Goal: Task Accomplishment & Management: Complete application form

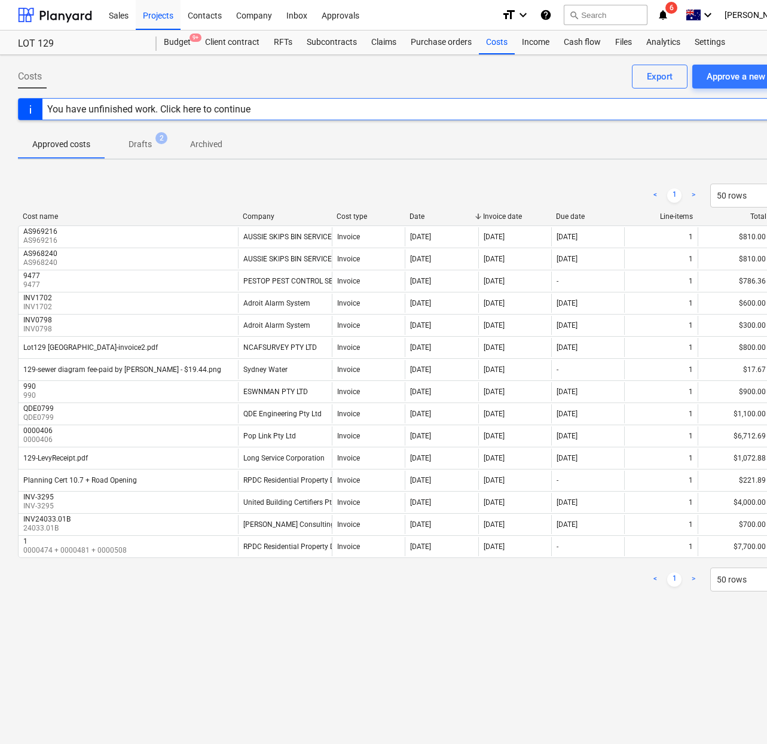
click at [688, 614] on div "Costs Approve a new cost Export You have unfinished work. Click here to continu…" at bounding box center [409, 399] width 818 height 689
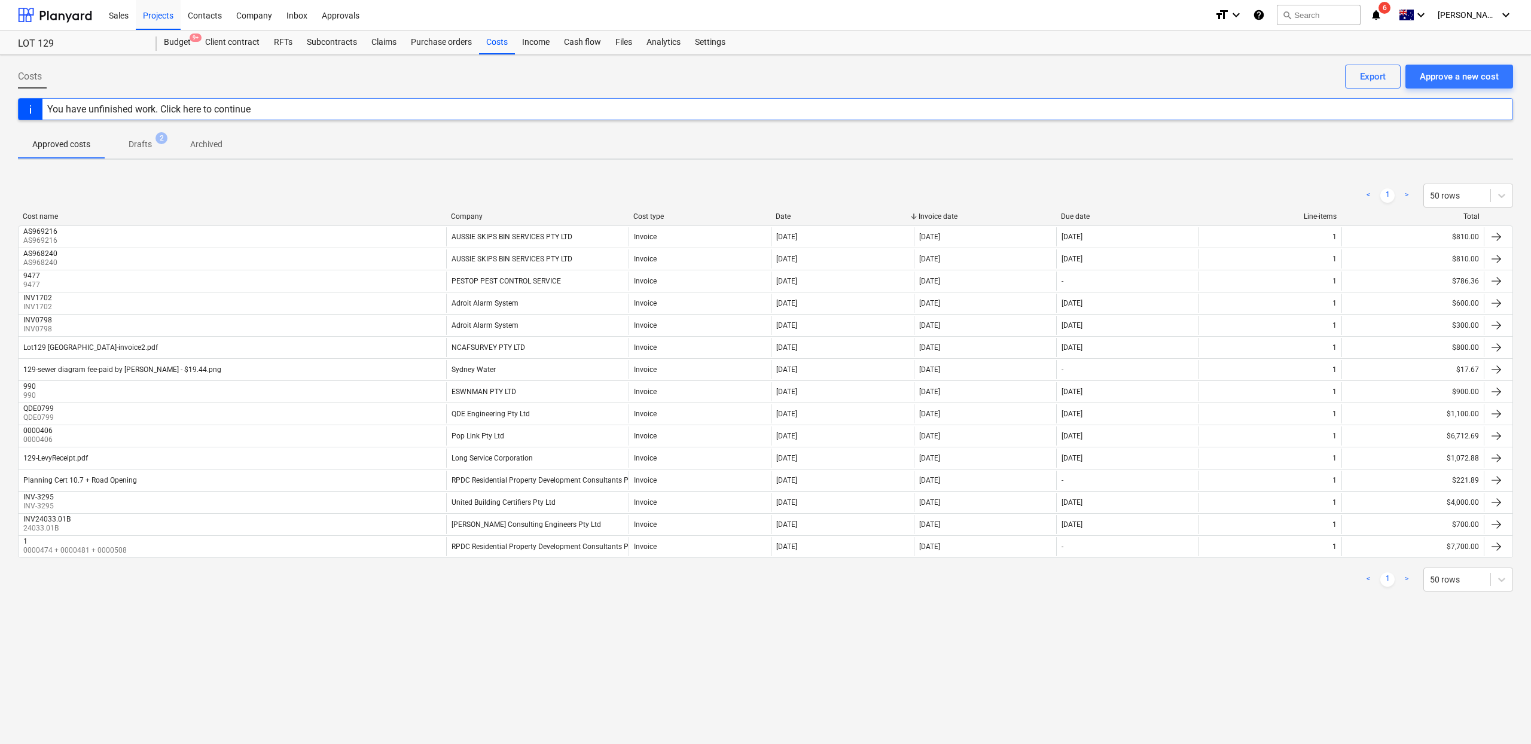
click at [139, 147] on p "Drafts" at bounding box center [140, 144] width 23 height 13
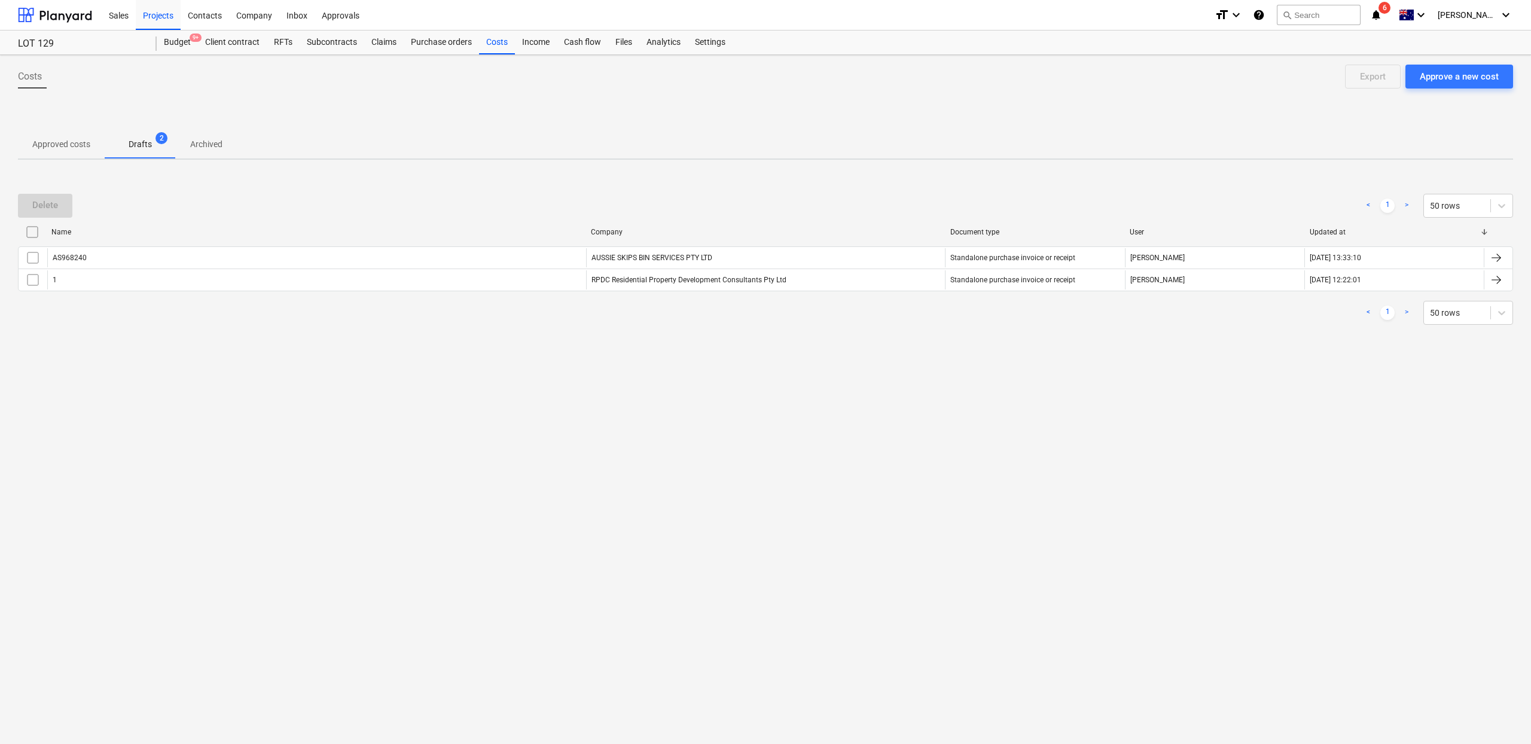
click at [57, 151] on span "Approved costs" at bounding box center [61, 145] width 87 height 20
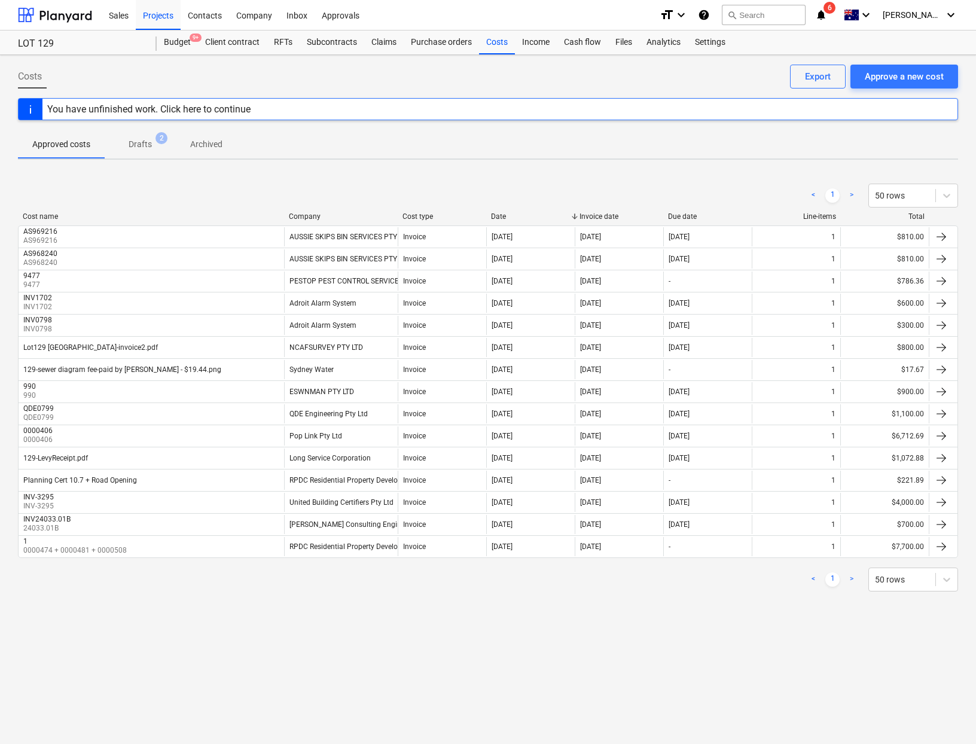
click at [362, 193] on div "< 1 > 50 rows" at bounding box center [488, 196] width 940 height 24
click at [882, 77] on div "Approve a new cost" at bounding box center [904, 77] width 79 height 16
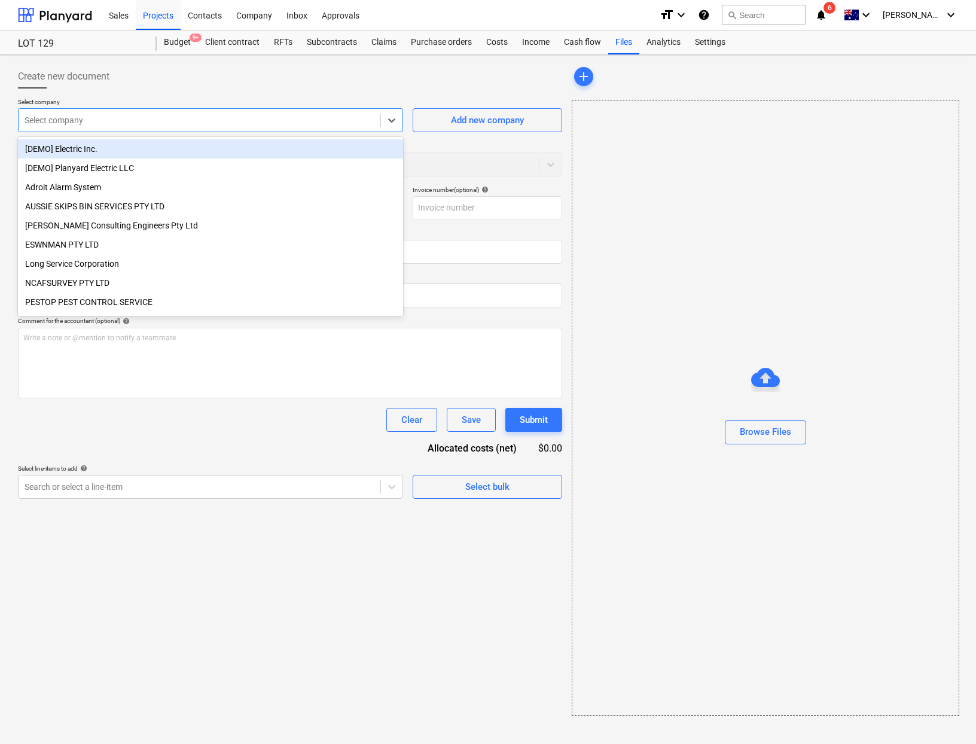
click at [114, 118] on div at bounding box center [200, 120] width 350 height 12
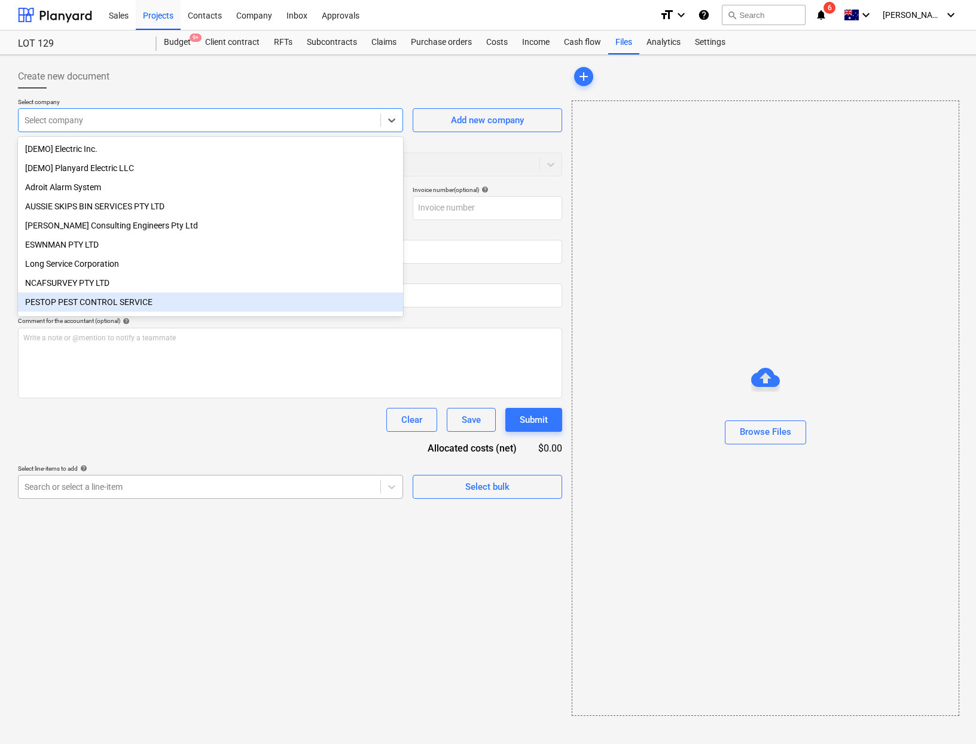
click at [112, 485] on div at bounding box center [200, 487] width 350 height 12
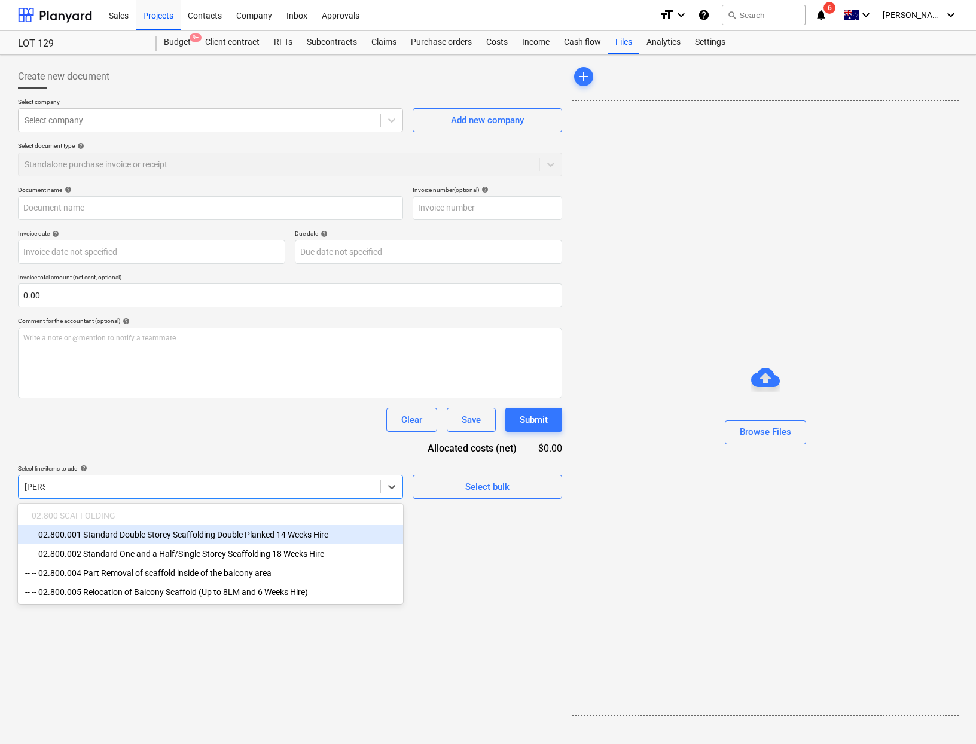
type input "[PERSON_NAME]"
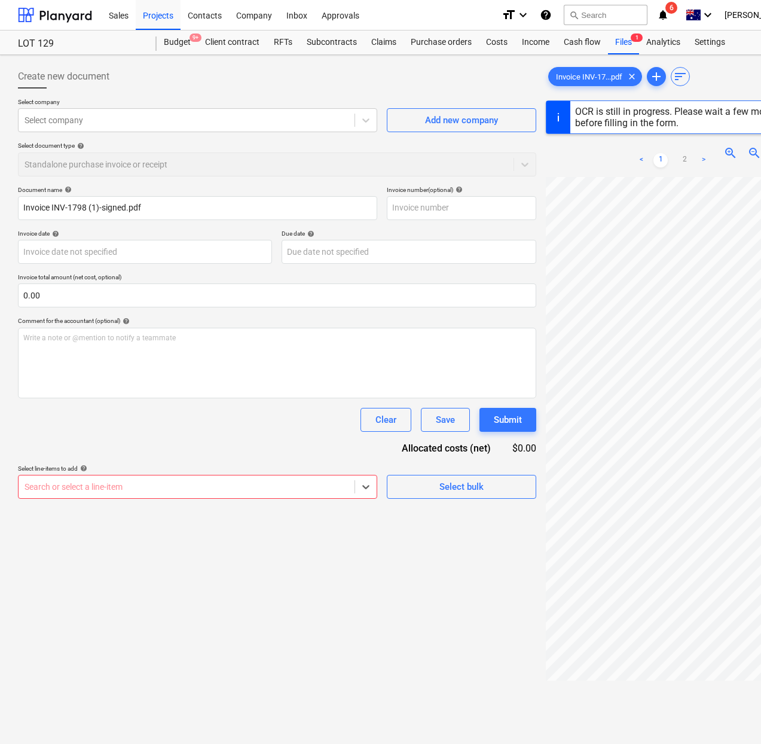
type input "INV-1798"
type input "[DATE]"
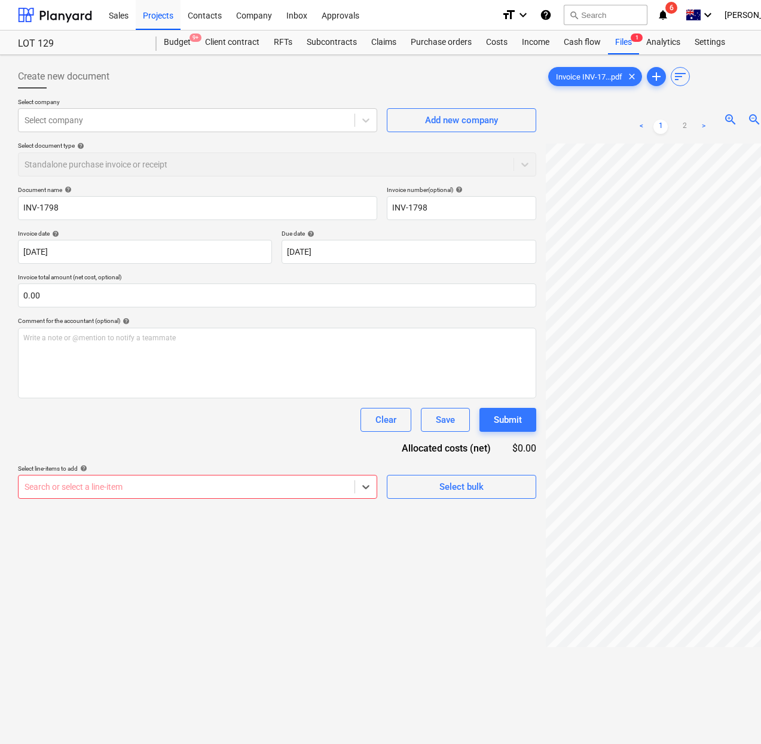
click at [220, 498] on div "Search or select a line-item" at bounding box center [197, 487] width 359 height 24
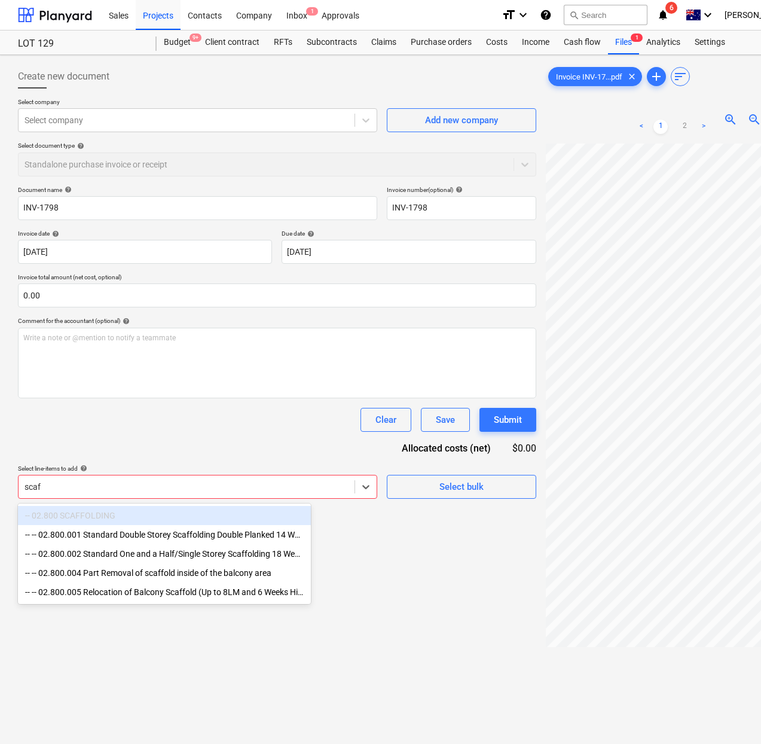
type input "[PERSON_NAME]"
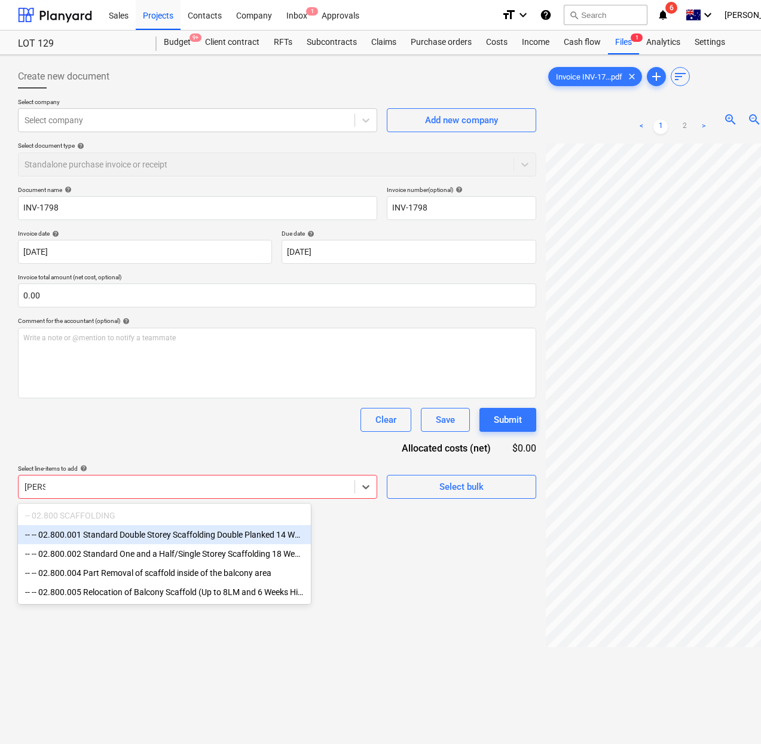
click at [285, 536] on div "-- -- 02.800.001 Standard Double Storey Scaffolding Double Planked 14 Weeks Hire" at bounding box center [164, 534] width 293 height 19
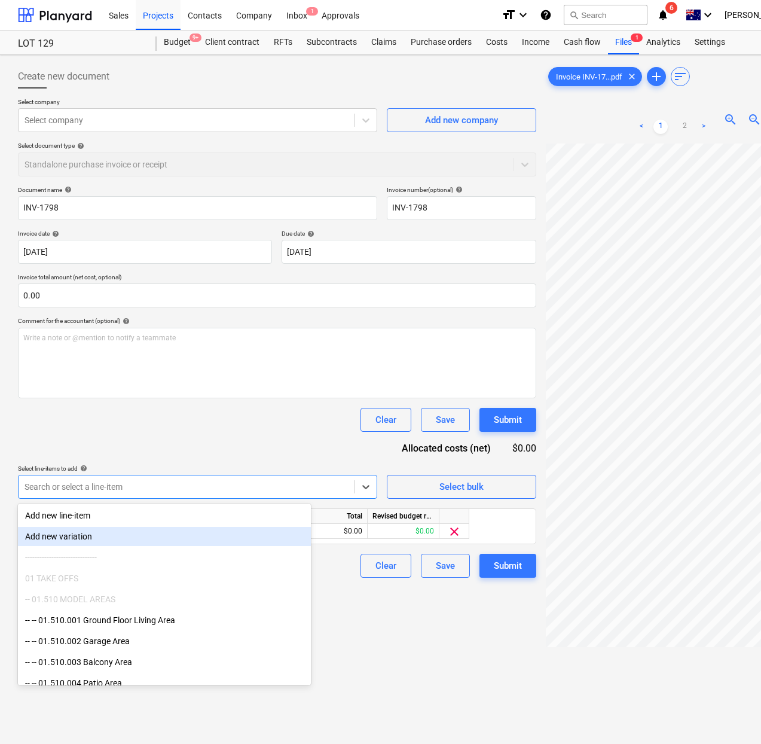
click at [361, 599] on div "Create new document Select company Select company Add new company Select docume…" at bounding box center [277, 459] width 528 height 799
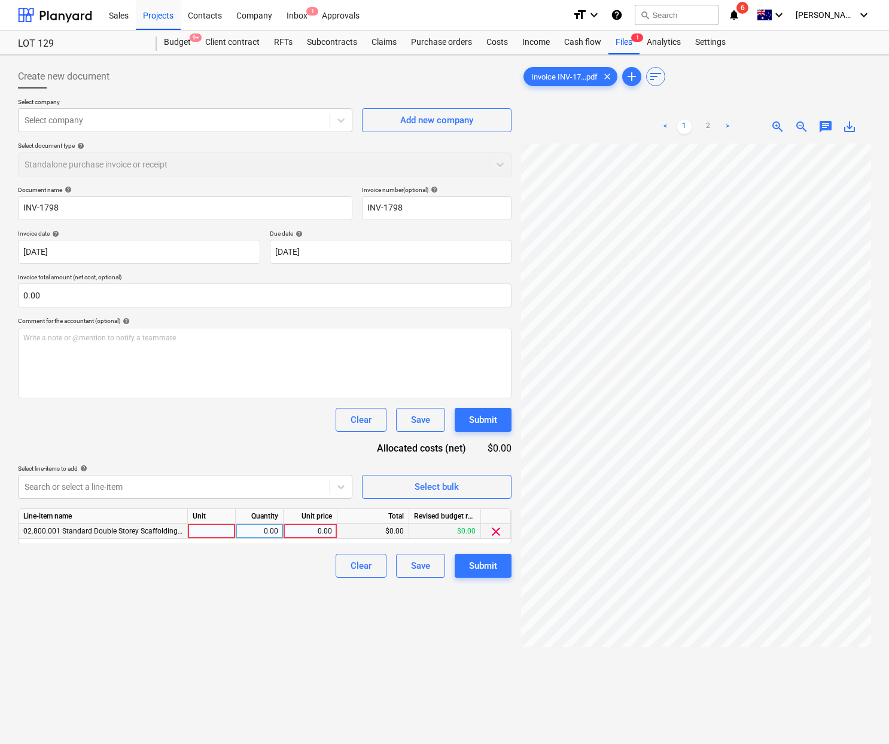
click at [490, 532] on span "clear" at bounding box center [496, 532] width 14 height 14
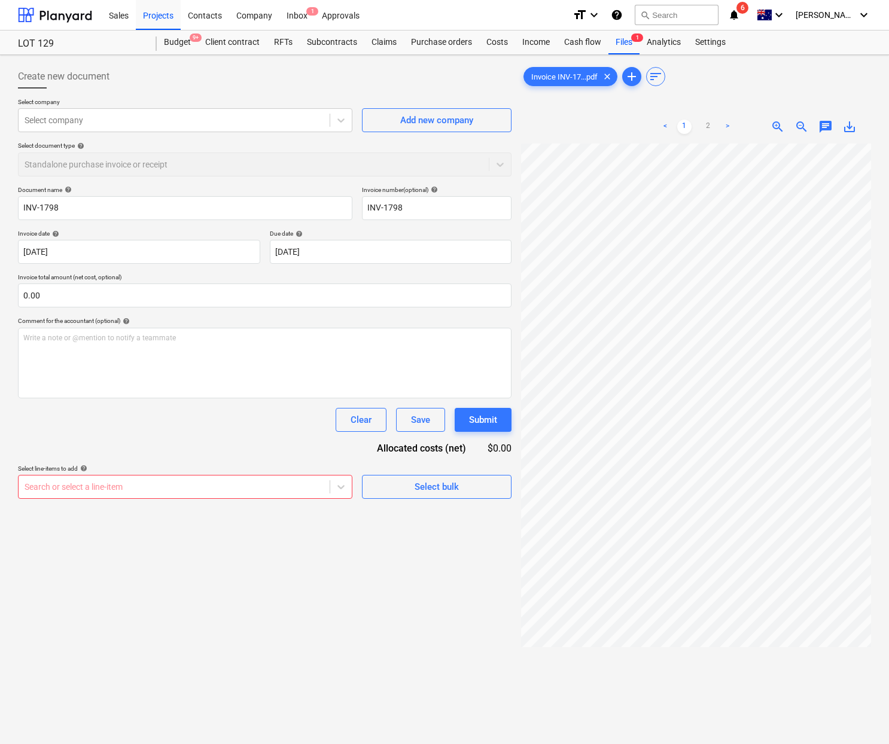
click at [181, 482] on div at bounding box center [174, 487] width 299 height 12
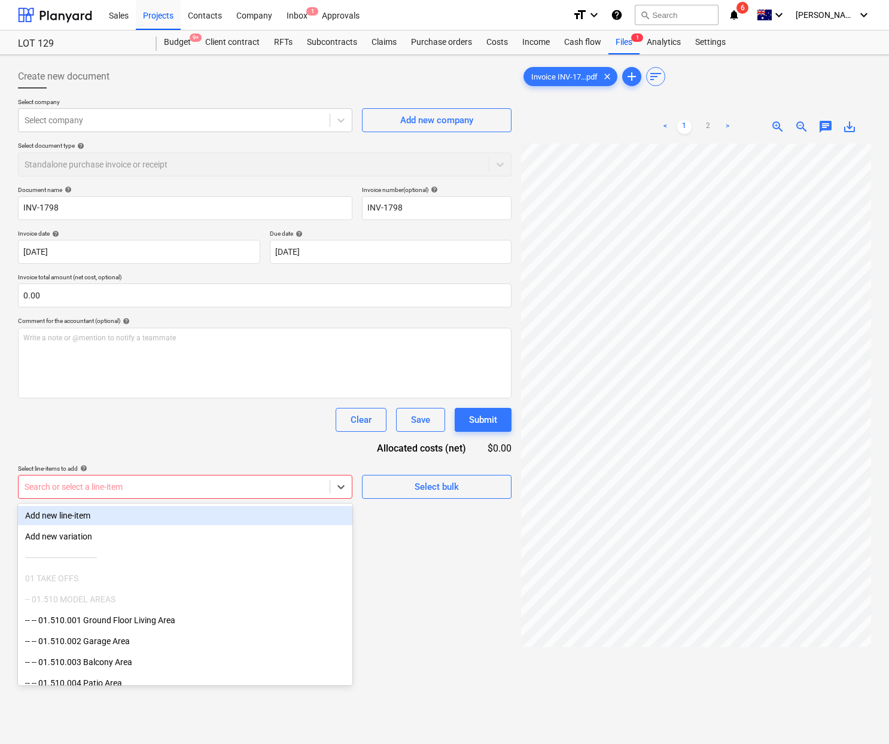
click at [156, 519] on div "Add new line-item" at bounding box center [185, 515] width 334 height 19
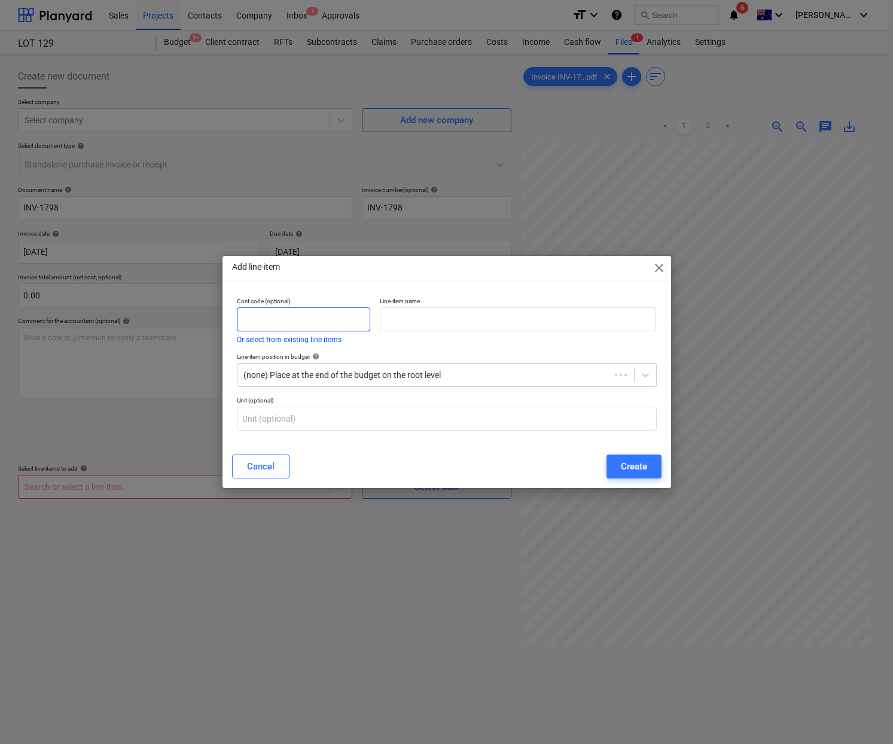
click at [306, 328] on input "text" at bounding box center [303, 319] width 133 height 24
type input "SCAFFOLDQU"
drag, startPoint x: 428, startPoint y: 338, endPoint x: 432, endPoint y: 328, distance: 10.4
click at [429, 336] on div "Line-item name" at bounding box center [518, 320] width 287 height 56
click at [434, 323] on input "text" at bounding box center [518, 319] width 277 height 24
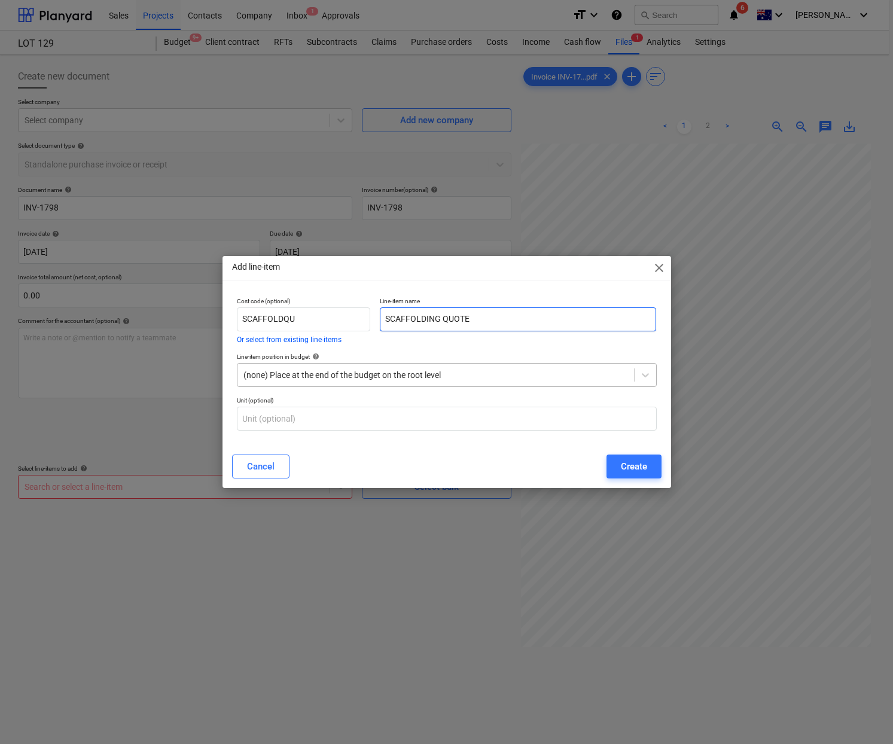
type input "SCAFFOLDING QUOTE"
click at [422, 371] on div at bounding box center [435, 375] width 385 height 12
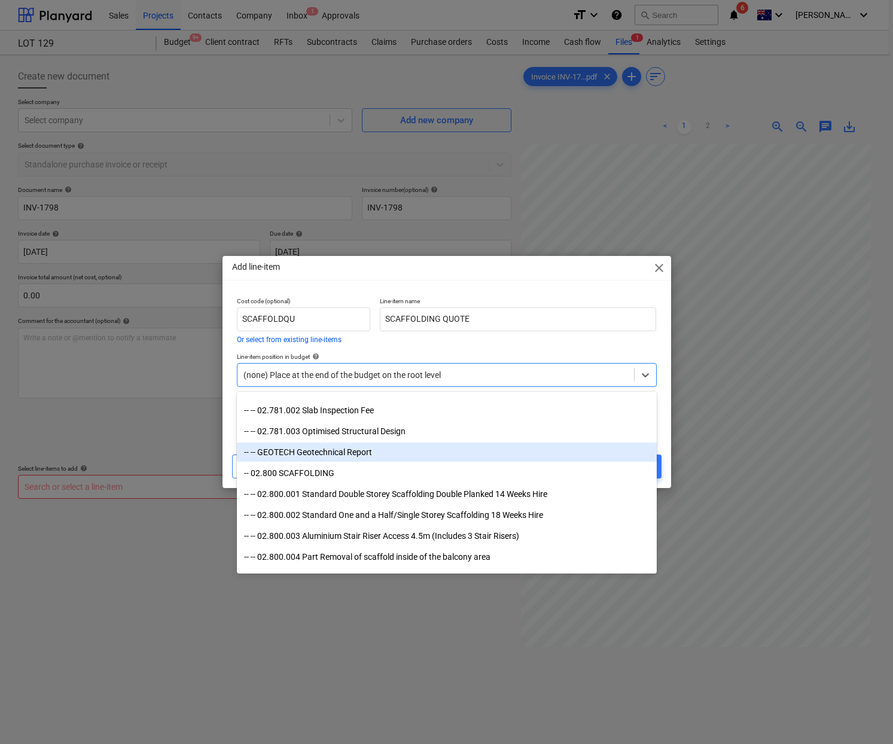
scroll to position [980, 0]
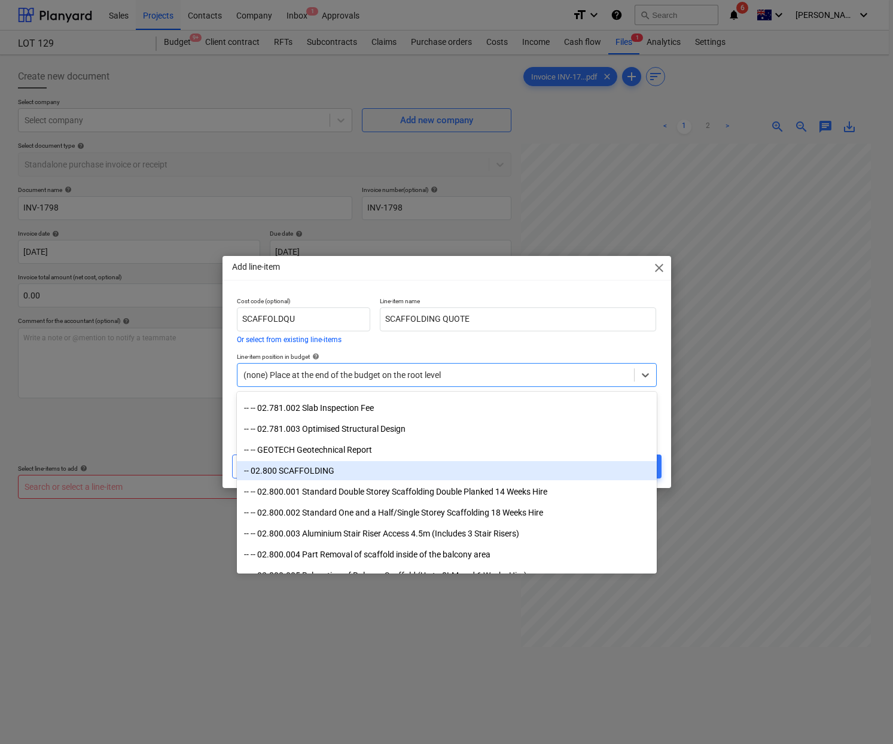
click at [345, 470] on div "-- 02.800 SCAFFOLDING" at bounding box center [447, 470] width 420 height 19
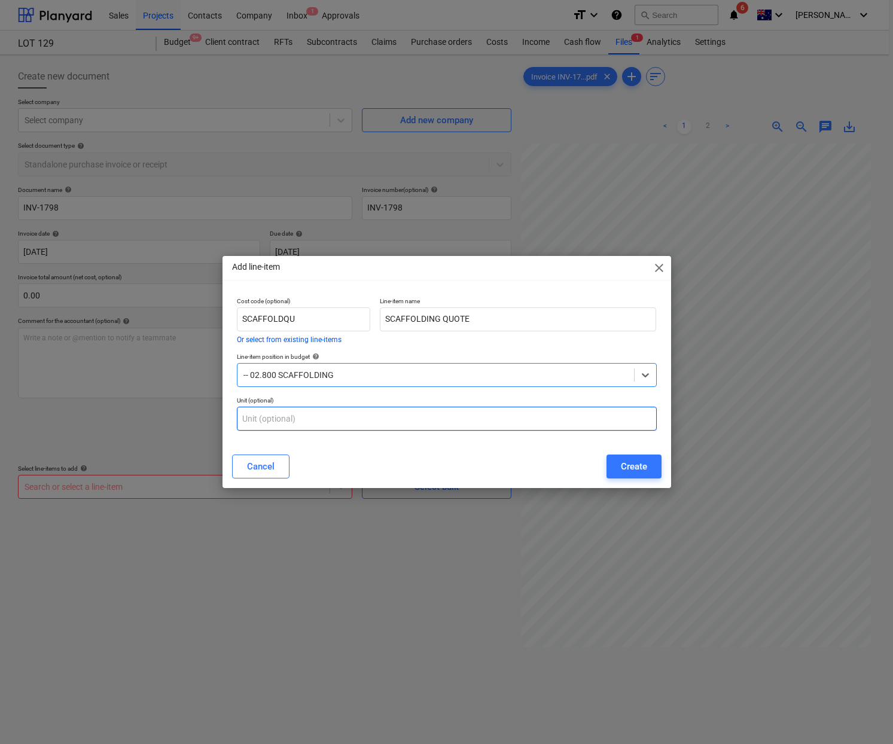
click at [380, 423] on input "text" at bounding box center [447, 419] width 420 height 24
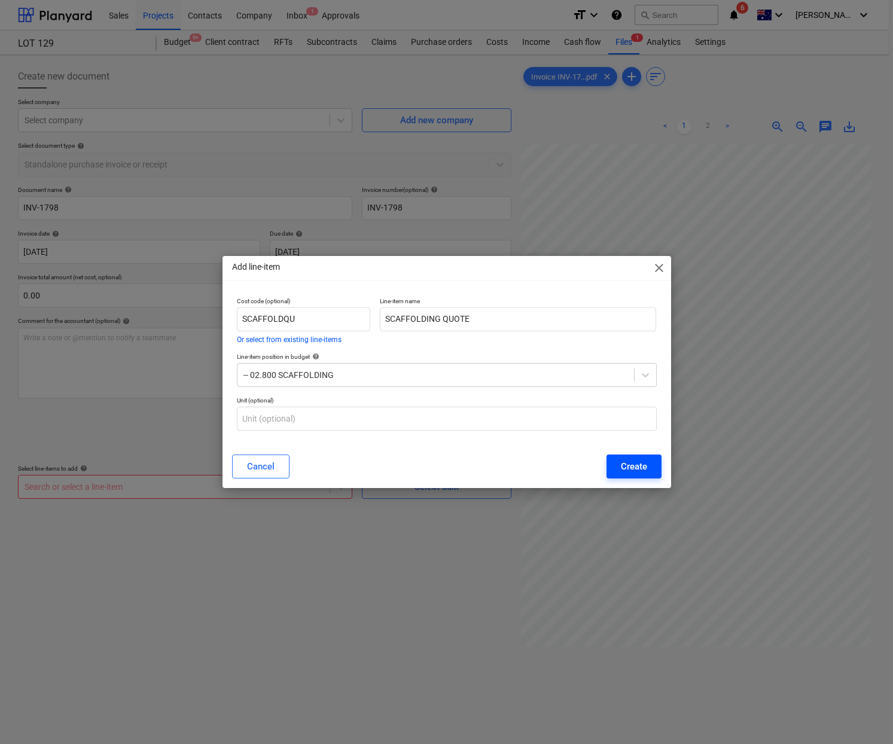
click at [630, 465] on div "Create" at bounding box center [634, 467] width 26 height 16
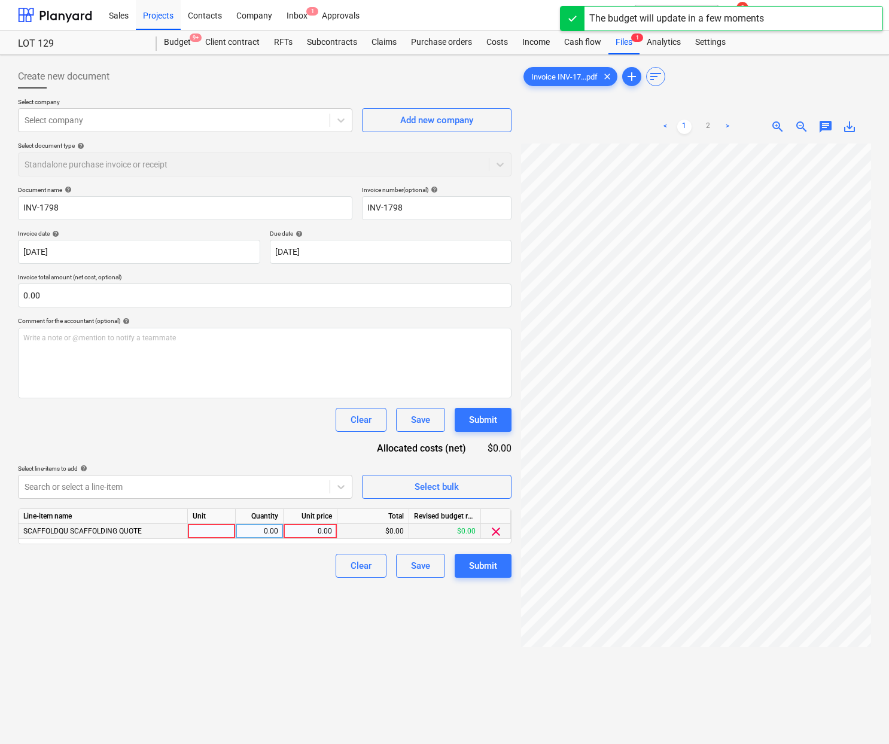
click at [226, 535] on div at bounding box center [212, 531] width 48 height 15
type input "quote"
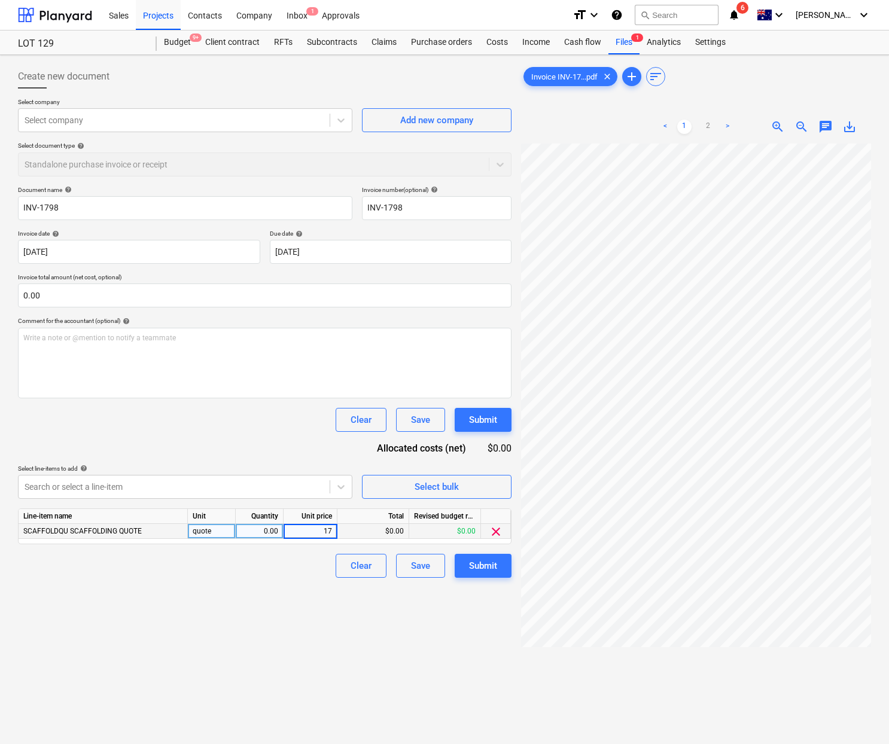
type input "1"
click at [633, 77] on span "add" at bounding box center [631, 76] width 14 height 14
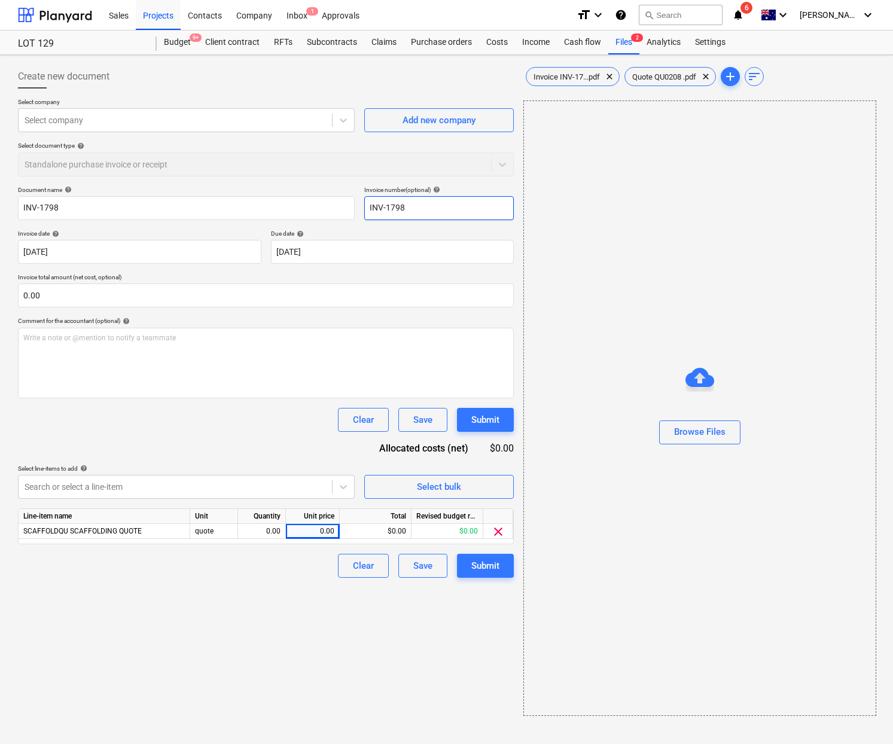
click at [432, 203] on input "INV-1798" at bounding box center [439, 208] width 150 height 24
click at [570, 78] on span "Invoice INV-17...pdf" at bounding box center [566, 76] width 81 height 9
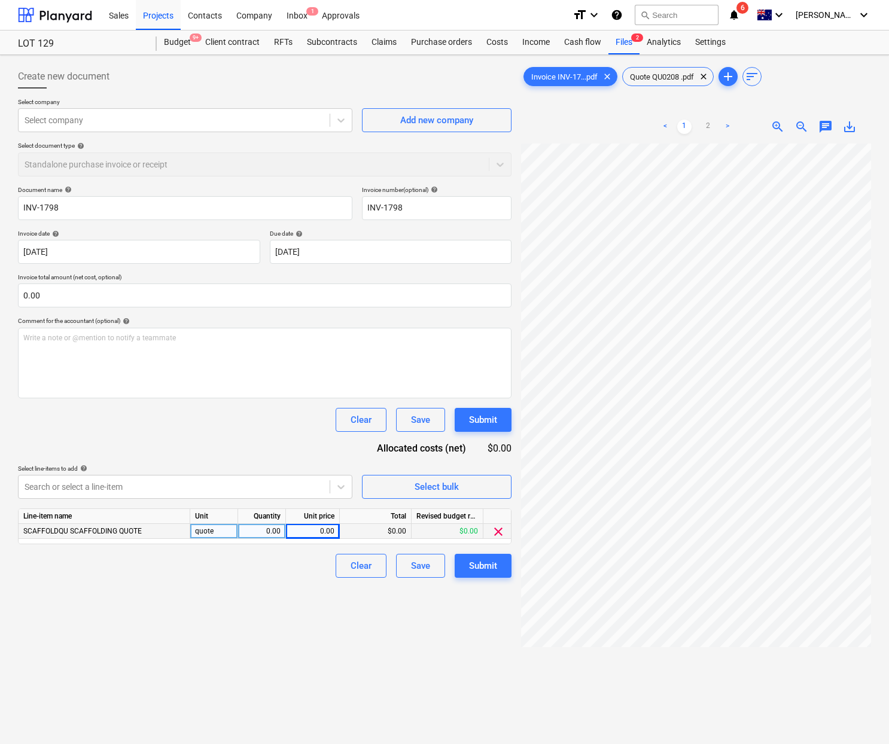
click at [316, 534] on div "0.00" at bounding box center [313, 531] width 44 height 15
click at [259, 532] on div "0.00" at bounding box center [262, 531] width 38 height 15
click at [266, 531] on input at bounding box center [261, 531] width 47 height 14
type input "1"
click at [321, 534] on div "0.00" at bounding box center [313, 531] width 44 height 15
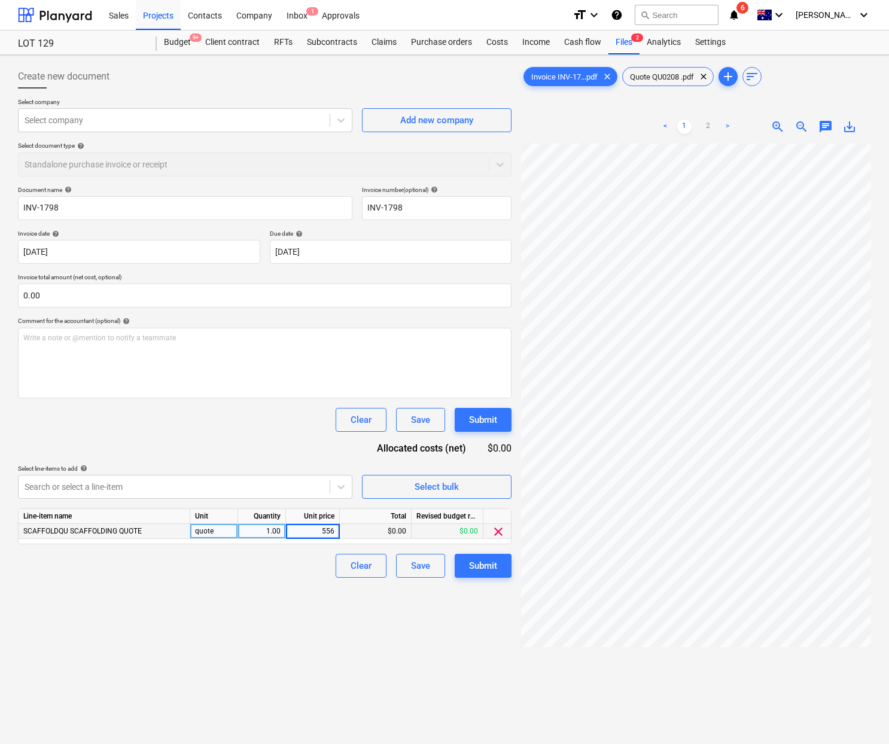
type input "5560"
click at [485, 570] on div "Submit" at bounding box center [483, 566] width 28 height 16
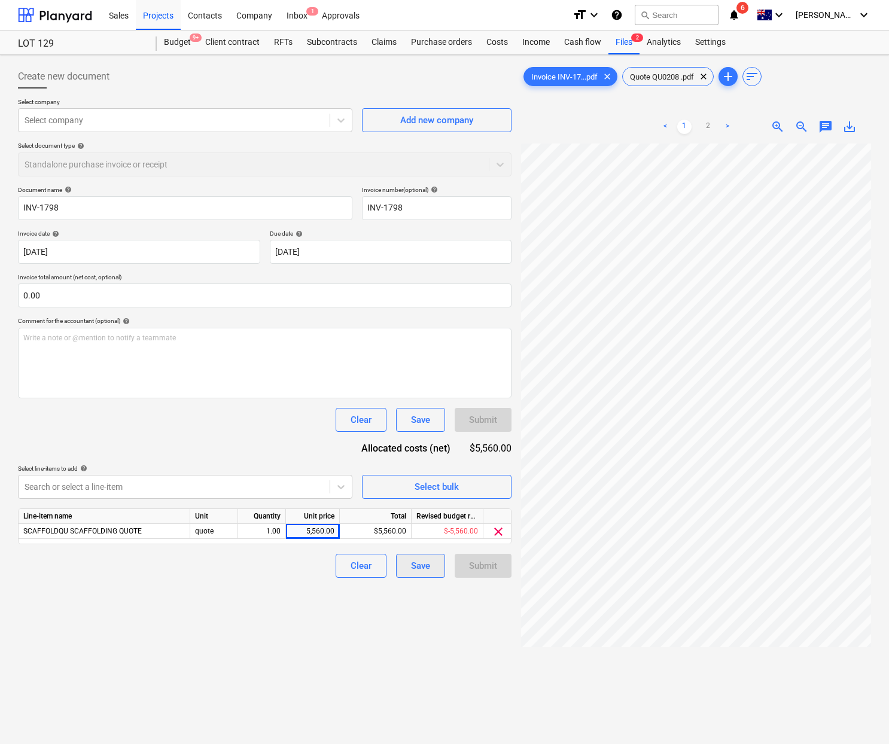
click at [411, 563] on div "Save" at bounding box center [420, 566] width 19 height 16
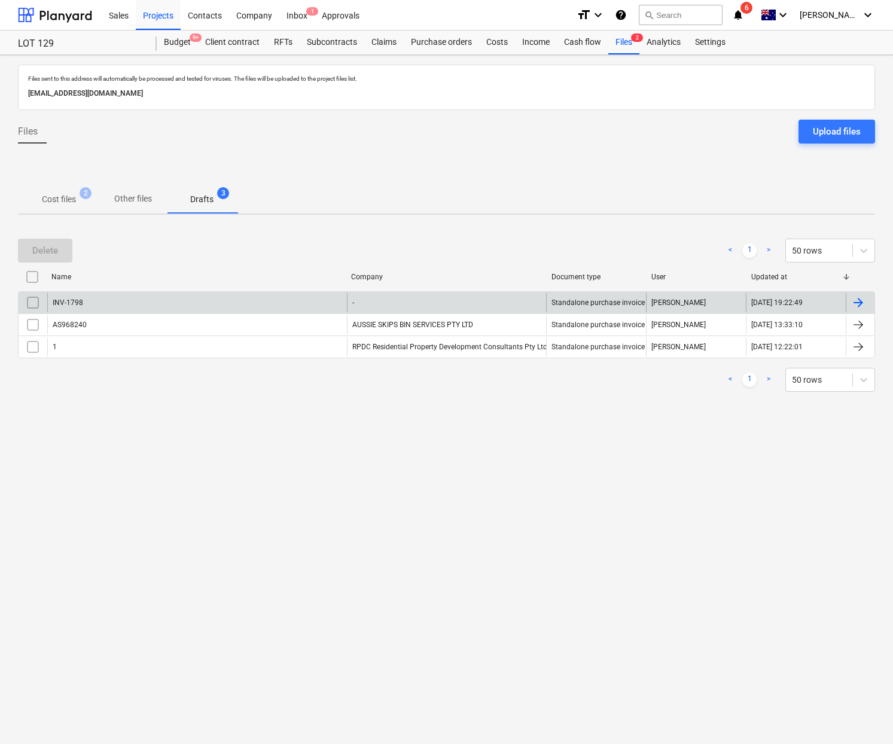
click at [160, 301] on div "INV-1798" at bounding box center [197, 302] width 300 height 19
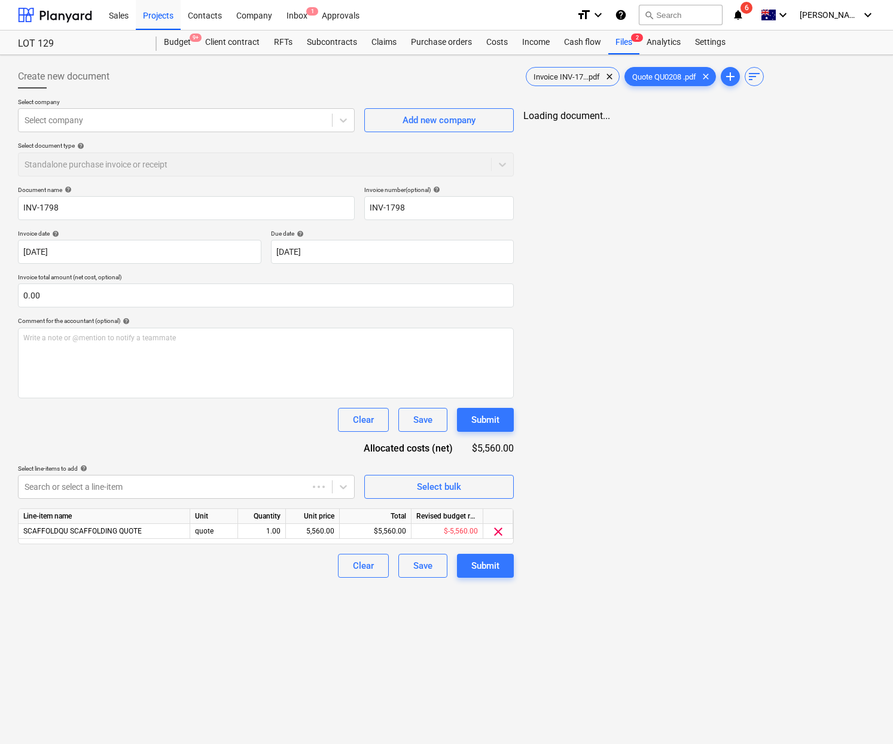
drag, startPoint x: 285, startPoint y: 126, endPoint x: 631, endPoint y: 145, distance: 346.3
click at [286, 126] on div "Select company" at bounding box center [175, 120] width 313 height 17
click at [440, 117] on div "Add new company" at bounding box center [436, 120] width 73 height 16
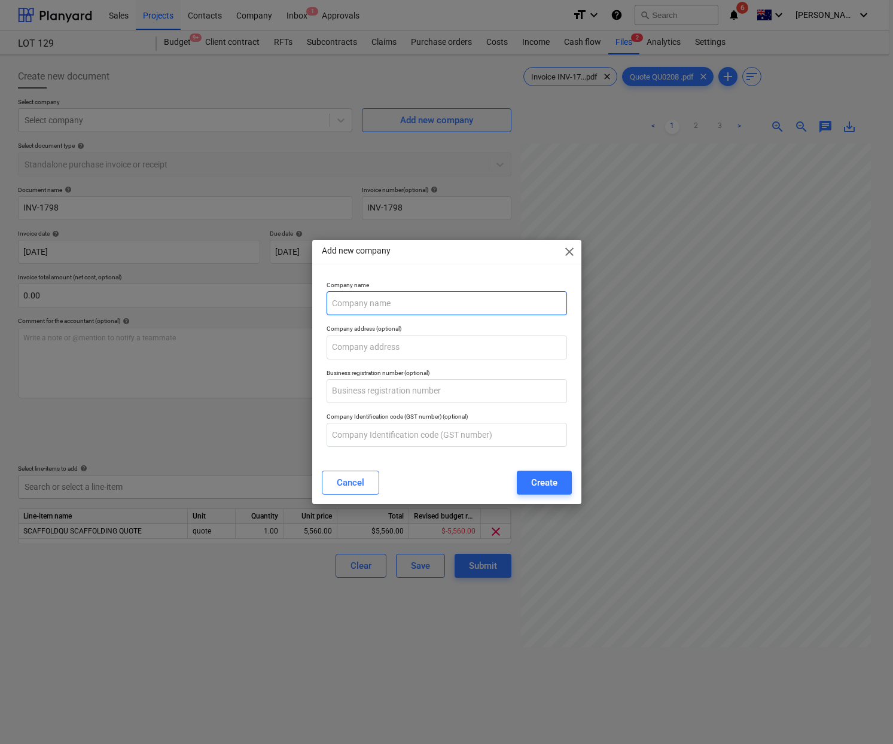
click at [452, 308] on input "text" at bounding box center [447, 303] width 240 height 24
paste input "Extreme Scaffolding Pty Ltd"
type input "Extreme Scaffolding Pty Ltd"
click at [548, 477] on div "Create" at bounding box center [544, 483] width 26 height 16
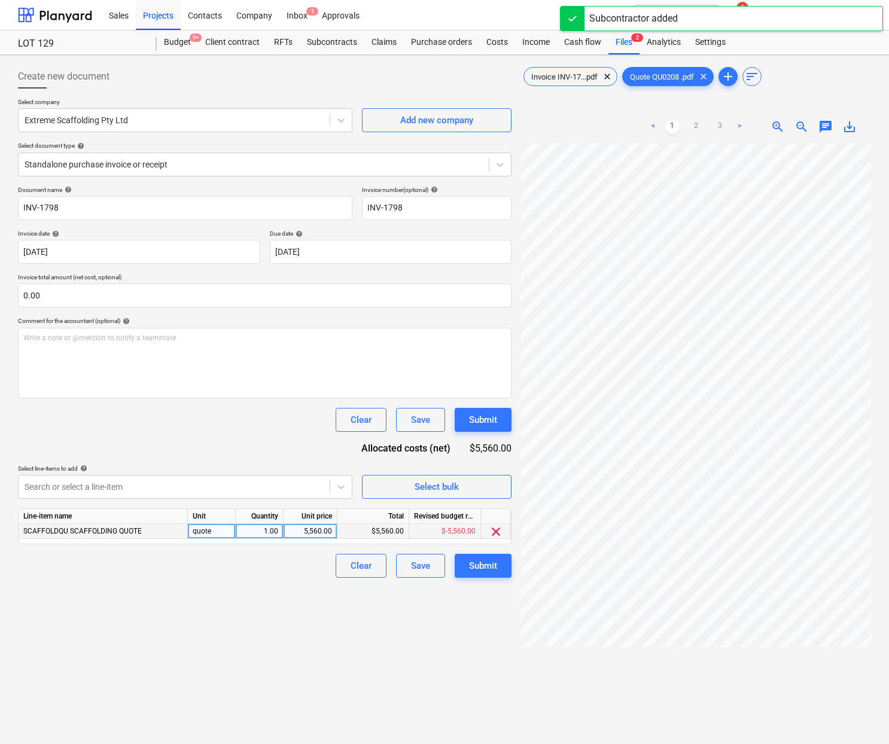
click at [153, 533] on div "SCAFFOLDQU SCAFFOLDING QUOTE" at bounding box center [103, 531] width 169 height 15
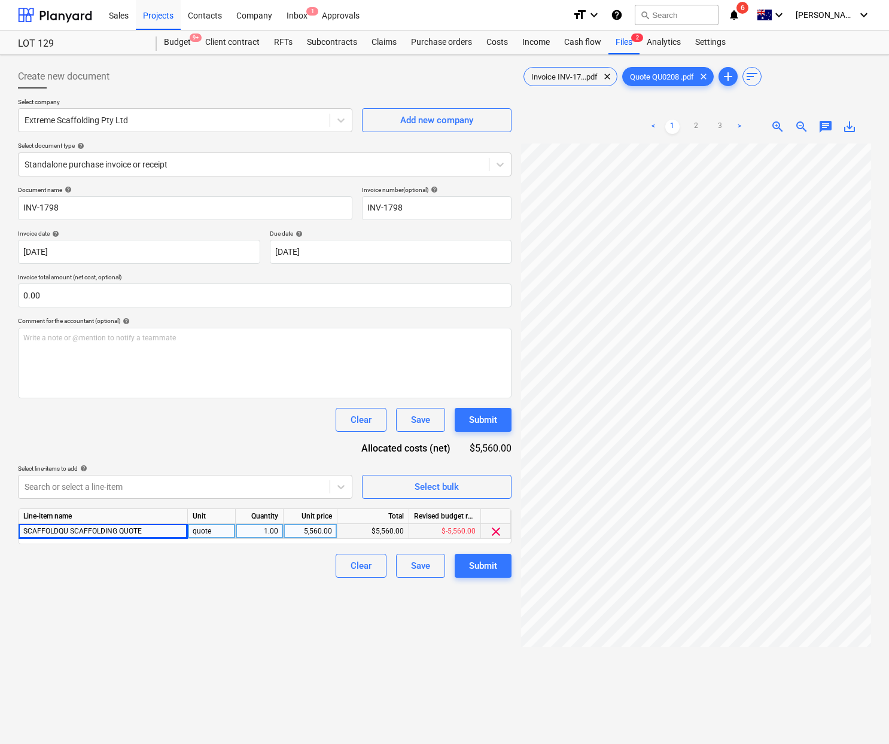
click at [119, 529] on span "SCAFFOLDQU SCAFFOLDING QUOTE" at bounding box center [82, 531] width 118 height 8
click at [120, 529] on span "SCAFFOLDQU SCAFFOLDING QUOTE" at bounding box center [82, 531] width 118 height 8
click at [151, 532] on div "SCAFFOLDQU SCAFFOLDING QUOTE" at bounding box center [103, 531] width 169 height 15
click at [163, 535] on div "SCAFFOLDQU SCAFFOLDING QUOTE" at bounding box center [103, 531] width 169 height 15
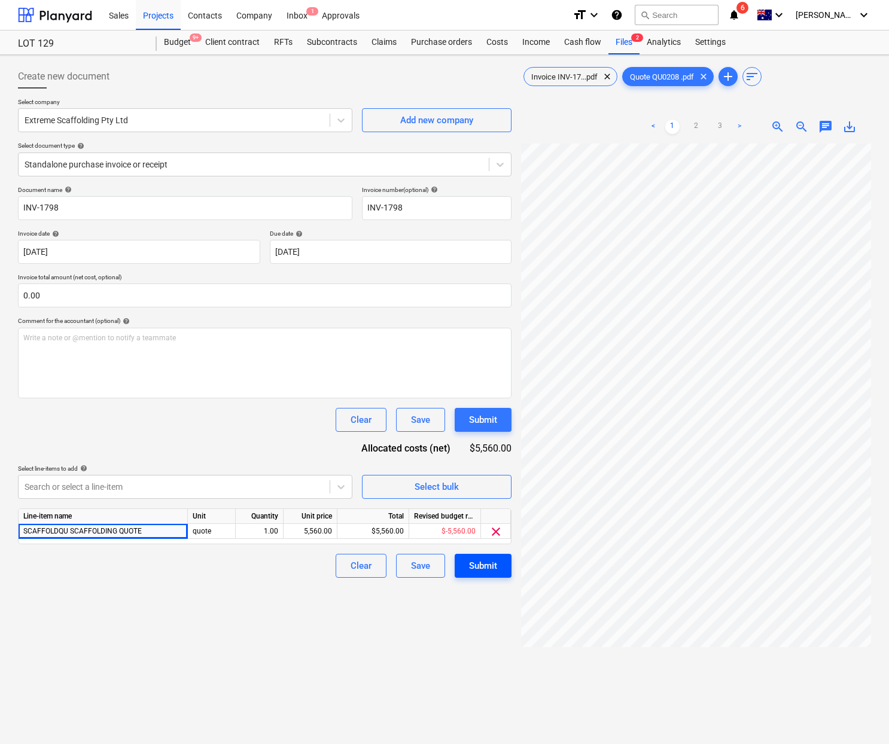
click at [481, 574] on button "Submit" at bounding box center [483, 566] width 57 height 24
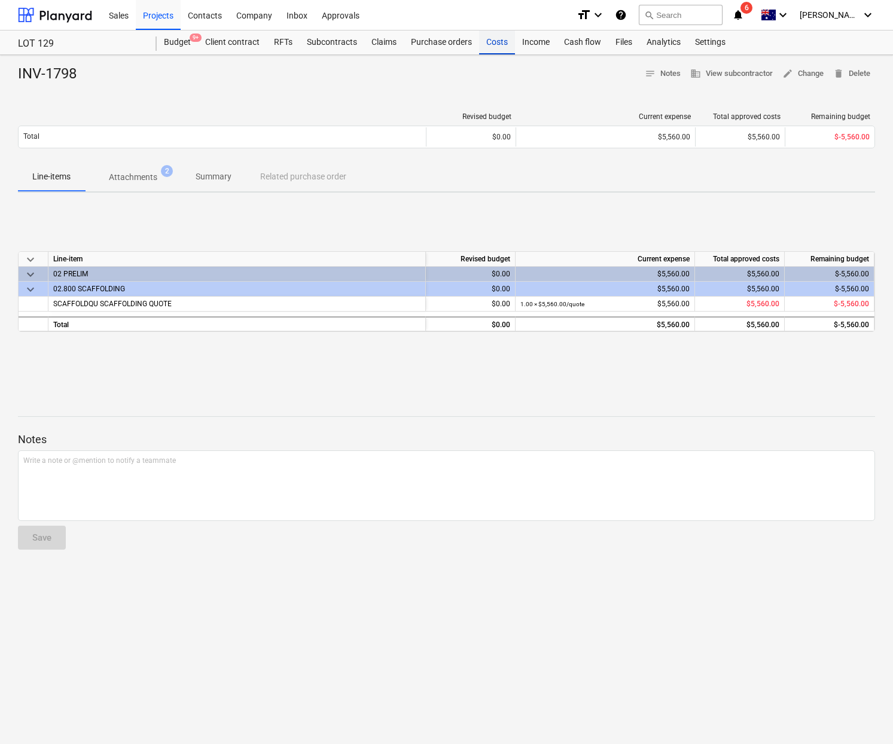
click at [498, 39] on div "Costs" at bounding box center [497, 43] width 36 height 24
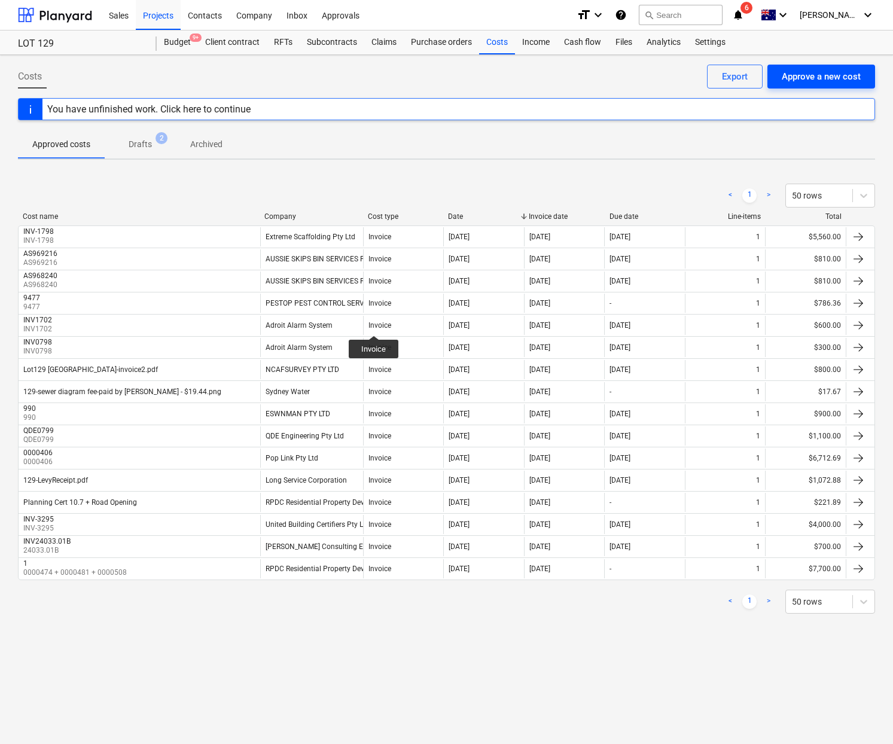
click at [810, 83] on div "Approve a new cost" at bounding box center [821, 77] width 79 height 16
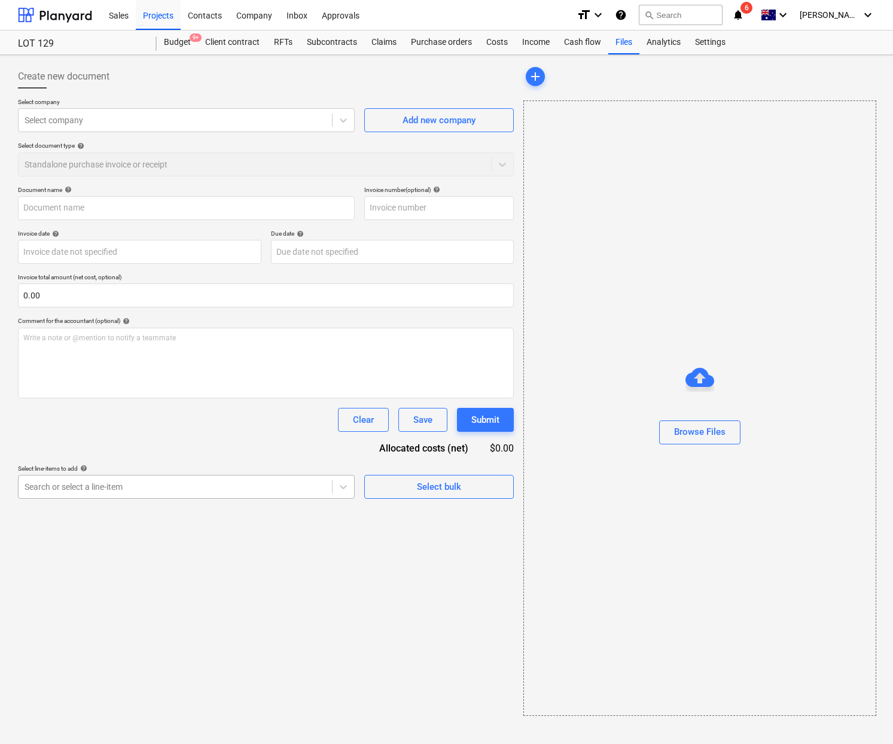
click at [197, 493] on div "Search or select a line-item" at bounding box center [175, 487] width 313 height 17
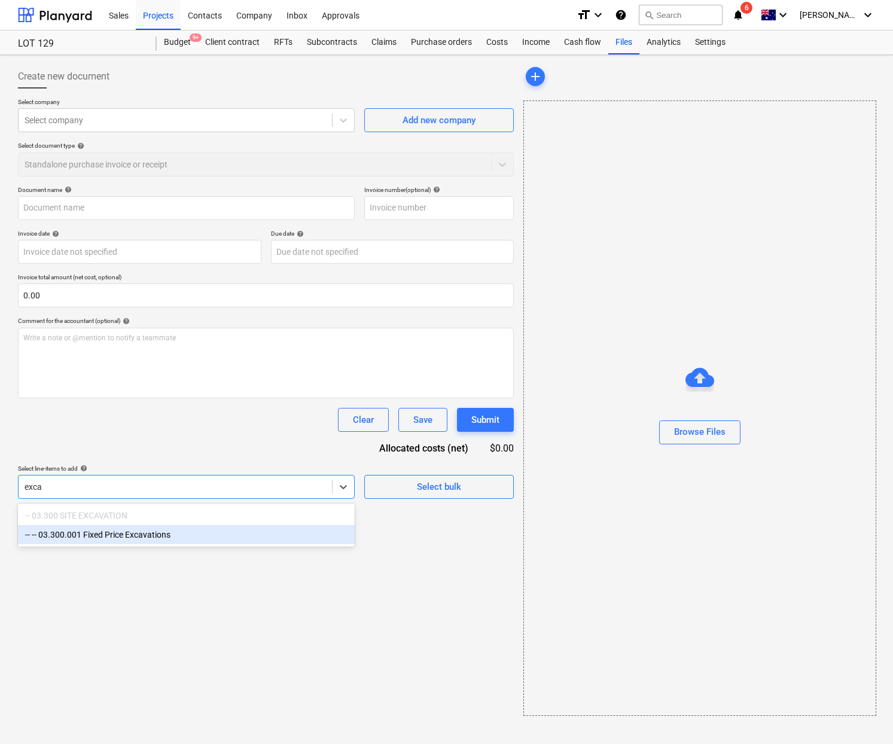
type input "exca"
click at [399, 569] on div "Create new document Select company Select company Add new company Select docume…" at bounding box center [265, 390] width 505 height 661
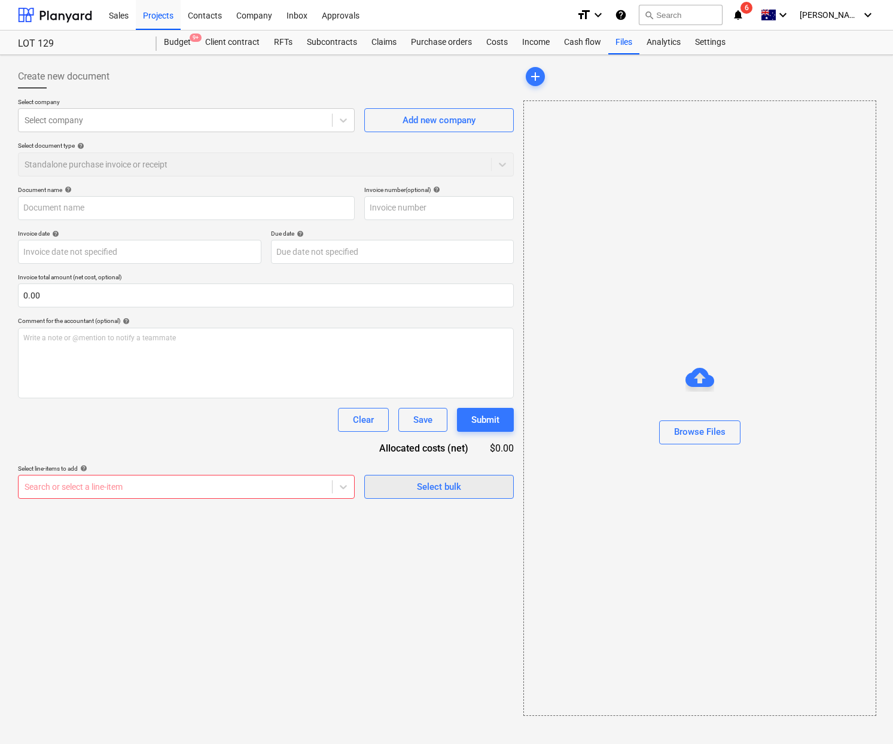
click at [435, 480] on div "Select bulk" at bounding box center [439, 487] width 44 height 16
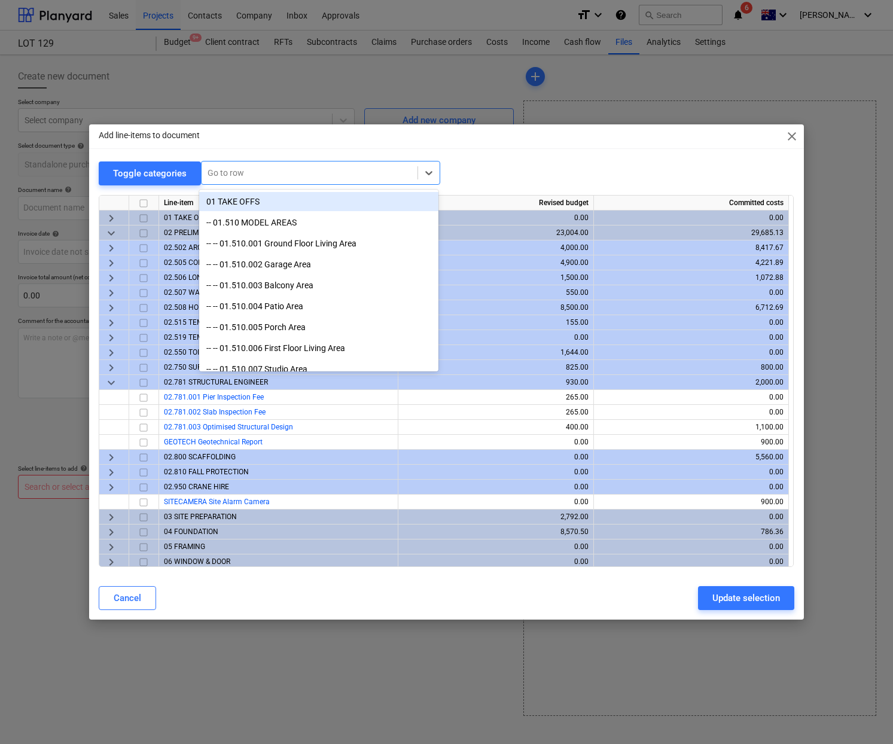
click at [243, 173] on div at bounding box center [310, 173] width 204 height 12
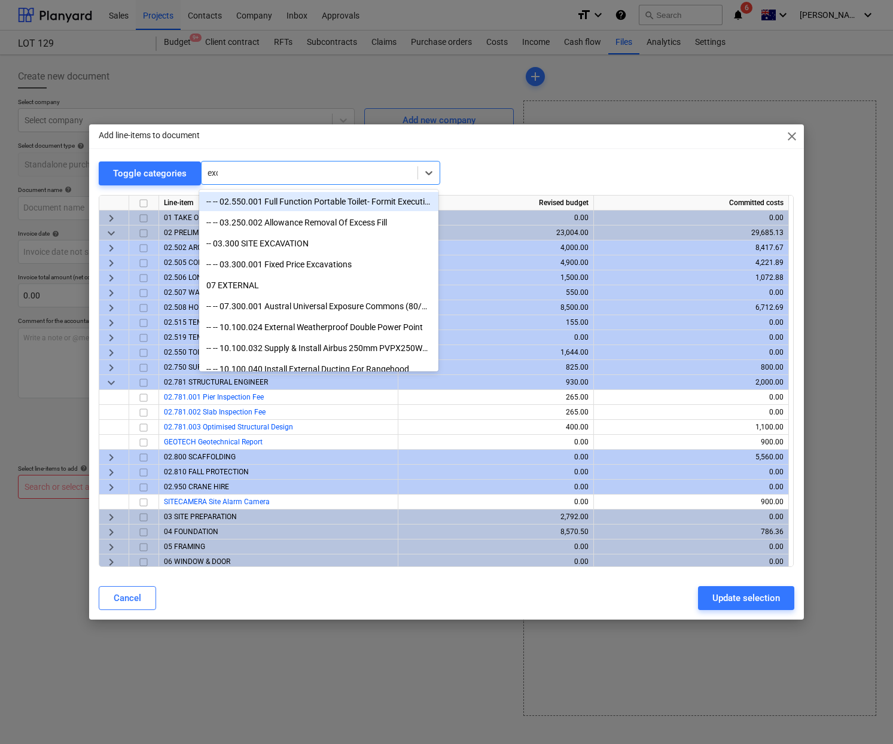
type input "exca"
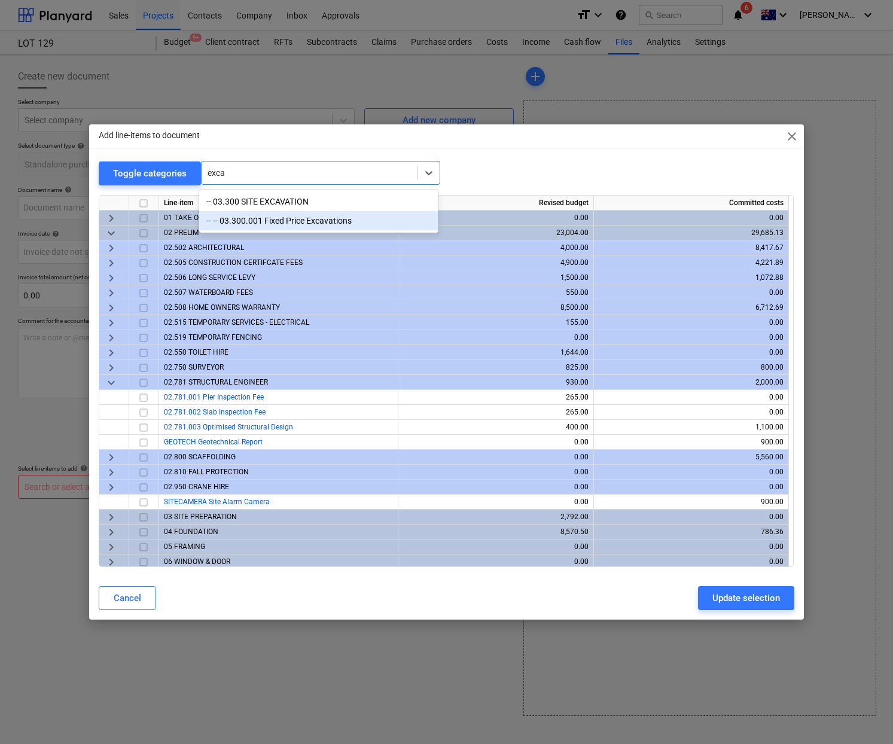
click at [334, 220] on div "-- -- 03.300.001 Fixed Price Excavations" at bounding box center [318, 220] width 239 height 19
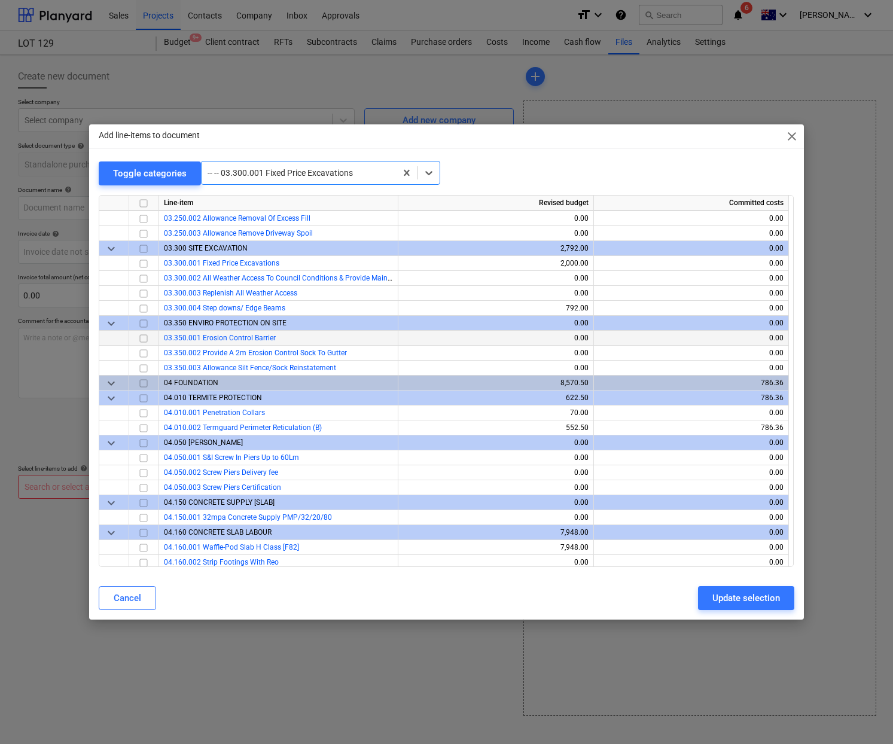
scroll to position [1059, 0]
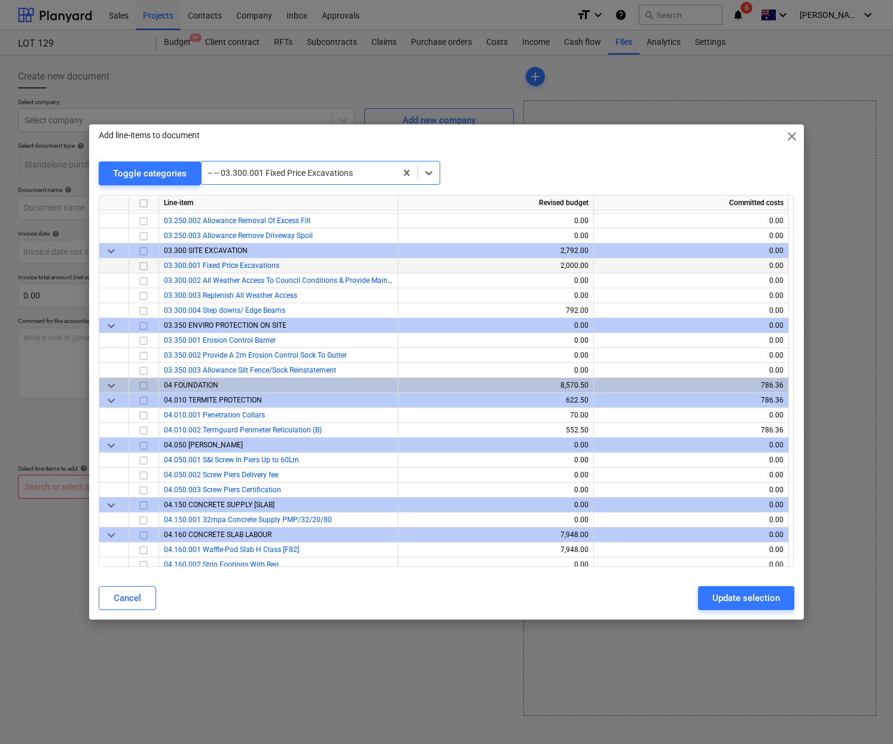
click at [142, 265] on input "checkbox" at bounding box center [143, 266] width 14 height 14
click at [144, 309] on input "checkbox" at bounding box center [143, 311] width 14 height 14
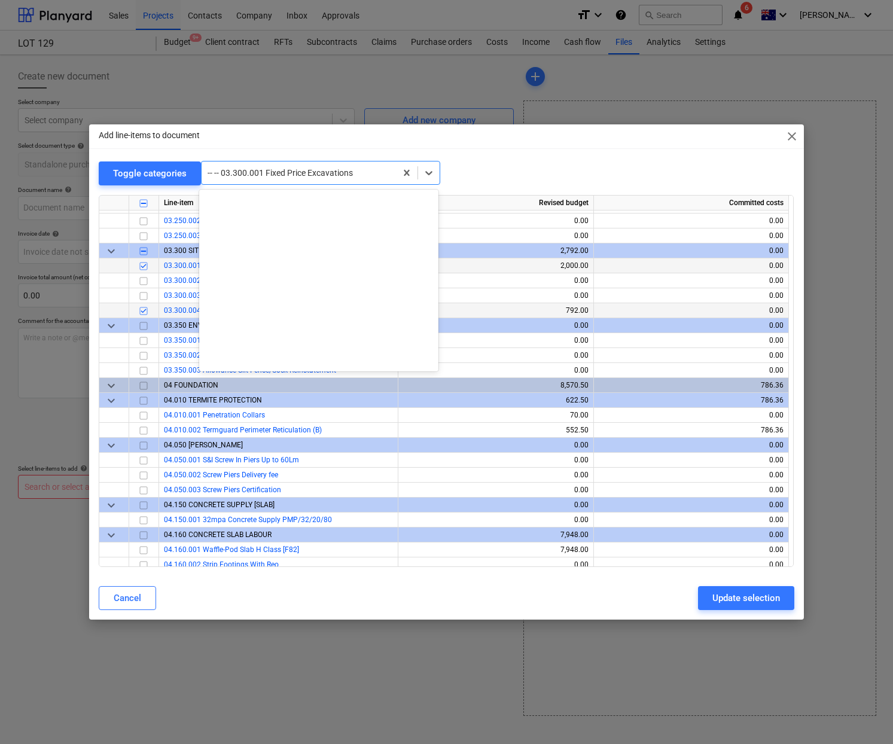
click at [351, 179] on div "-- -- 03.300.001 Fixed Price Excavations" at bounding box center [299, 172] width 194 height 17
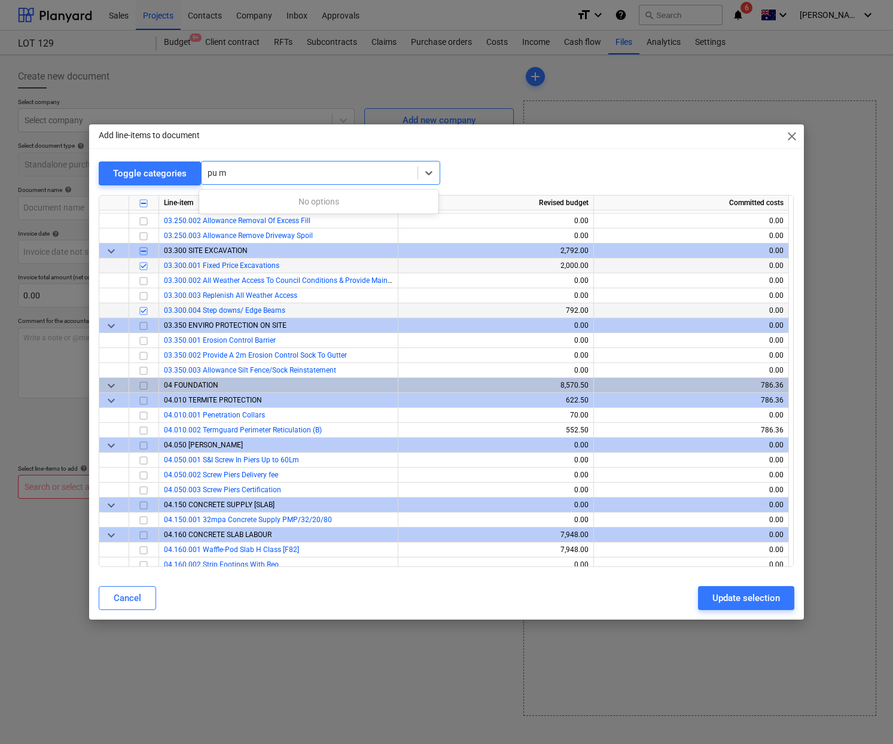
type input "pump"
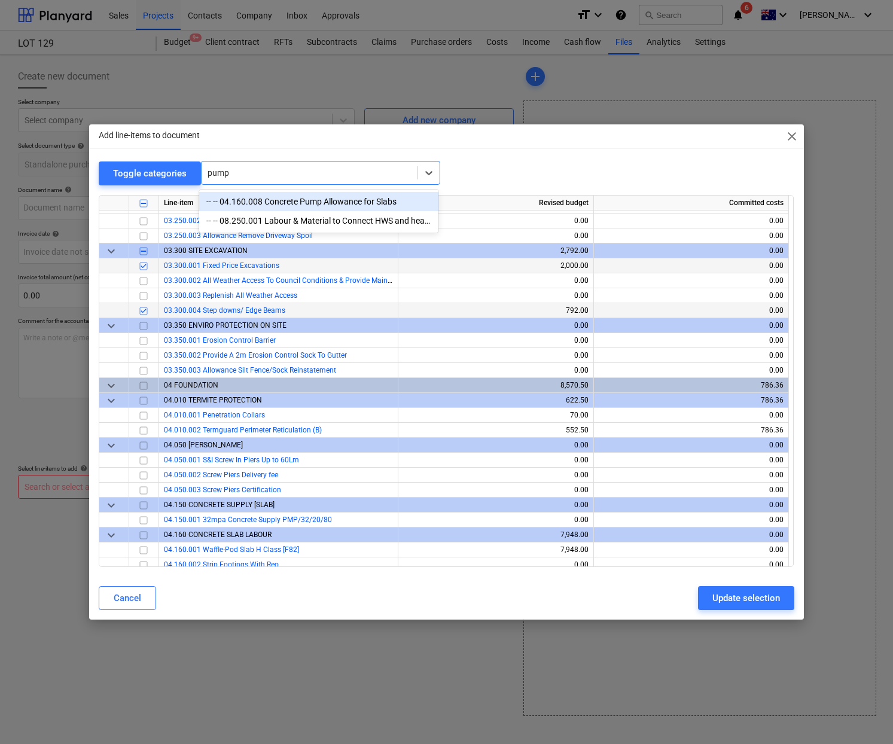
click at [348, 200] on div "-- -- 04.160.008 Concrete Pump Allowance for Slabs" at bounding box center [318, 201] width 239 height 19
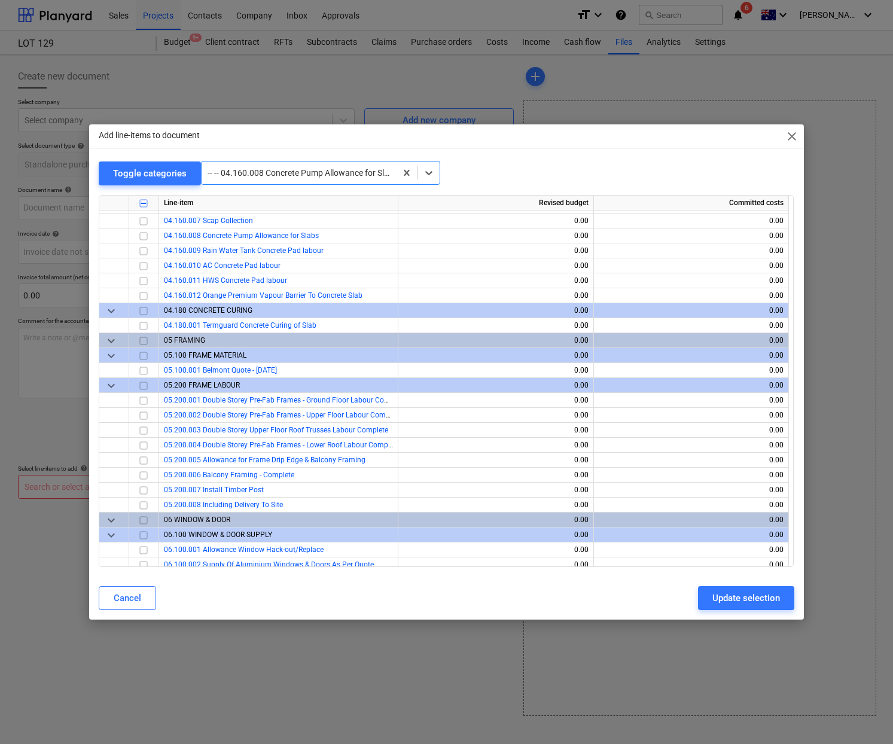
scroll to position [1495, 0]
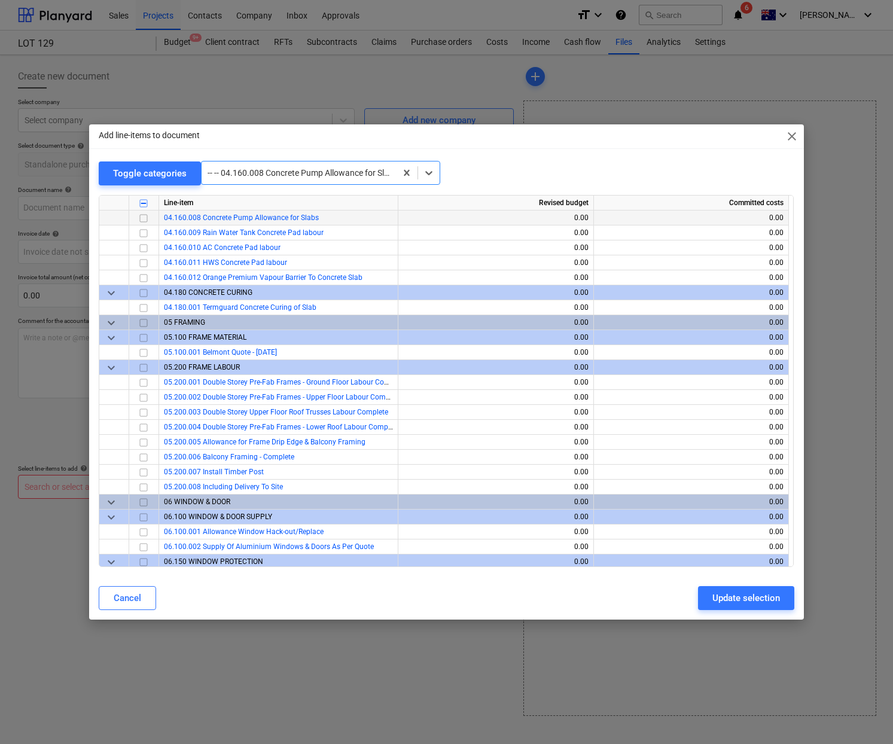
click at [143, 220] on input "checkbox" at bounding box center [143, 218] width 14 height 14
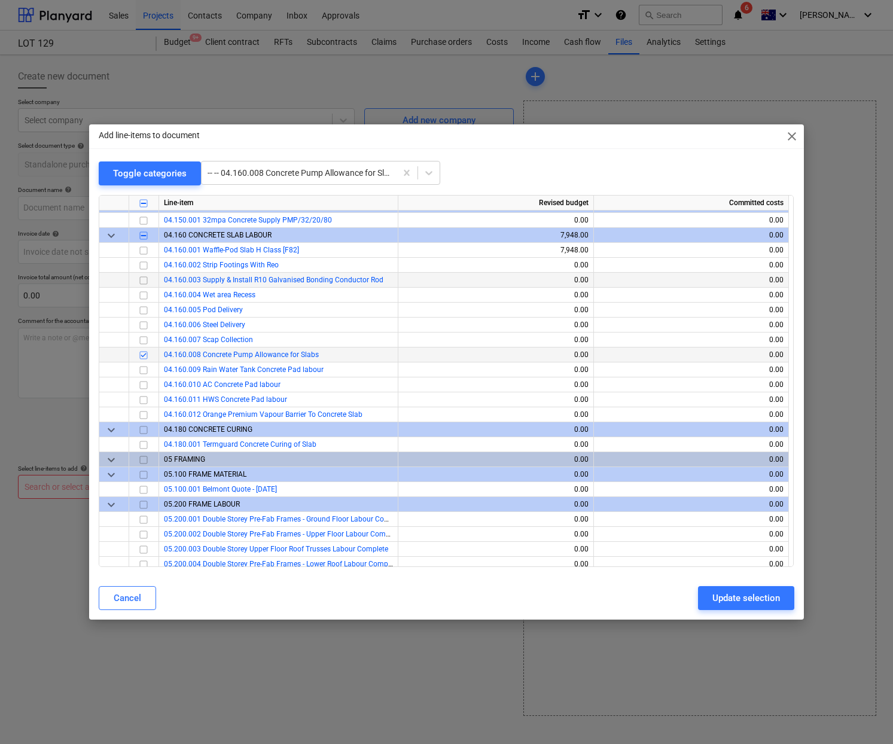
scroll to position [1355, 0]
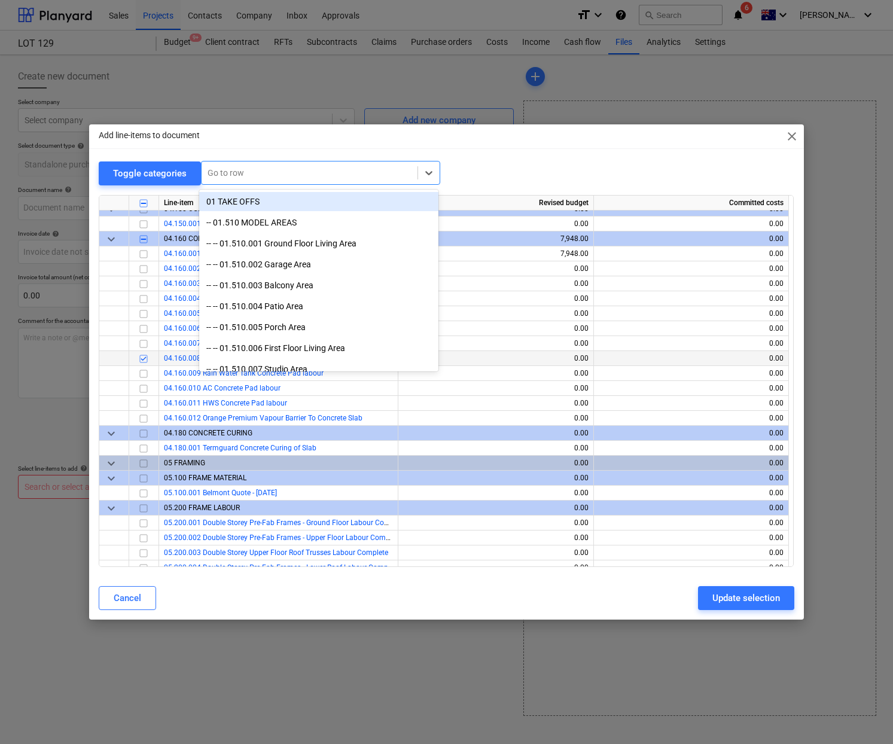
click at [354, 181] on div "Go to row" at bounding box center [320, 173] width 239 height 24
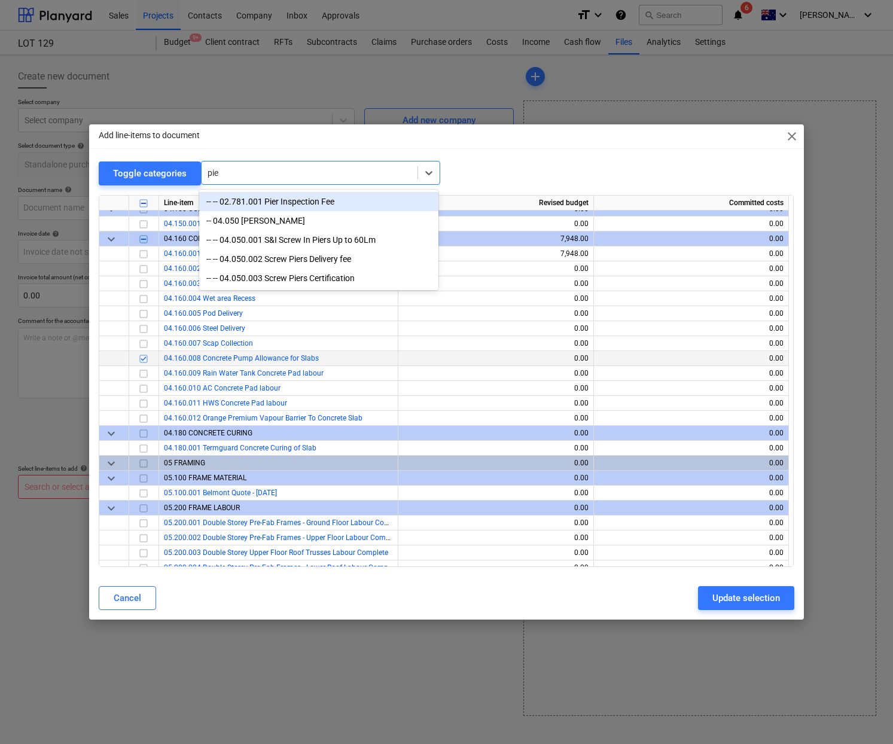
type input "pier"
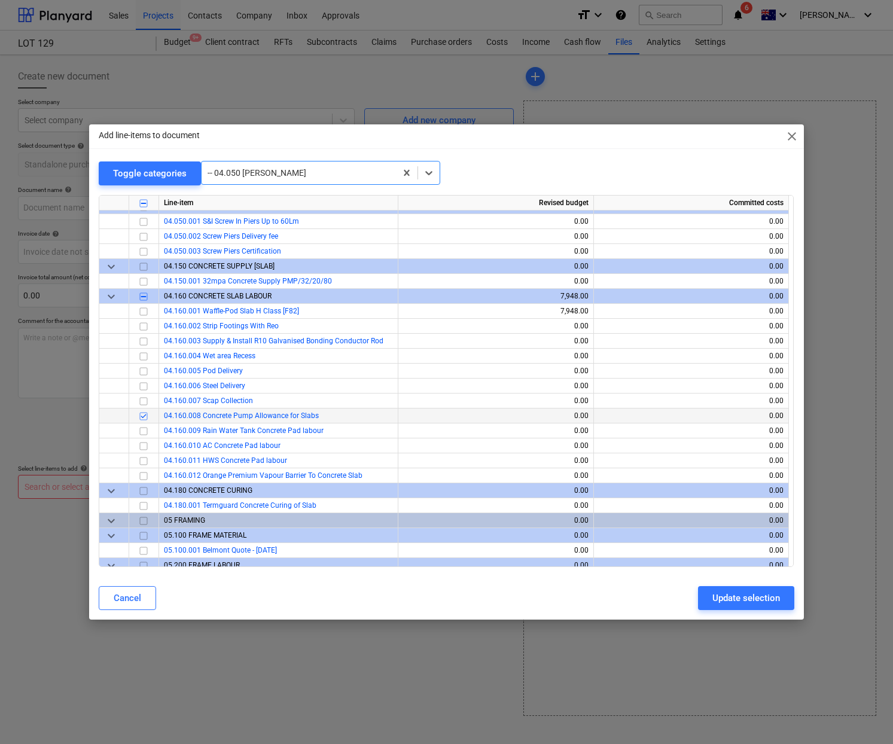
scroll to position [1286, 0]
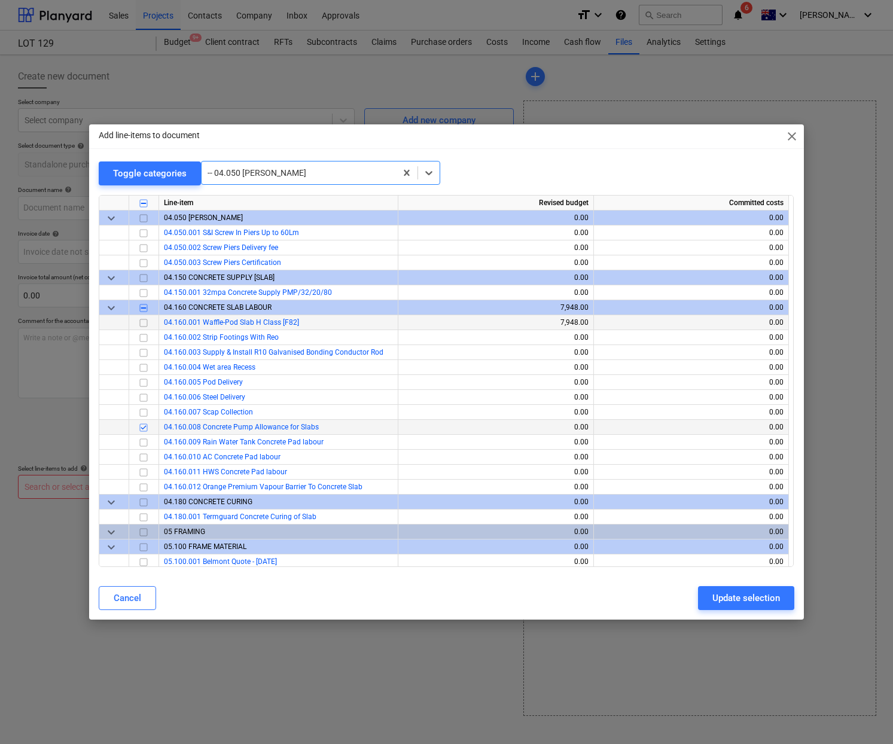
click at [145, 324] on input "checkbox" at bounding box center [143, 323] width 14 height 14
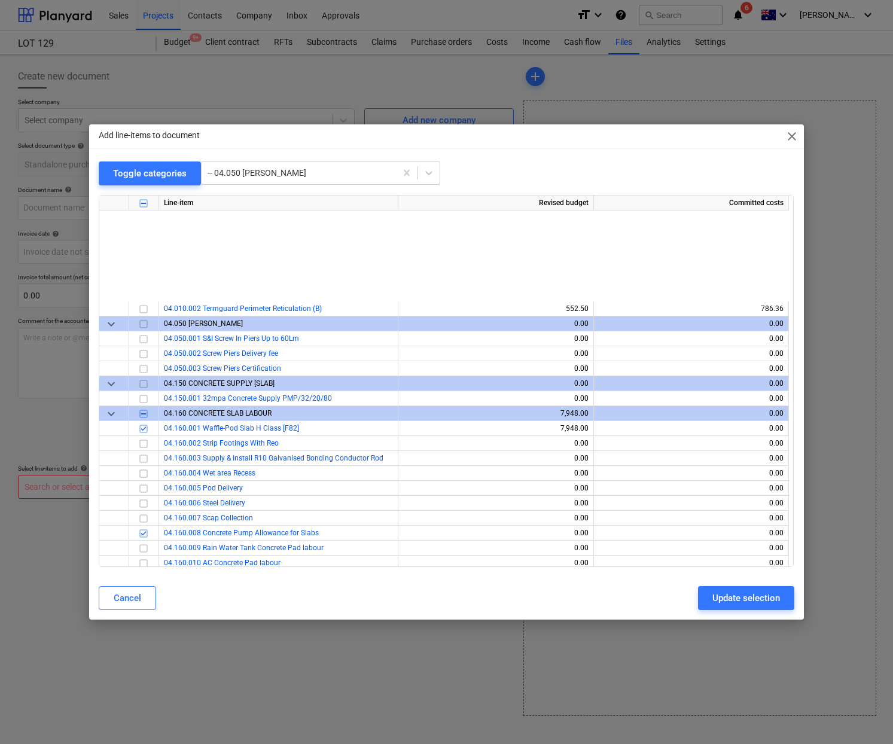
scroll to position [1148, 0]
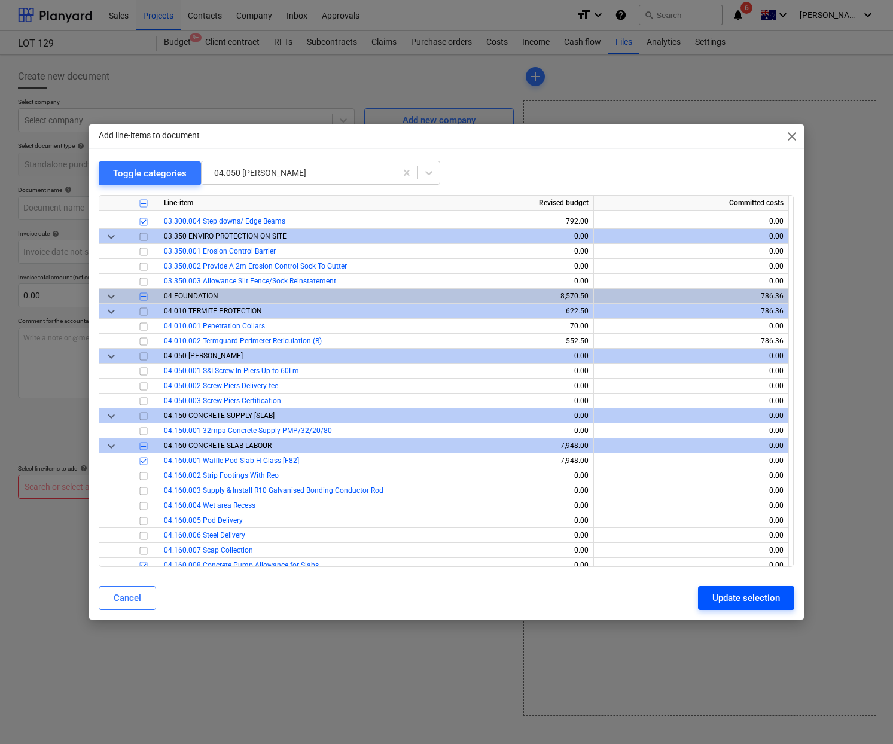
click at [742, 602] on div "Update selection" at bounding box center [746, 598] width 68 height 16
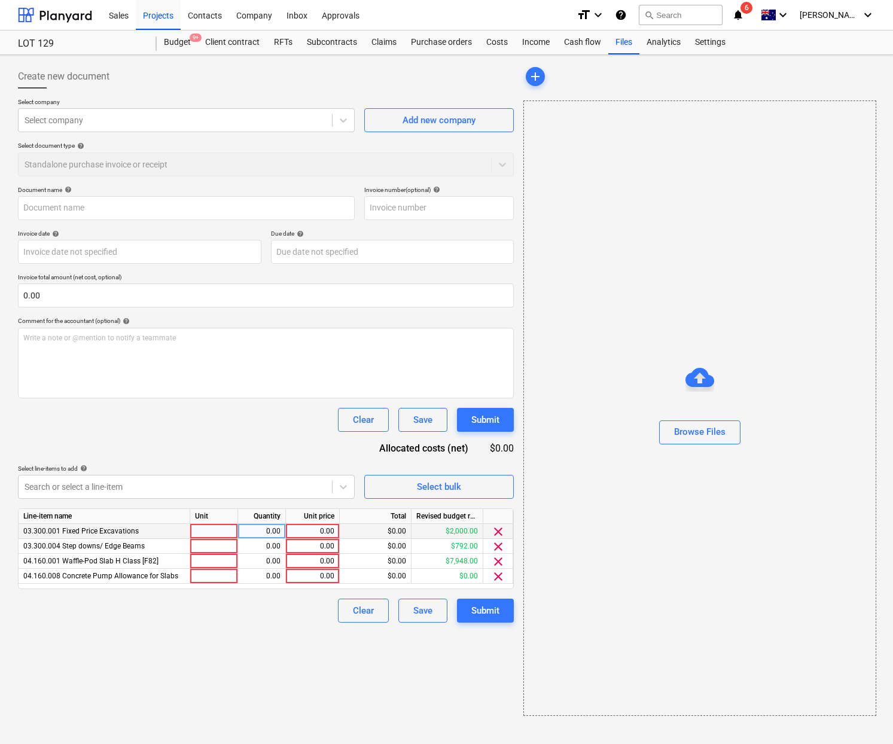
click at [206, 532] on div at bounding box center [214, 531] width 48 height 15
type input "each"
type input "2"
type input "3"
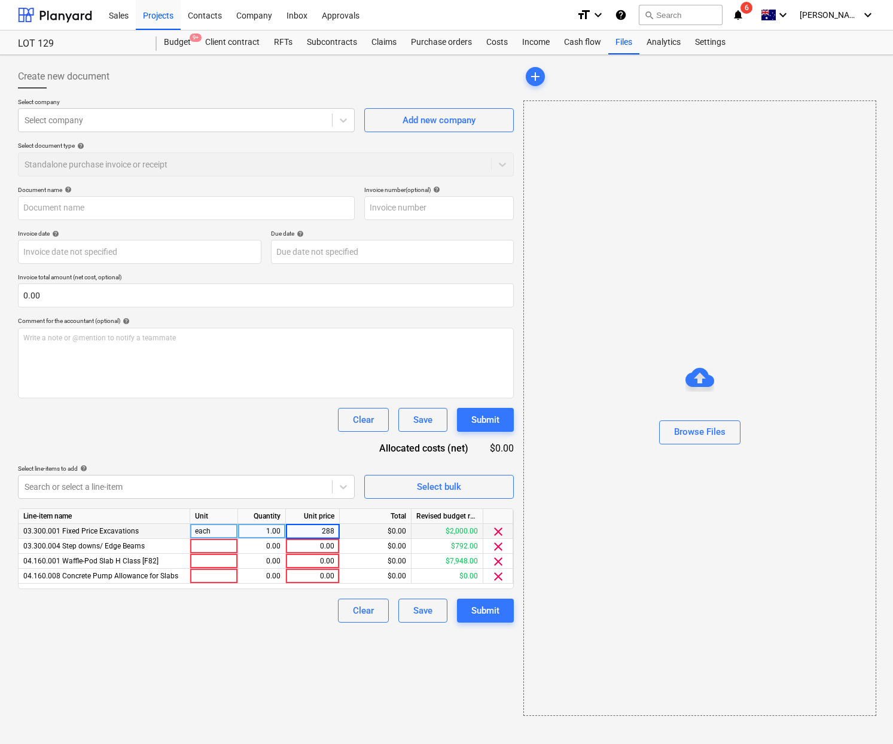
type input "2880"
type input "m2"
type input "5.28"
click at [324, 547] on div "0.00" at bounding box center [313, 546] width 44 height 15
type input "285.42"
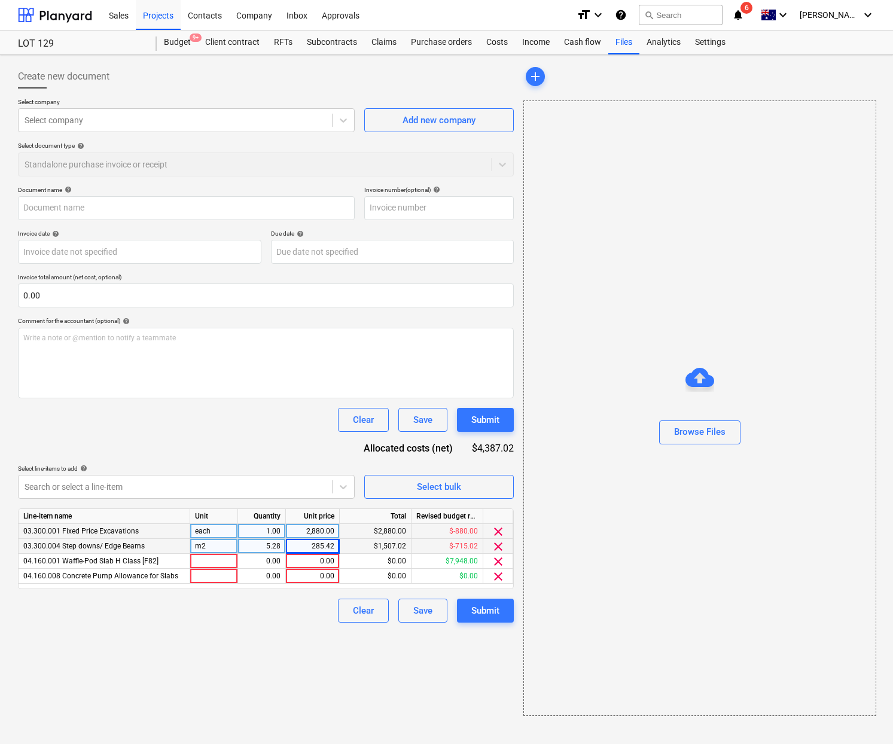
click at [326, 553] on div "285.42" at bounding box center [313, 546] width 44 height 15
type input "254.31"
click at [333, 547] on div "254.31" at bounding box center [313, 546] width 44 height 15
type input "282.57"
click at [336, 547] on div "282.57" at bounding box center [313, 546] width 54 height 15
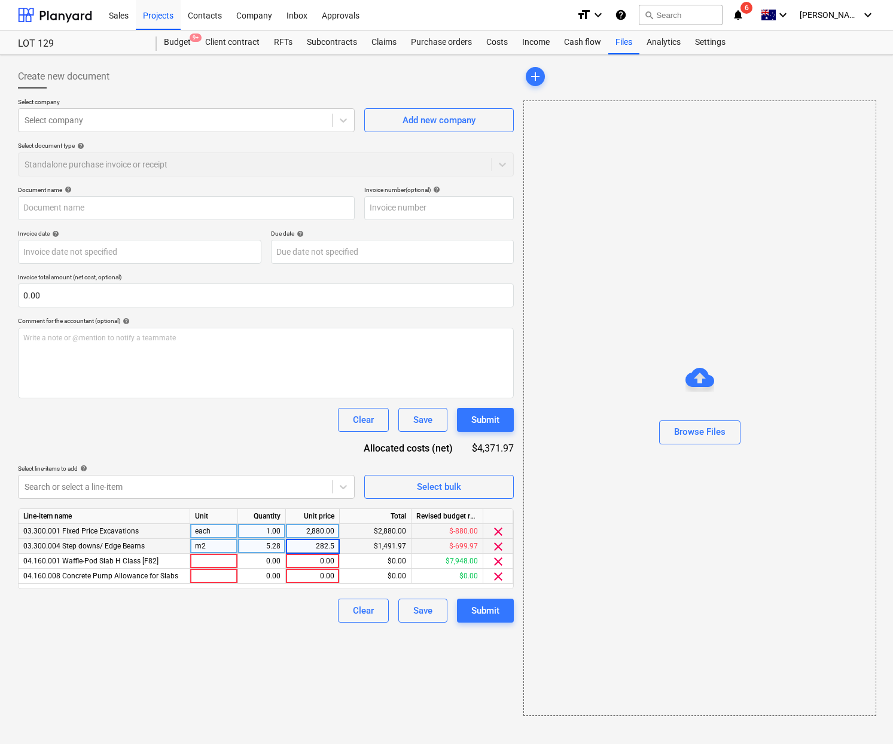
type input "282.58"
click at [380, 543] on div "$1,492.02" at bounding box center [376, 546] width 72 height 15
click at [398, 545] on div "$1,492.02" at bounding box center [376, 546] width 72 height 15
click at [337, 549] on div "282.58" at bounding box center [313, 546] width 54 height 15
click at [334, 548] on input "282.58" at bounding box center [312, 546] width 53 height 14
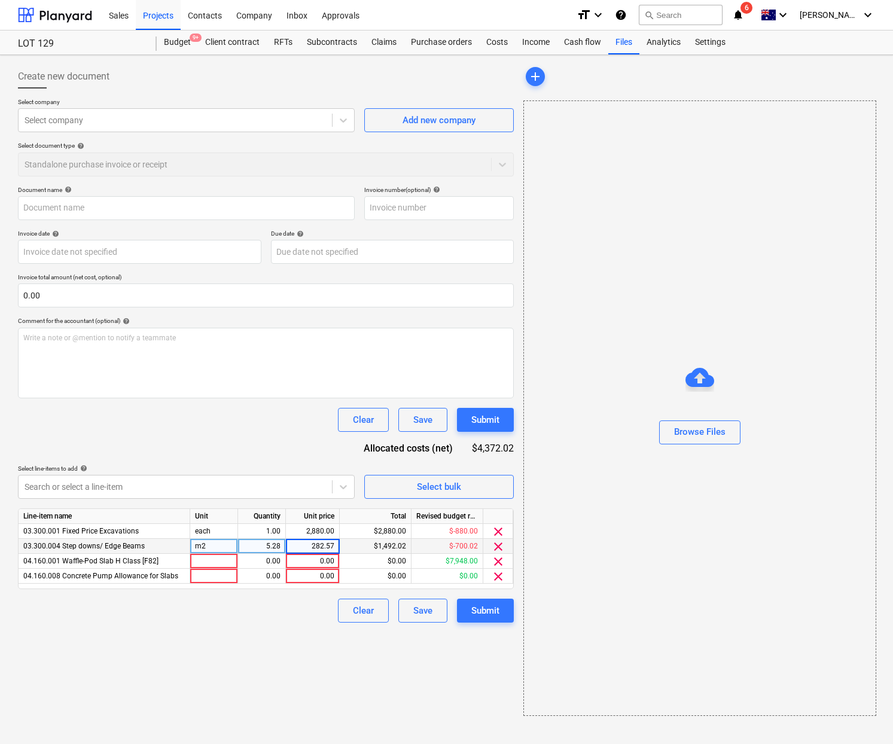
type input "282.575"
click at [340, 637] on div "Create new document Select company Select company Add new company Select docume…" at bounding box center [265, 390] width 505 height 661
click at [322, 561] on div "0.00" at bounding box center [313, 561] width 44 height 15
click at [207, 560] on div at bounding box center [214, 561] width 48 height 15
click at [217, 562] on div at bounding box center [214, 561] width 48 height 15
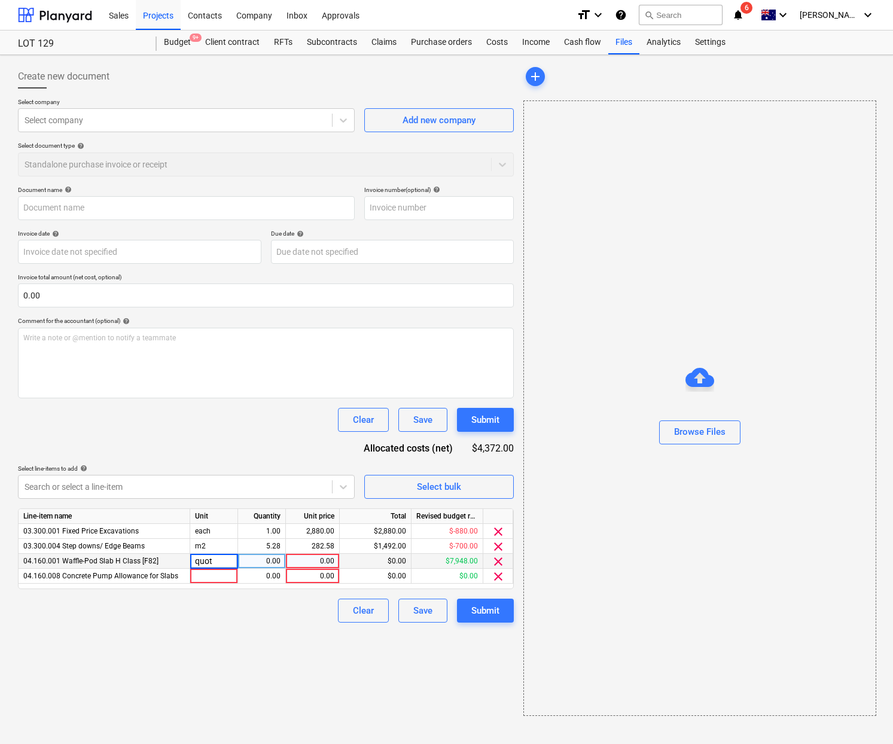
type input "quote"
click at [218, 531] on div "each" at bounding box center [214, 531] width 48 height 15
type input "days"
type input "1"
click at [318, 531] on div "0.00" at bounding box center [313, 531] width 44 height 15
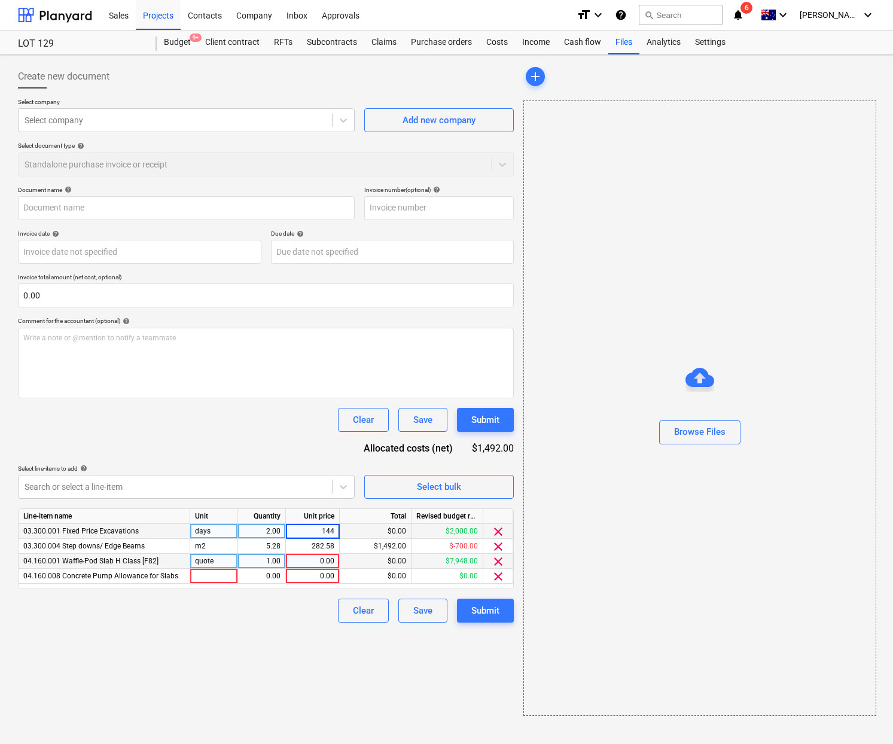
type input "1440"
click at [221, 549] on div "m2" at bounding box center [214, 546] width 48 height 15
click at [301, 547] on div "282.58" at bounding box center [313, 546] width 44 height 15
click at [207, 555] on div "quote" at bounding box center [214, 561] width 48 height 15
click at [301, 560] on div "0.00" at bounding box center [313, 561] width 44 height 15
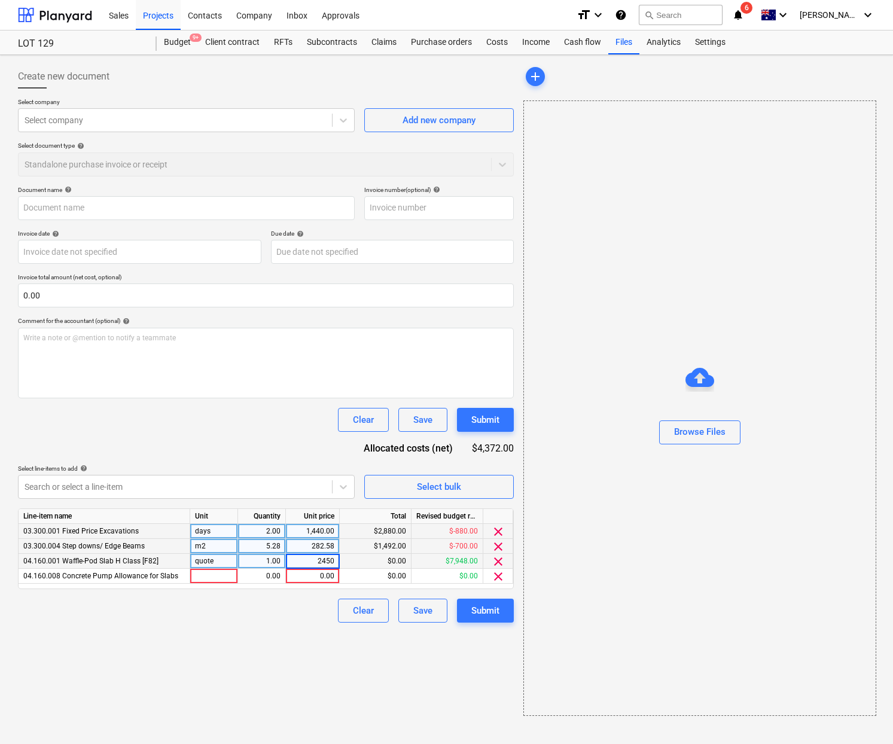
type input "24500"
type input "item"
type input "2250"
click at [391, 559] on div "$24,500.00" at bounding box center [376, 561] width 72 height 15
click at [374, 560] on div "$24,500.00" at bounding box center [376, 561] width 72 height 15
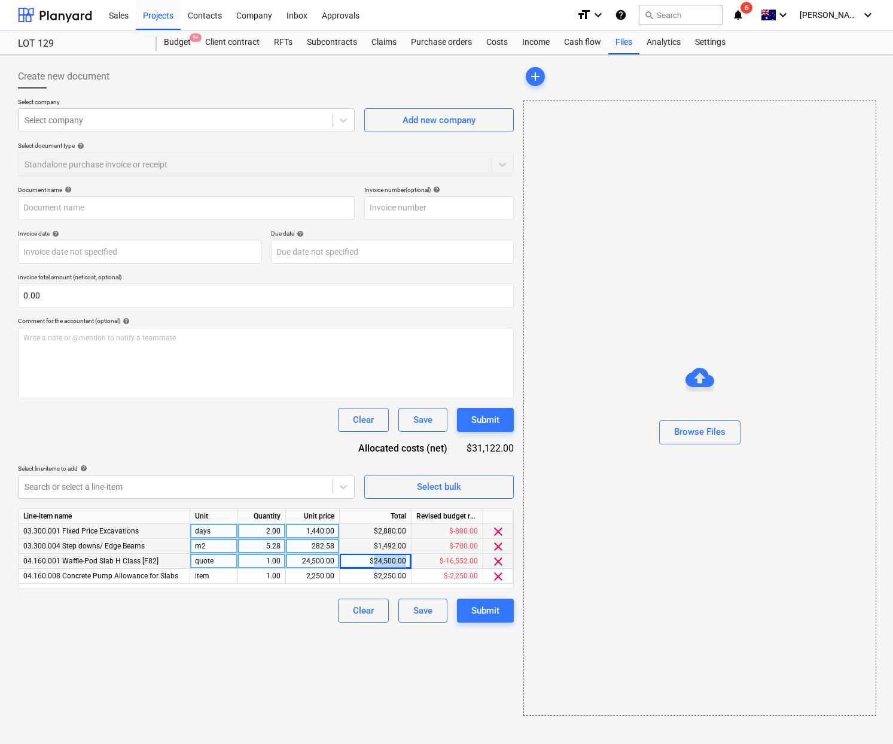
click at [374, 560] on div "$24,500.00" at bounding box center [376, 561] width 72 height 15
click at [304, 557] on div "24,500.00" at bounding box center [313, 561] width 44 height 15
type input "23275"
click at [228, 487] on div at bounding box center [175, 487] width 301 height 12
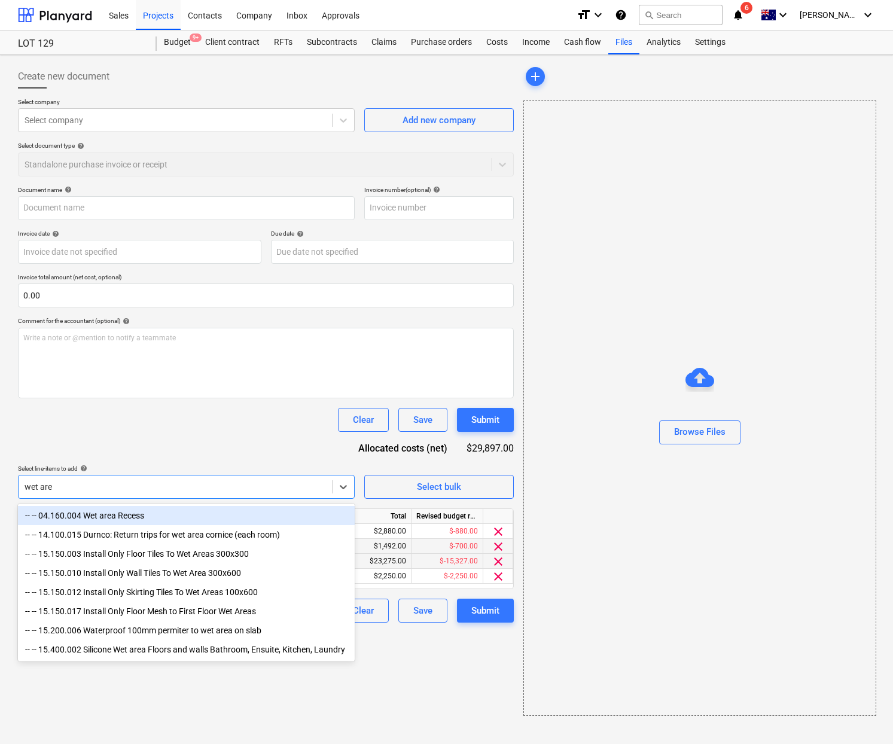
type input "wet area"
click at [193, 516] on div "-- -- 04.160.004 Wet area Recess" at bounding box center [186, 515] width 337 height 19
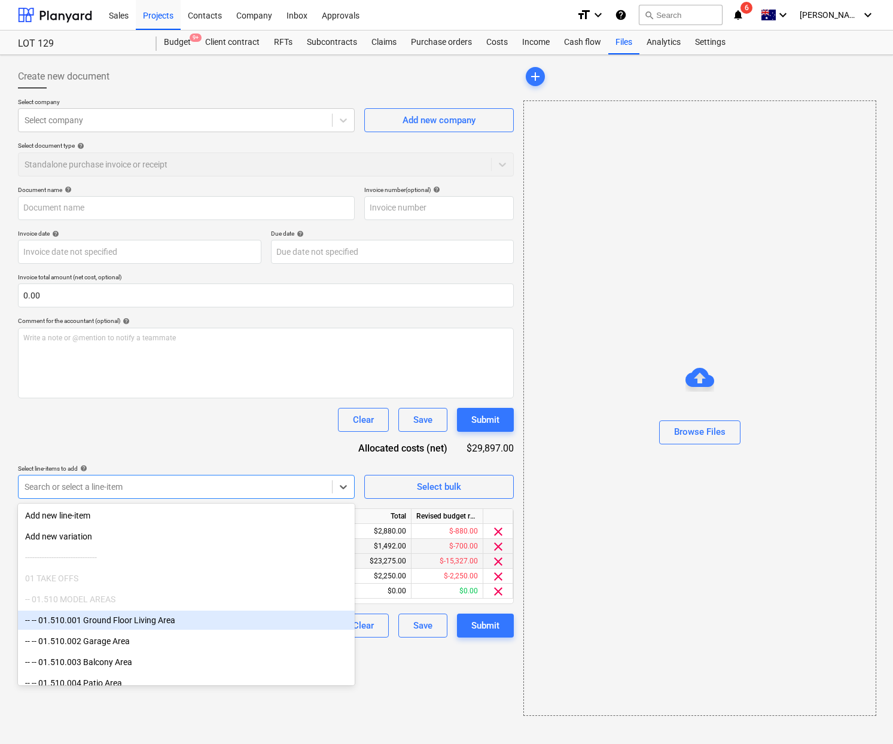
click at [443, 692] on div "Create new document Select company Select company Add new company Select docume…" at bounding box center [265, 390] width 505 height 661
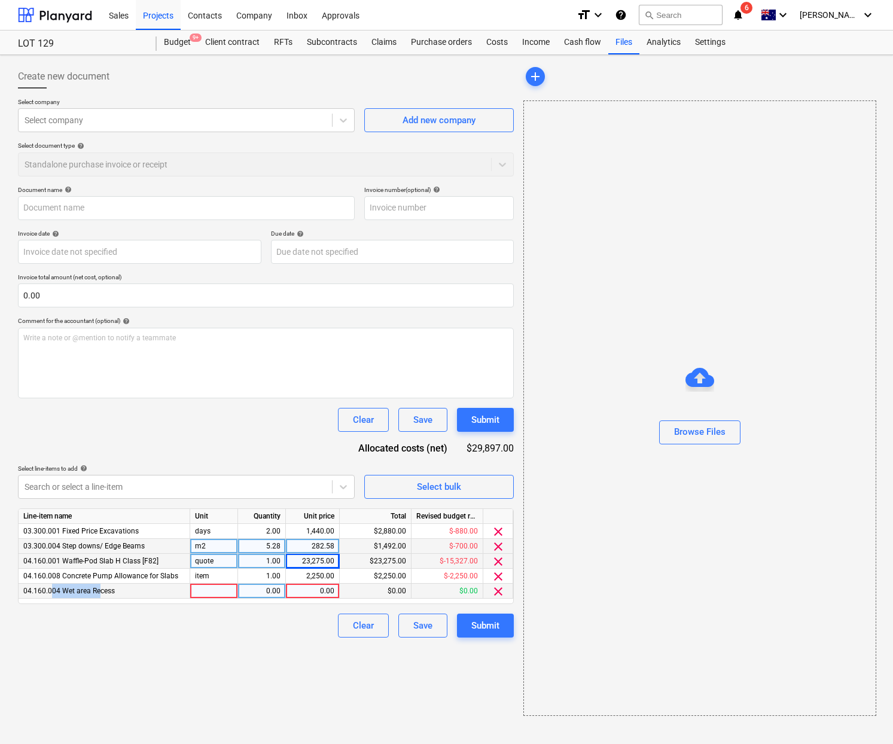
drag, startPoint x: 100, startPoint y: 590, endPoint x: 37, endPoint y: 588, distance: 62.9
click at [50, 588] on span "04.160.004 Wet area Recess" at bounding box center [69, 591] width 92 height 8
click at [99, 592] on span "04.160.004 Wet area Recess" at bounding box center [69, 591] width 92 height 8
click at [101, 592] on span "04.160.004 Wet area Recess" at bounding box center [69, 591] width 92 height 8
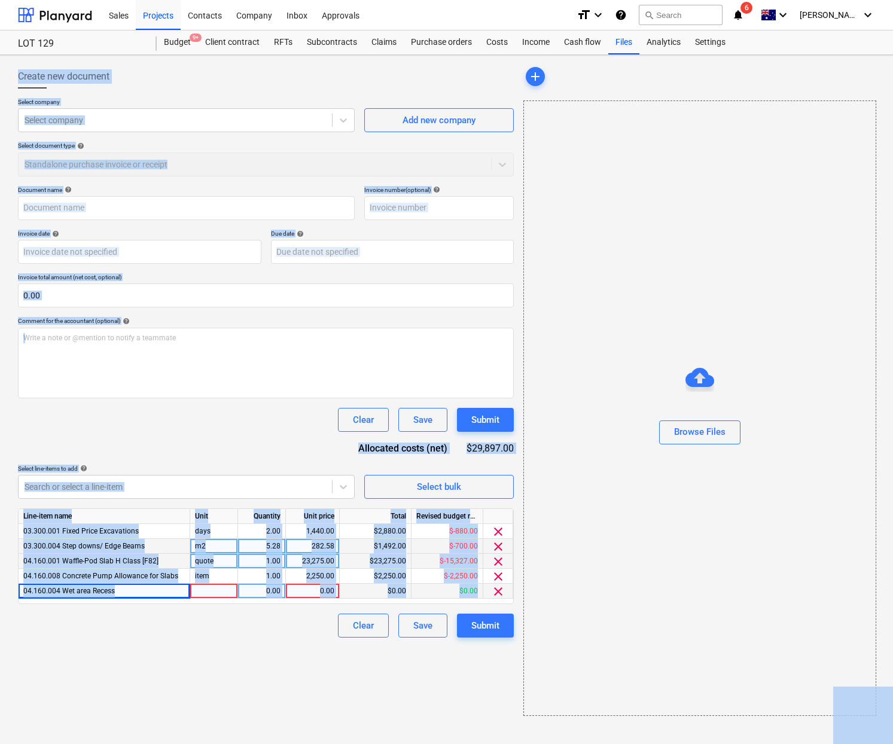
copy body "Loremi dol sitametc Adipis elitsed Doeius tempori Utl etd magnaal Enimad minimv…"
click at [106, 592] on span "04.160.004 Wet area Recess" at bounding box center [69, 591] width 92 height 8
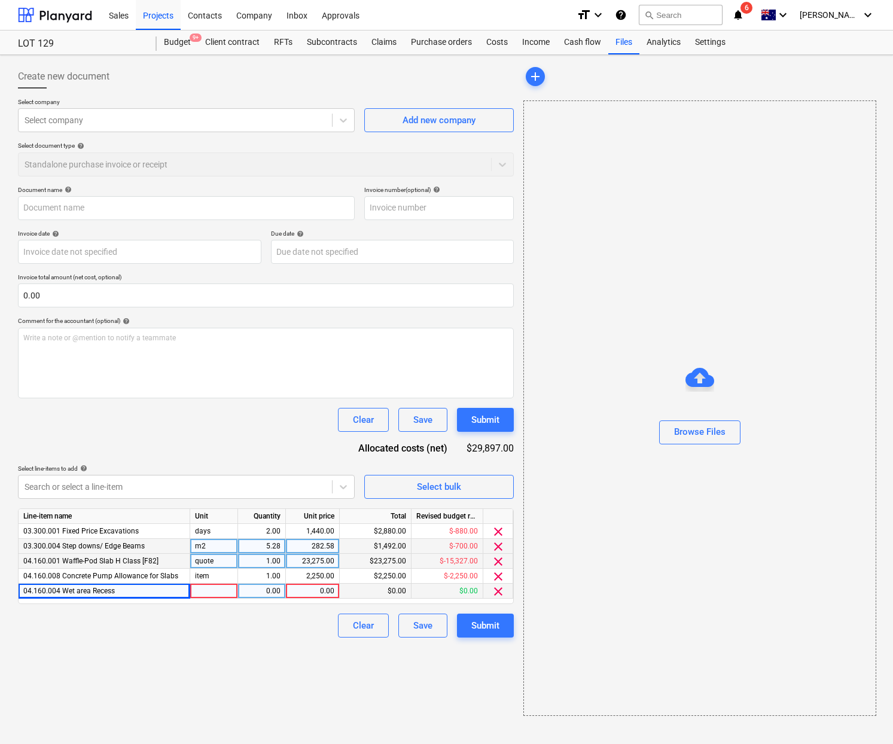
click at [130, 596] on div "04.160.004 Wet area Recess" at bounding box center [105, 591] width 172 height 15
click at [129, 595] on div "04.160.004 Wet area Recess" at bounding box center [105, 591] width 172 height 15
drag, startPoint x: 117, startPoint y: 591, endPoint x: 28, endPoint y: 587, distance: 89.2
click at [28, 587] on div "04.160.004 Wet area Recess" at bounding box center [105, 591] width 172 height 15
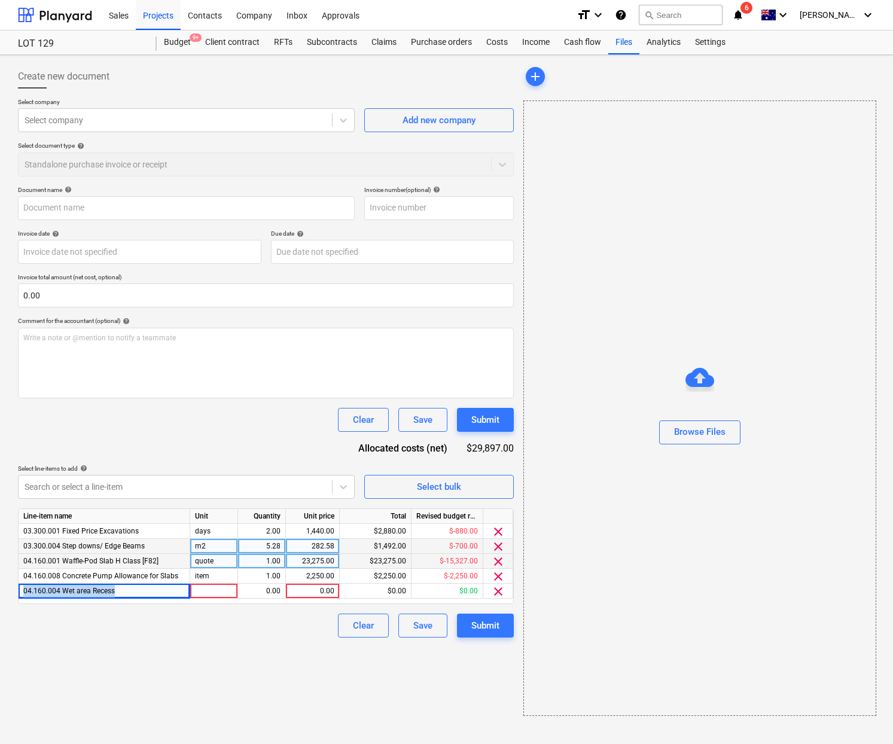
copy span "04.160.004 Wet area Recess"
click at [227, 592] on div at bounding box center [214, 591] width 48 height 15
type input "item"
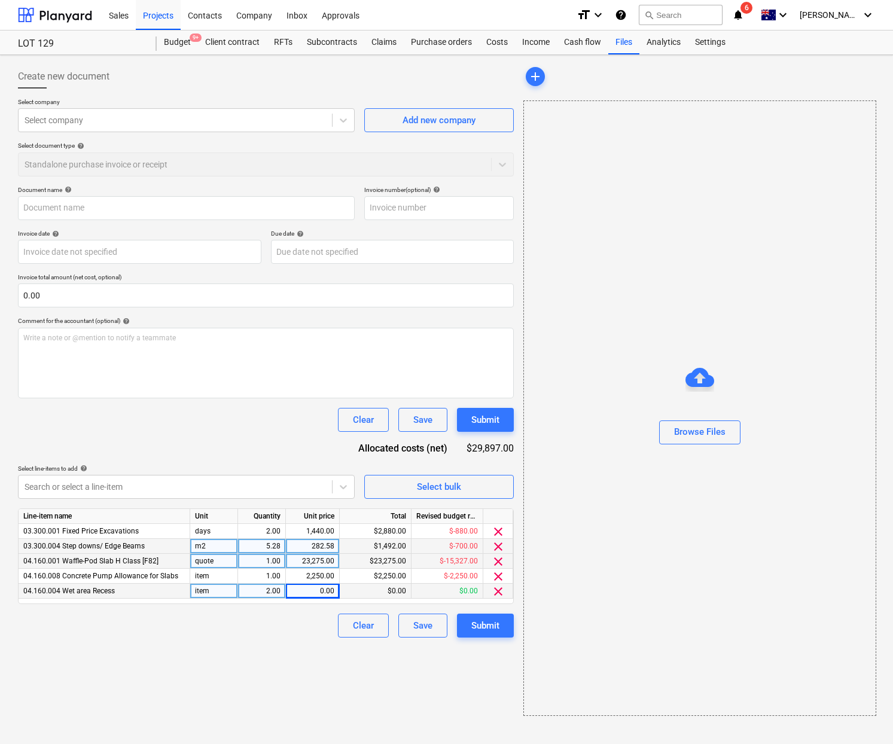
click at [313, 595] on div "0.00" at bounding box center [313, 591] width 44 height 15
type input "414"
click at [300, 652] on div "Create new document Select company Select company Add new company Select docume…" at bounding box center [265, 390] width 505 height 661
drag, startPoint x: 385, startPoint y: 484, endPoint x: 278, endPoint y: 448, distance: 112.4
click at [289, 441] on div "Document name help Invoice number (optional) help Invoice date help Press the d…" at bounding box center [266, 412] width 496 height 452
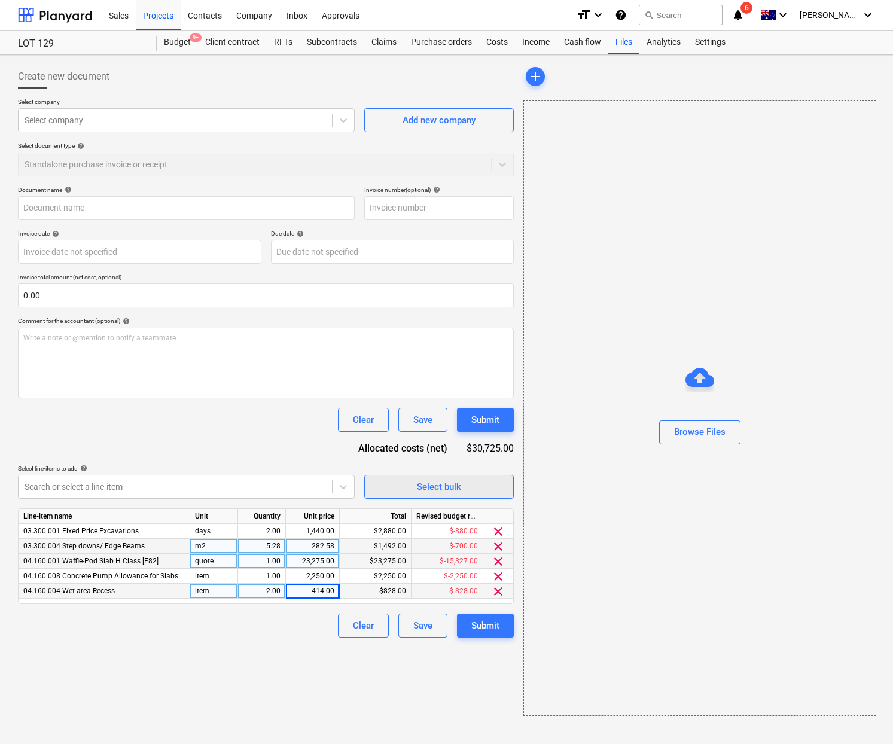
click at [390, 480] on span "Select bulk" at bounding box center [439, 487] width 120 height 16
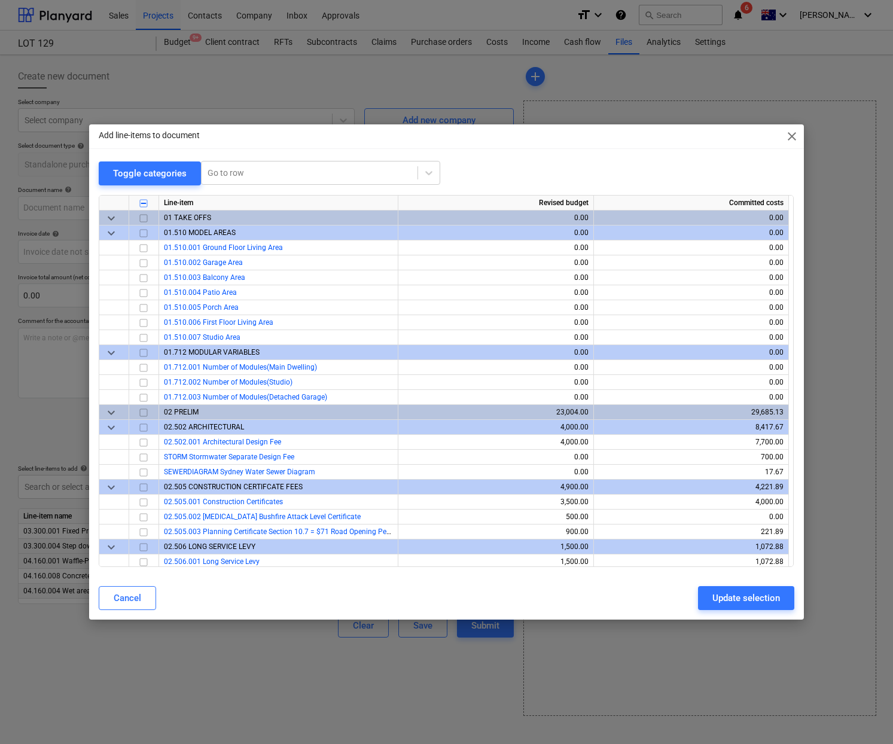
click at [785, 141] on span "close" at bounding box center [792, 136] width 14 height 14
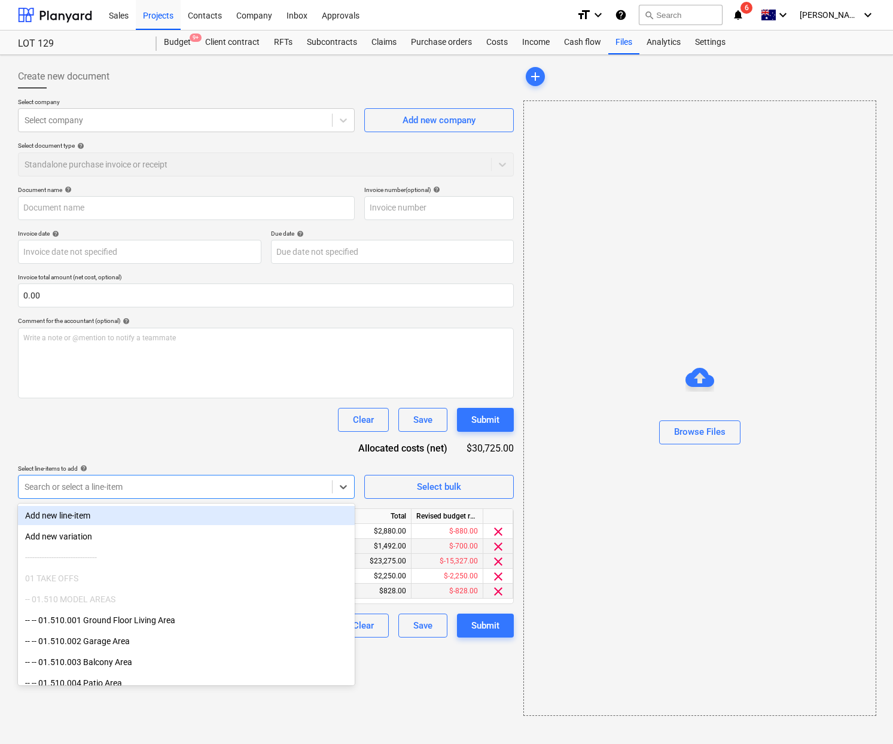
click at [191, 486] on div at bounding box center [175, 487] width 301 height 12
click at [173, 517] on div "Add new line-item" at bounding box center [186, 515] width 337 height 19
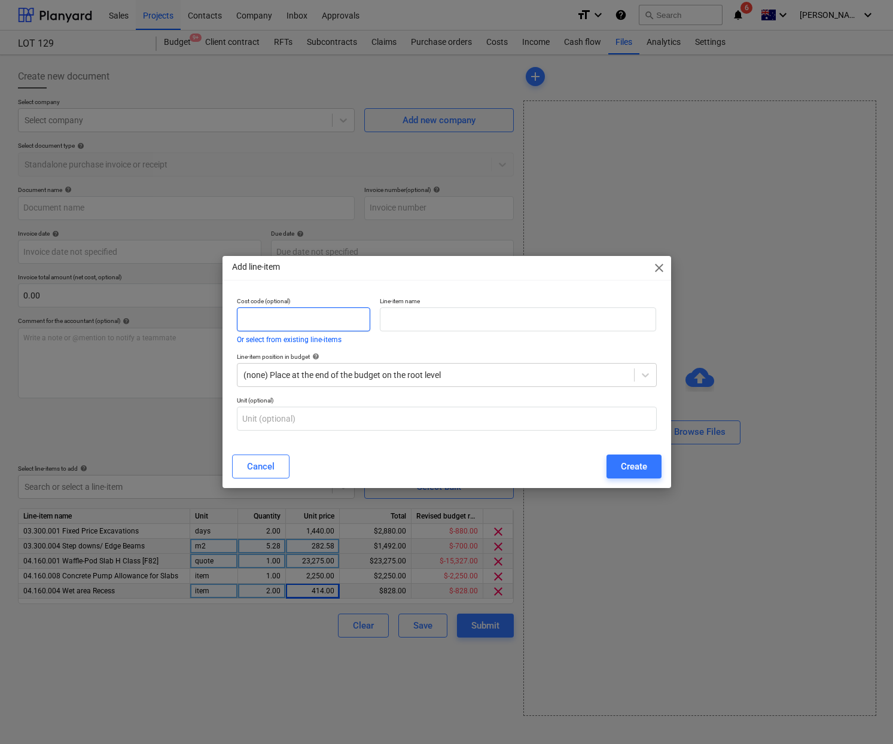
click at [308, 315] on input "text" at bounding box center [303, 319] width 133 height 24
click at [307, 312] on input "text" at bounding box center [303, 319] width 133 height 24
click at [487, 319] on input "text" at bounding box center [518, 319] width 277 height 24
paste input "Supply and pour of 450mm diameter piers"
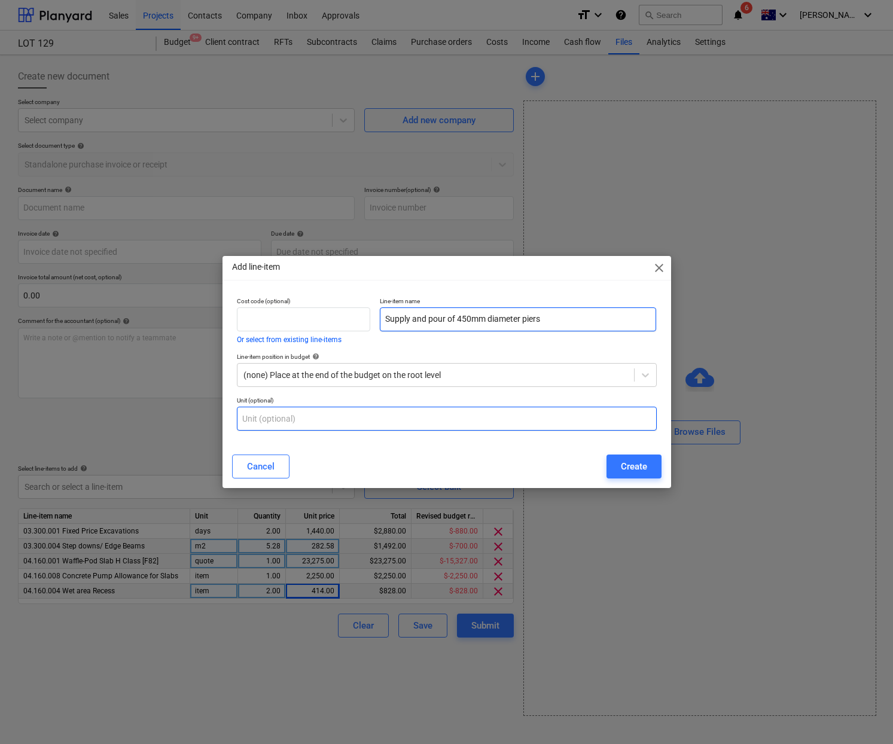
type input "Supply and pour of 450mm diameter piers"
click at [301, 420] on input "text" at bounding box center [447, 419] width 420 height 24
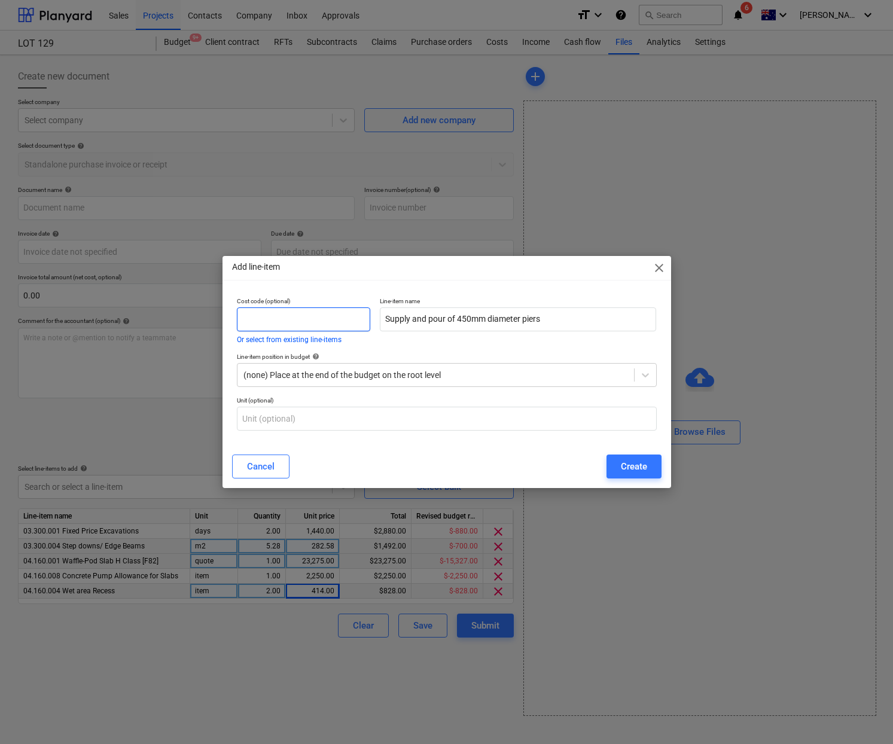
click at [316, 318] on input "text" at bounding box center [303, 319] width 133 height 24
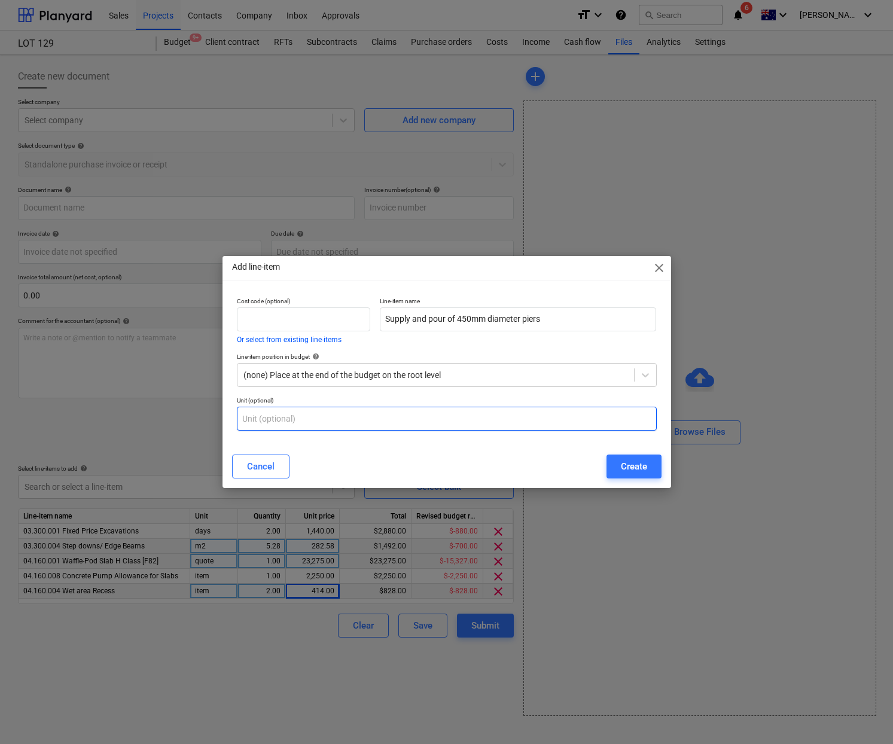
click at [316, 419] on input "text" at bounding box center [447, 419] width 420 height 24
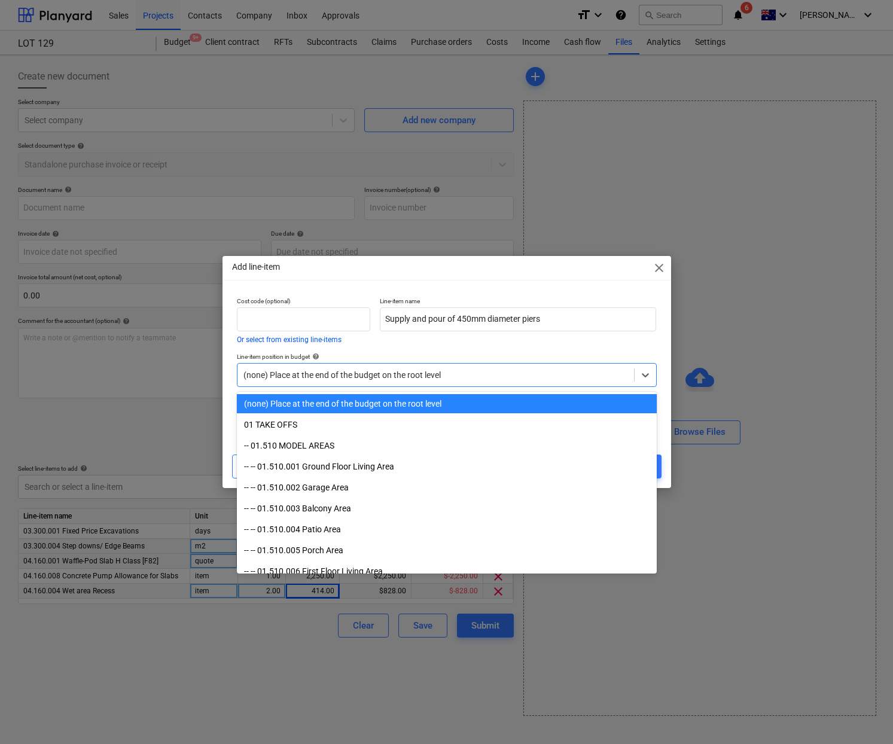
click at [352, 377] on div at bounding box center [435, 375] width 385 height 12
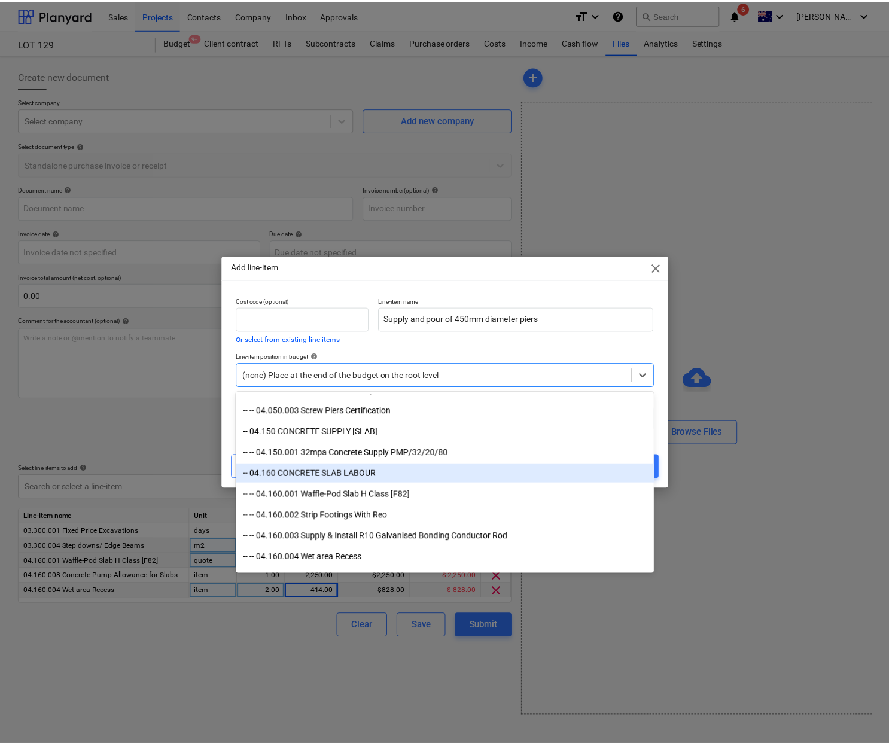
scroll to position [1881, 0]
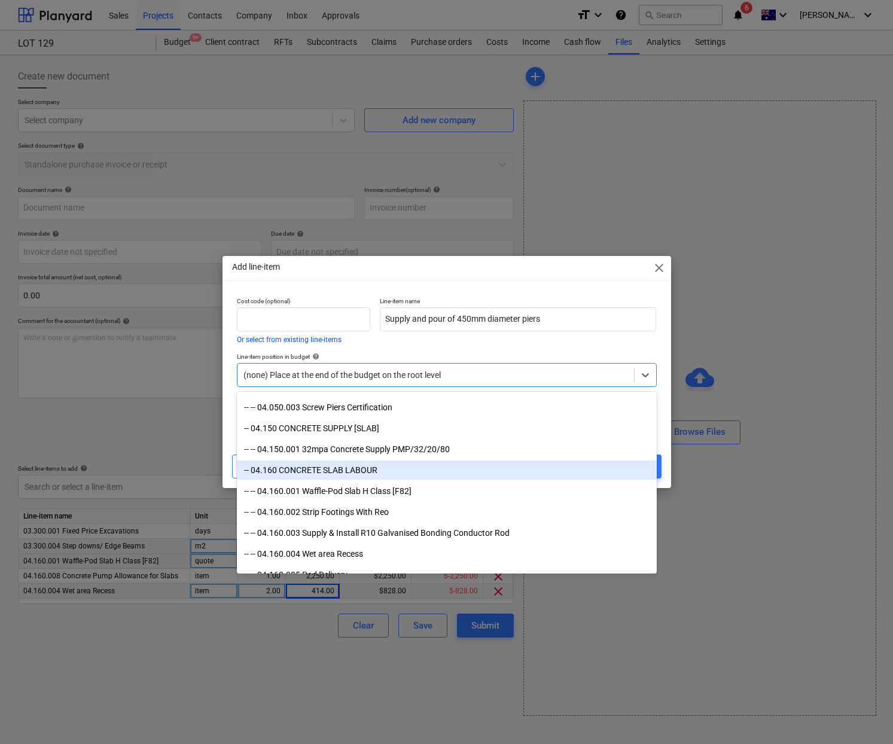
click at [361, 475] on div "-- 04.160 CONCRETE SLAB LABOUR" at bounding box center [447, 470] width 420 height 19
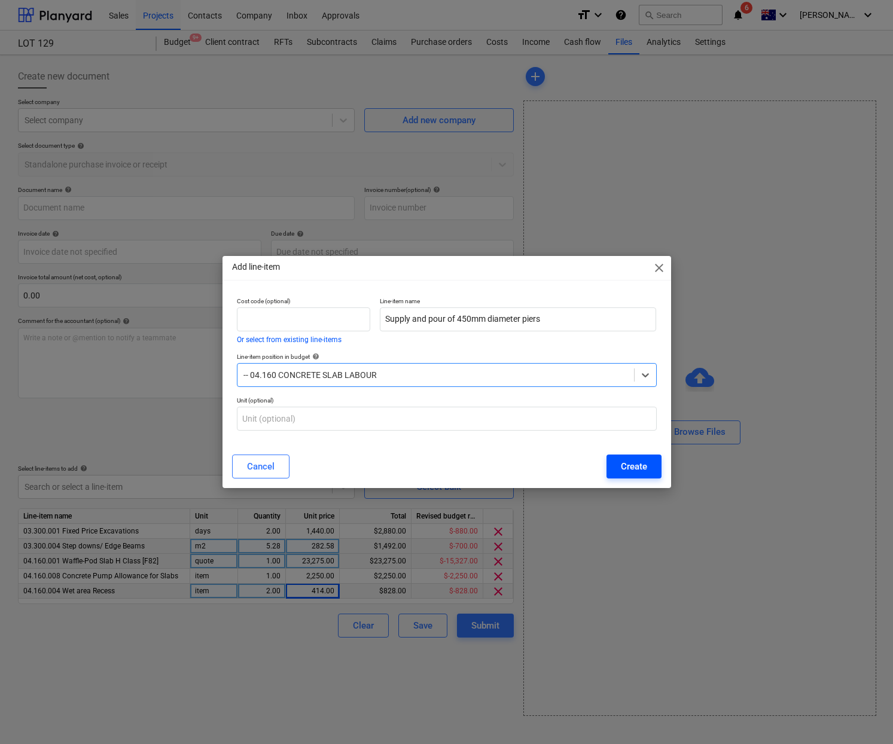
click at [653, 459] on button "Create" at bounding box center [634, 467] width 55 height 24
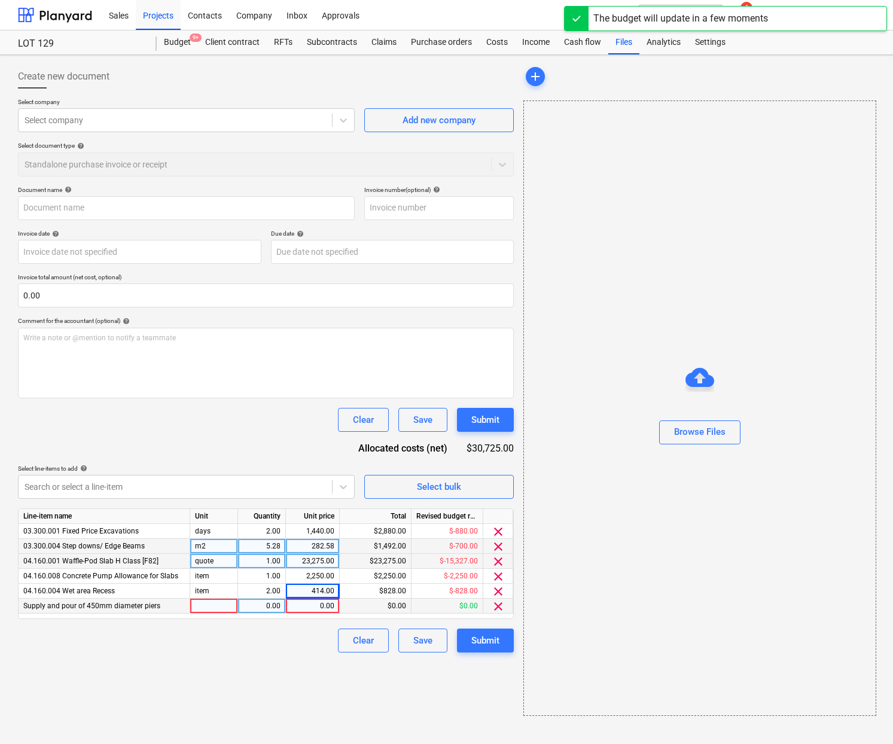
click at [216, 602] on div at bounding box center [214, 606] width 48 height 15
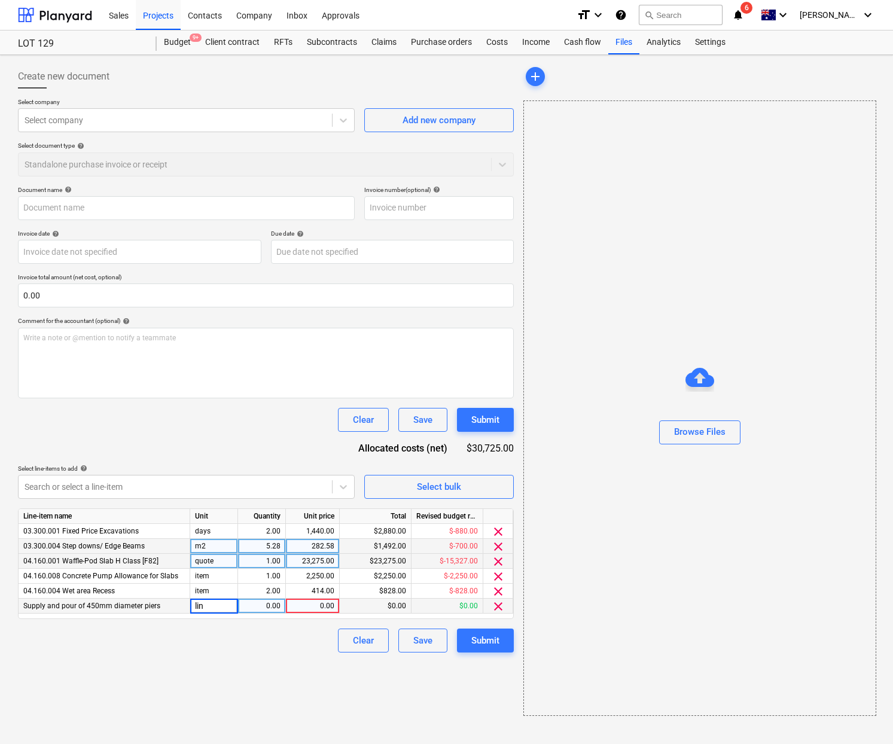
type input "[PERSON_NAME]"
type input "50"
click at [315, 607] on div "0.00" at bounding box center [313, 606] width 44 height 15
type input "85.5"
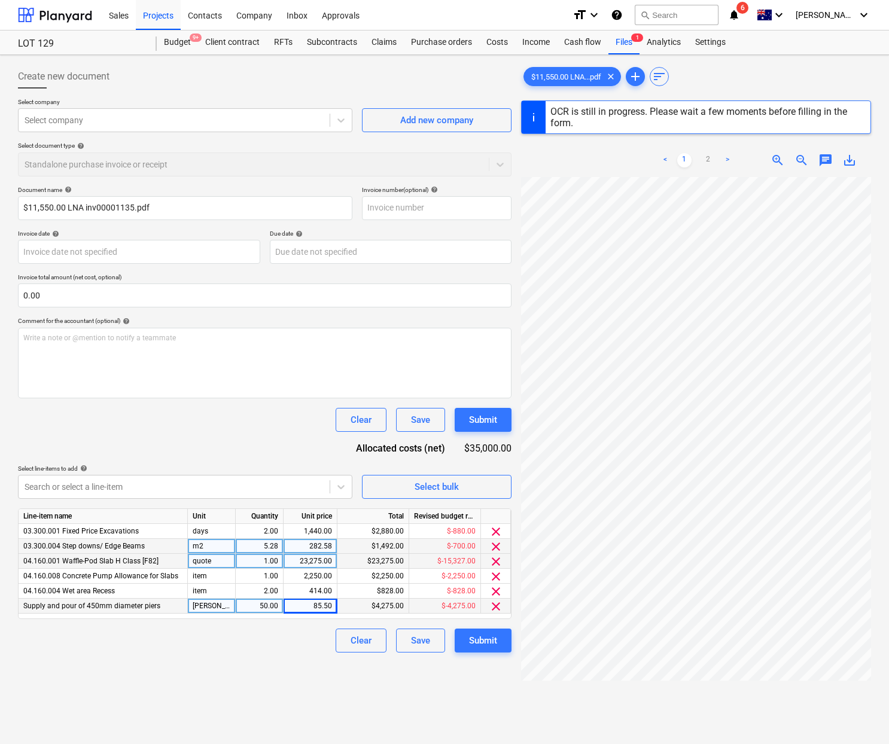
type input "00001135"
type input "[DATE]"
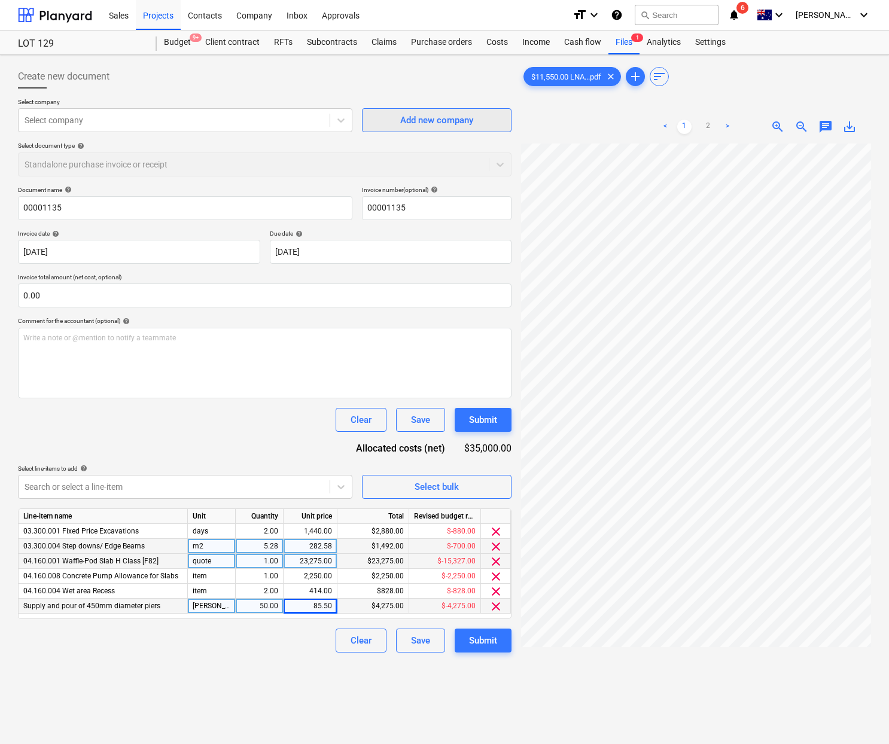
click at [473, 121] on div "Add new company" at bounding box center [436, 120] width 73 height 16
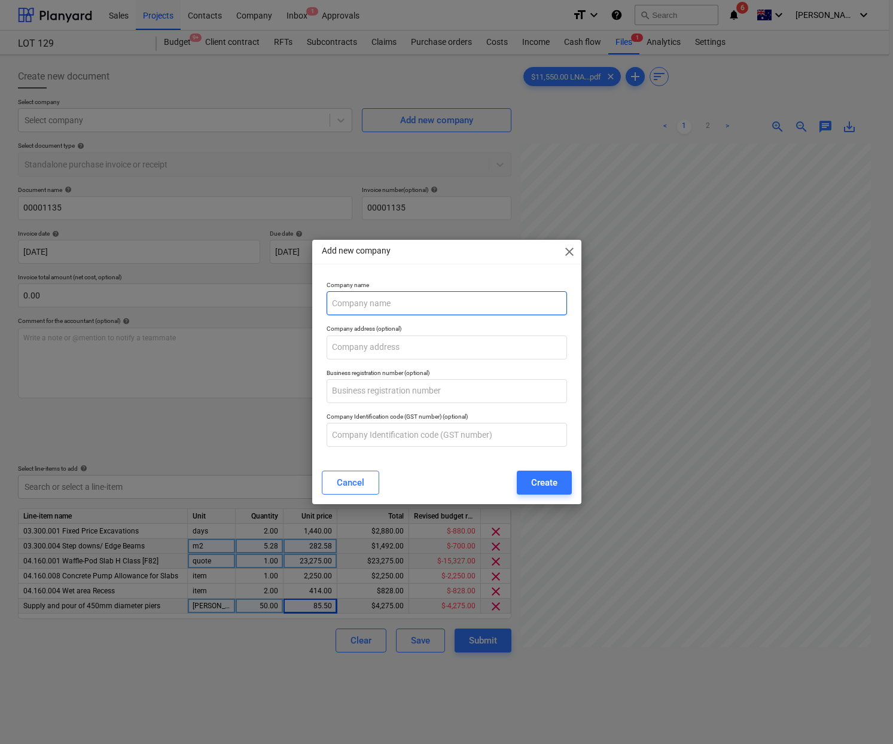
click at [432, 291] on input "text" at bounding box center [447, 303] width 240 height 24
paste input "LNA Civil Projects Pty Ltd"
type input "LNA Civil Projects Pty Ltd"
click at [560, 486] on button "Create" at bounding box center [544, 483] width 55 height 24
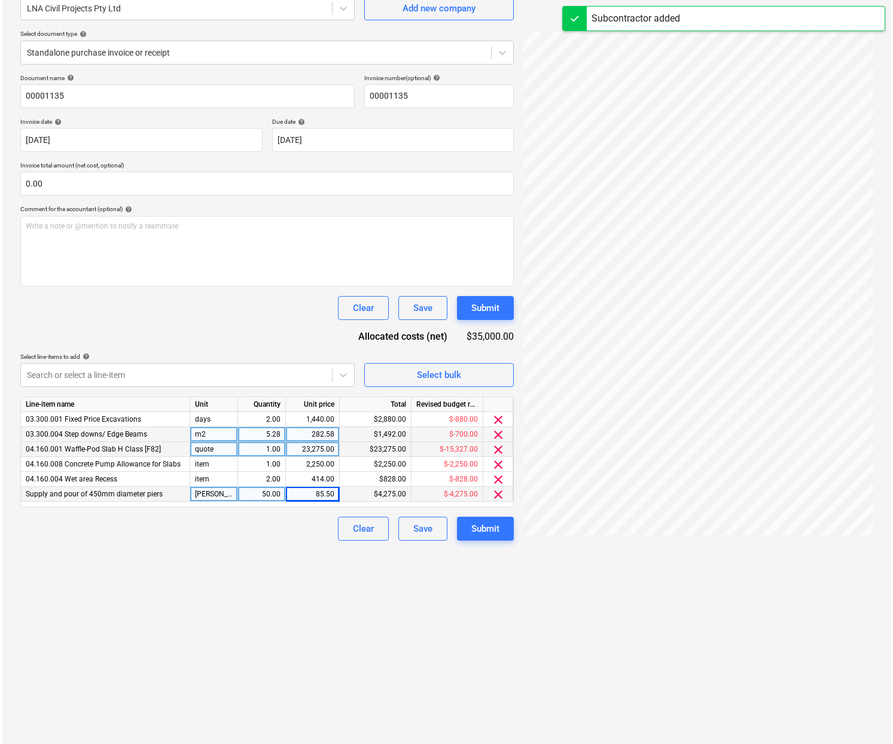
scroll to position [86, 0]
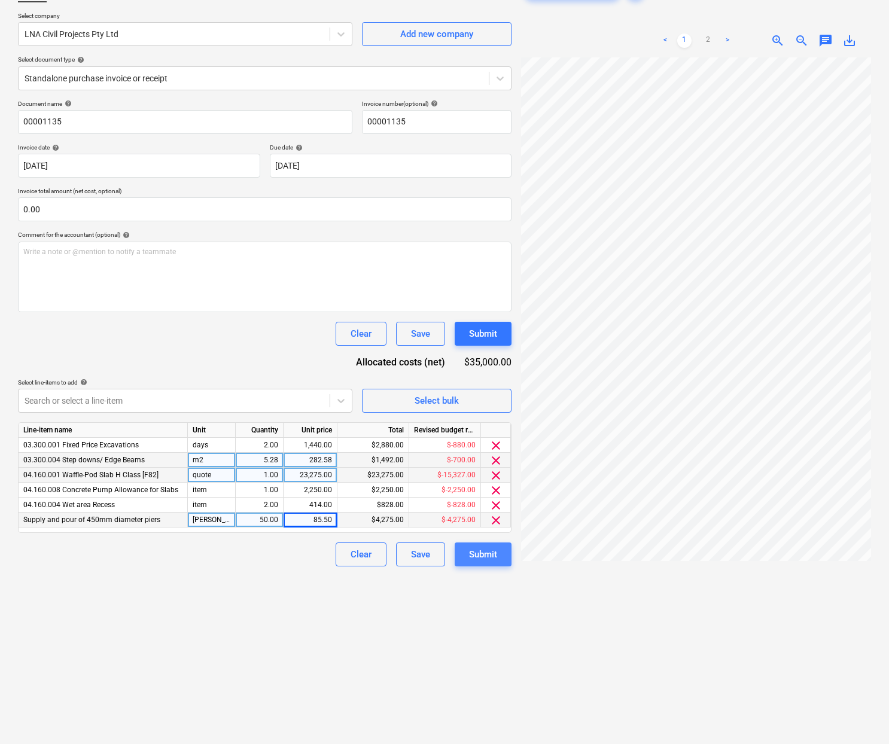
click at [485, 552] on div "Submit" at bounding box center [483, 555] width 28 height 16
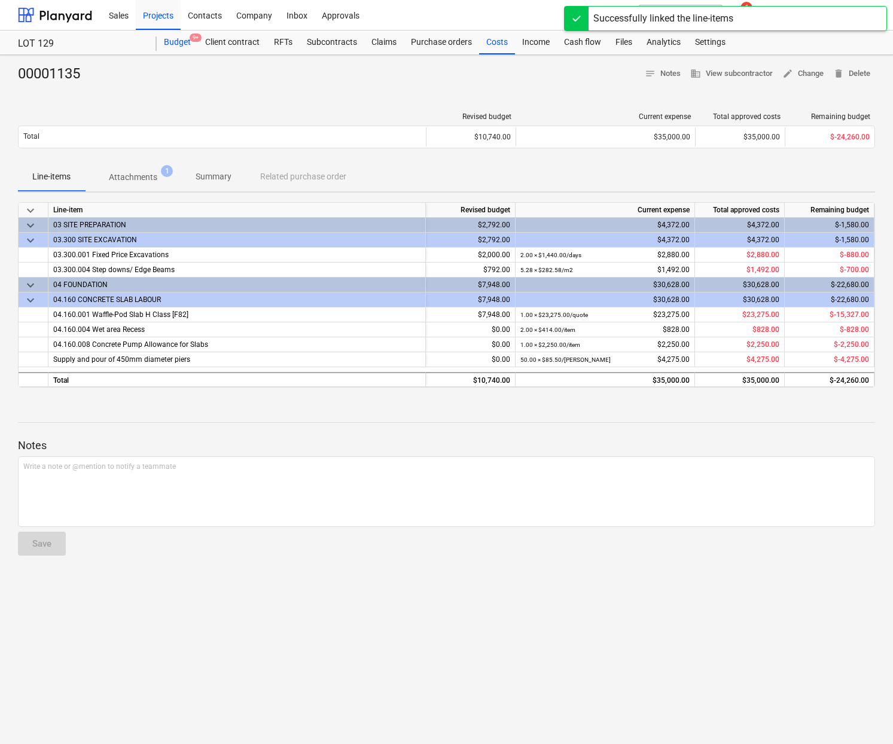
click at [178, 45] on div "Budget 9+" at bounding box center [177, 43] width 41 height 24
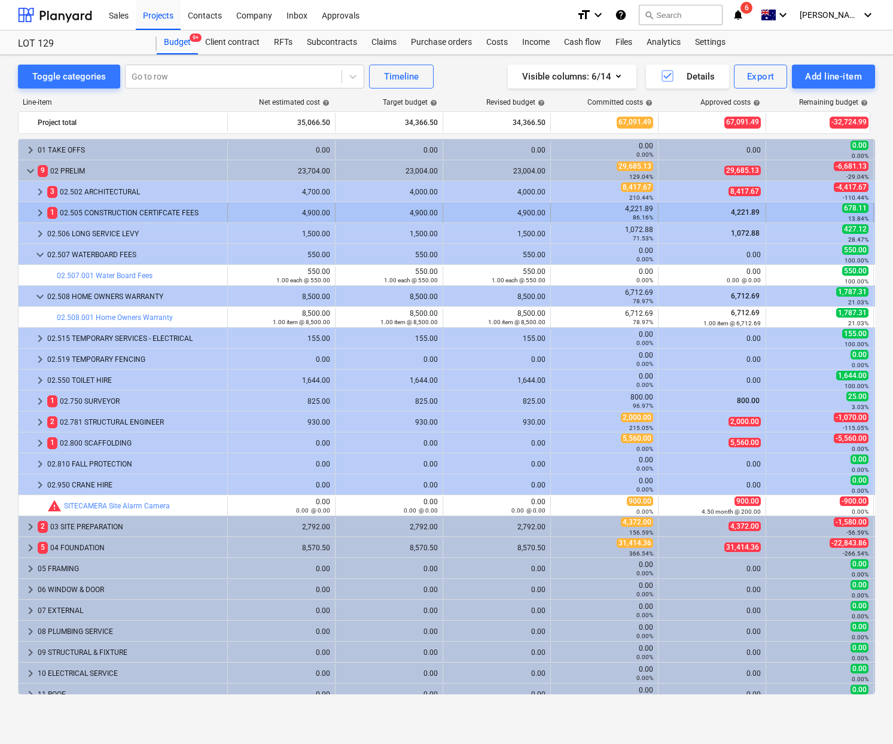
click at [42, 216] on span "keyboard_arrow_right" at bounding box center [40, 213] width 14 height 14
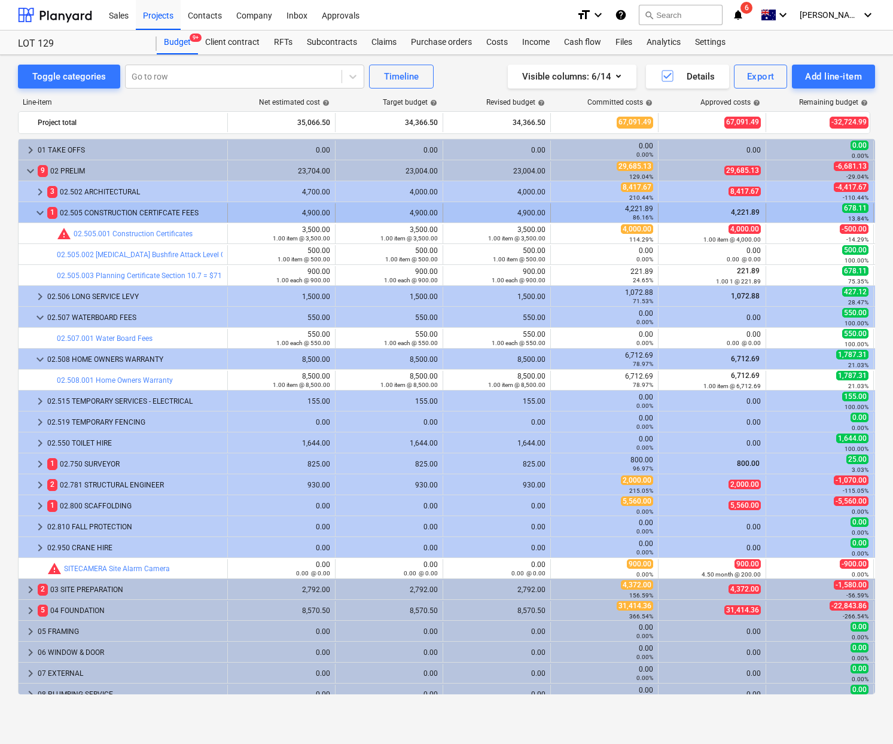
click at [42, 216] on span "keyboard_arrow_down" at bounding box center [40, 213] width 14 height 14
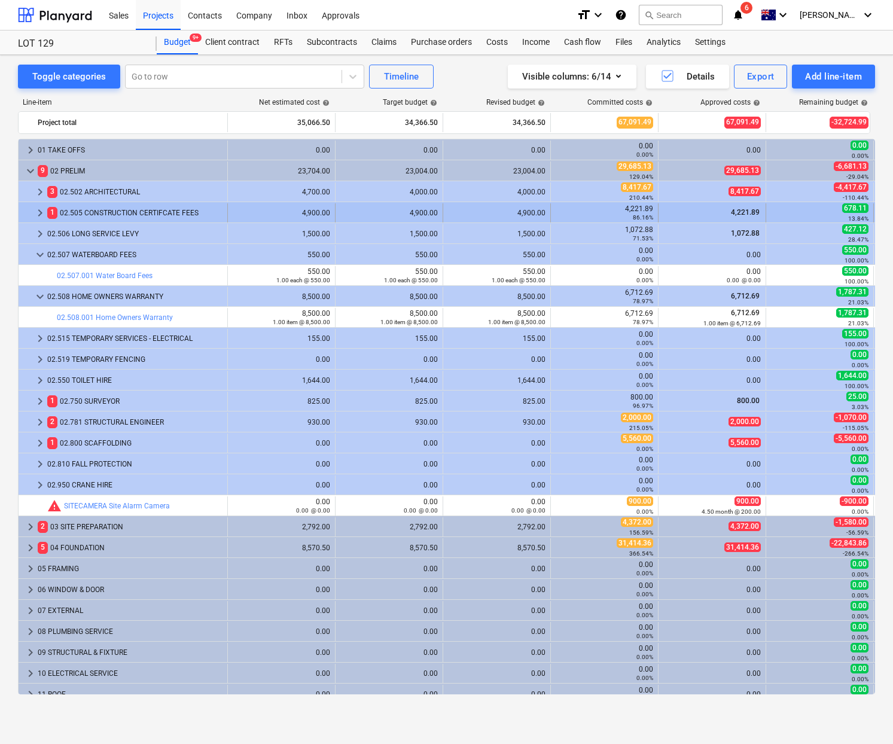
click at [40, 213] on span "keyboard_arrow_right" at bounding box center [40, 213] width 14 height 14
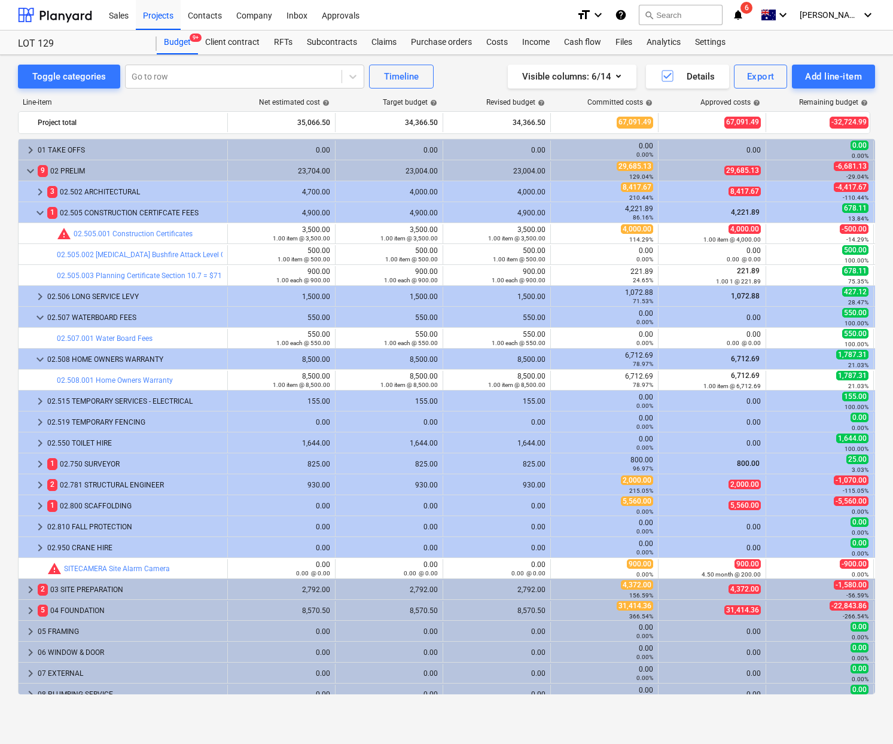
click at [40, 213] on span "keyboard_arrow_down" at bounding box center [40, 213] width 14 height 14
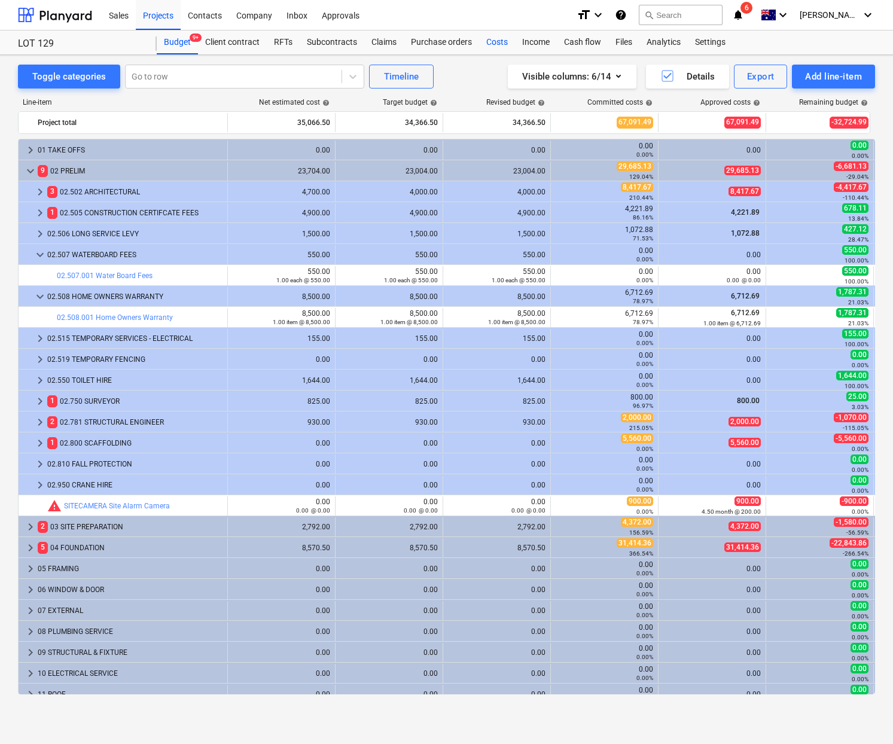
click at [494, 47] on div "Costs" at bounding box center [497, 43] width 36 height 24
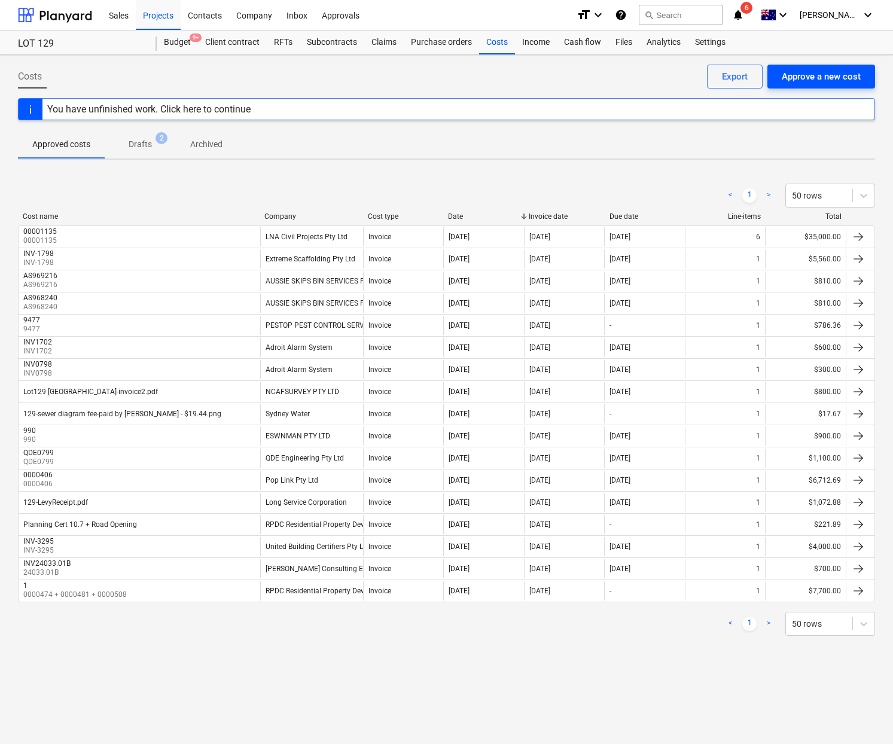
click at [815, 79] on div "Approve a new cost" at bounding box center [821, 77] width 79 height 16
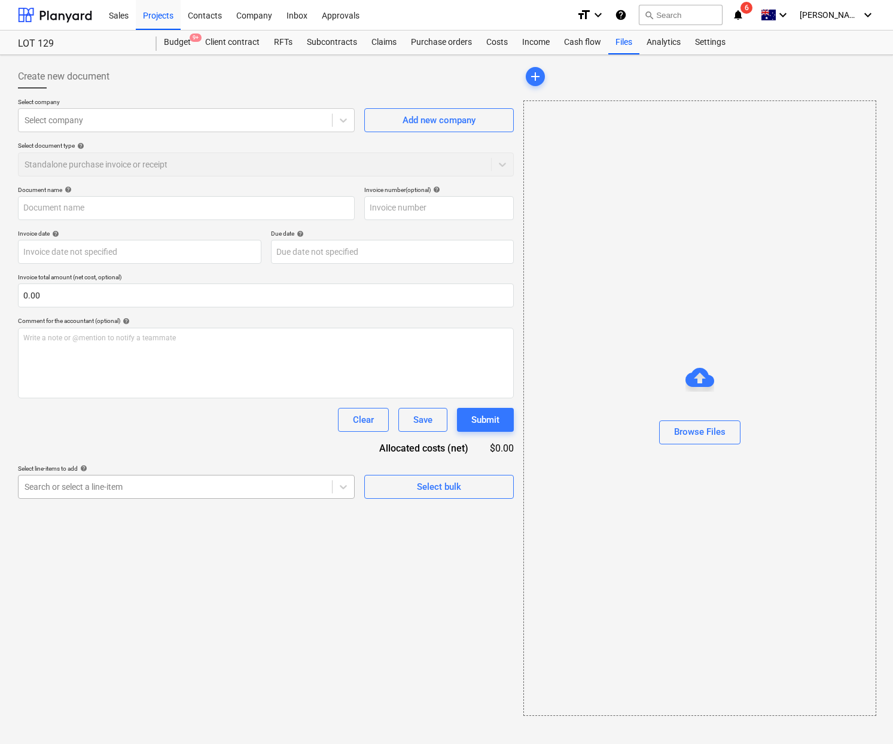
click at [179, 486] on div at bounding box center [175, 487] width 301 height 12
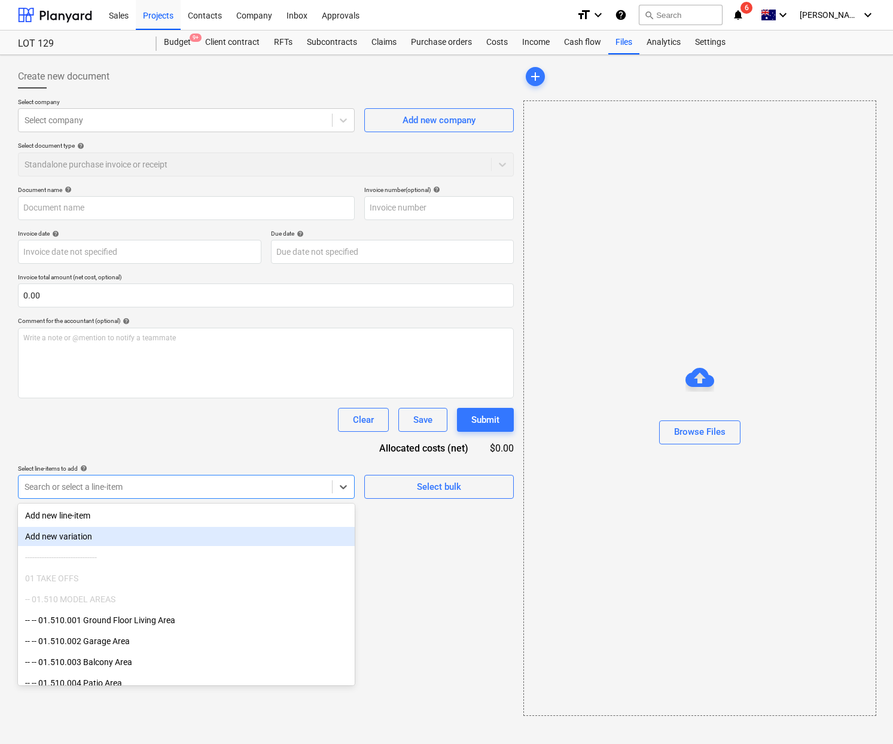
click at [144, 539] on div "Add new variation" at bounding box center [186, 536] width 337 height 19
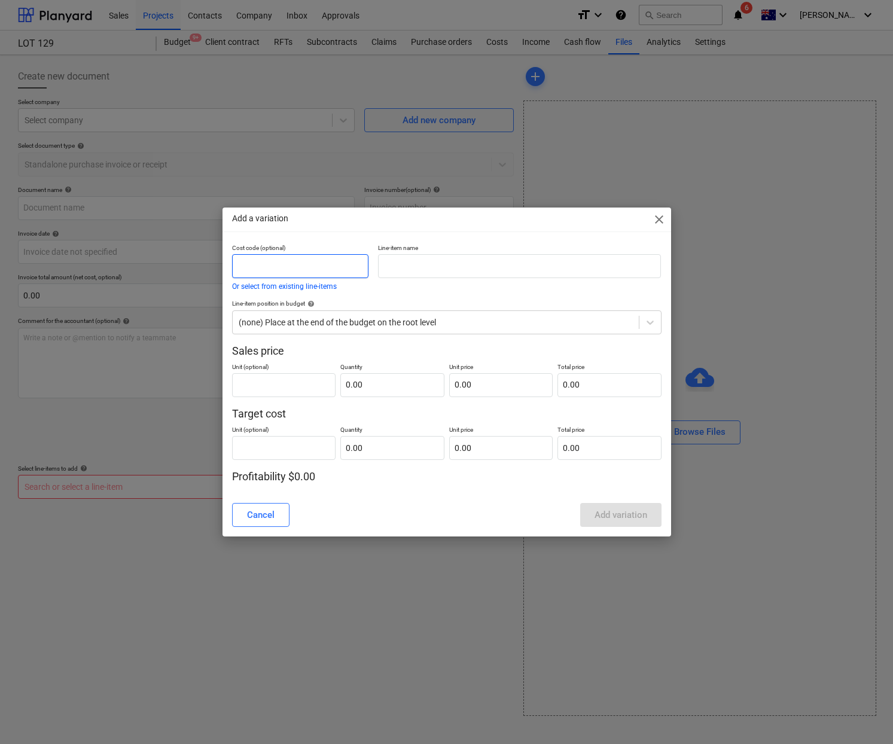
click at [339, 269] on input "text" at bounding box center [300, 266] width 137 height 24
click at [420, 270] on input "text" at bounding box center [519, 266] width 283 height 24
click at [388, 335] on div "Cost code (optional) Or select from existing line-items Line-item name Line-ite…" at bounding box center [446, 364] width 429 height 240
click at [389, 329] on div "(none) Place at the end of the budget on the root level" at bounding box center [436, 322] width 406 height 17
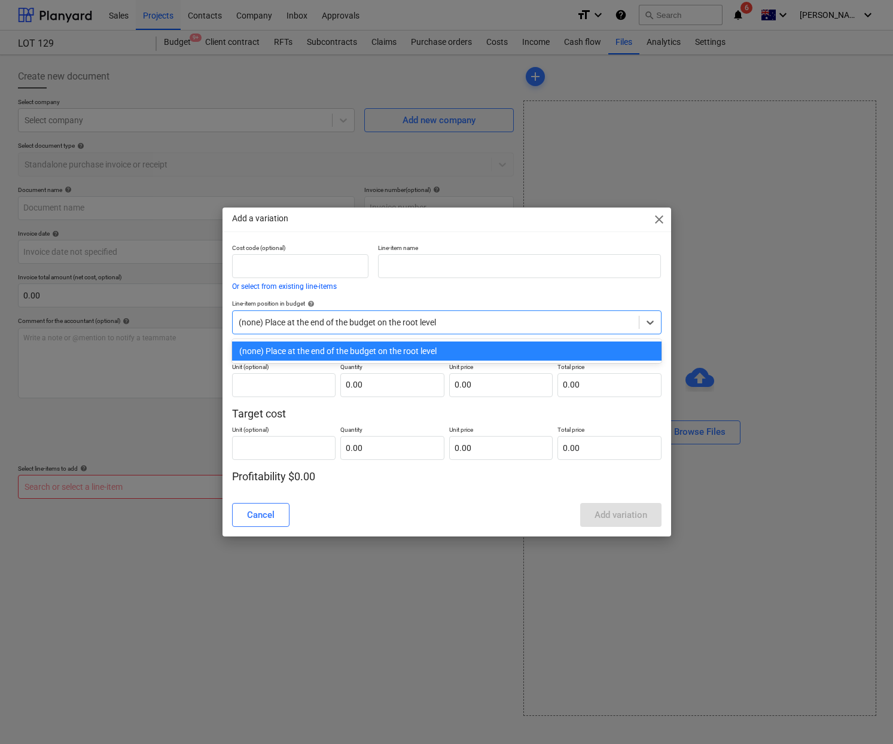
click at [389, 325] on div at bounding box center [436, 322] width 394 height 12
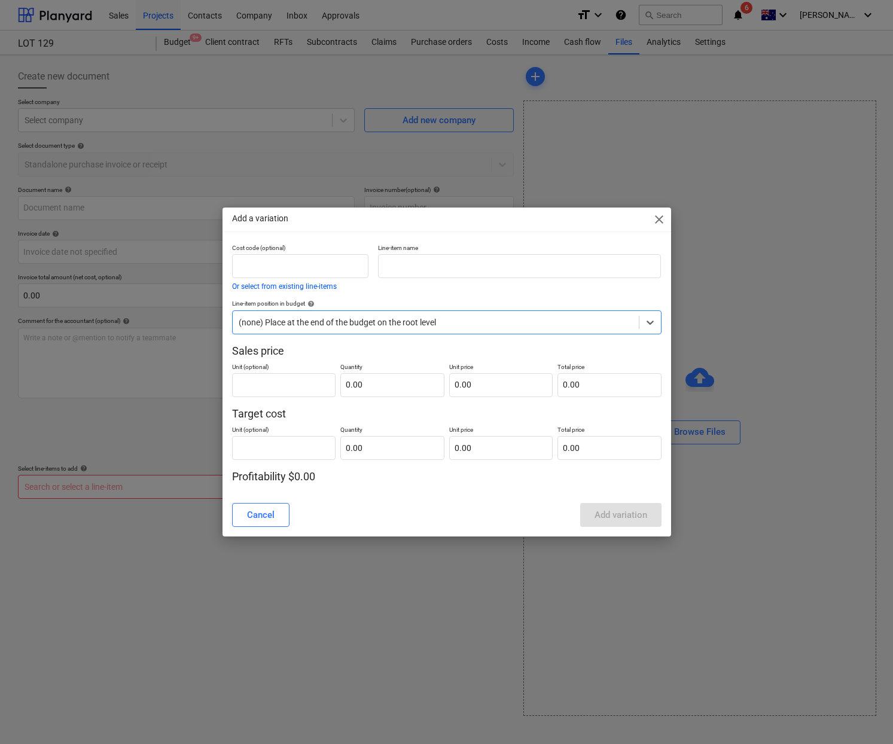
click at [389, 325] on div at bounding box center [436, 322] width 394 height 12
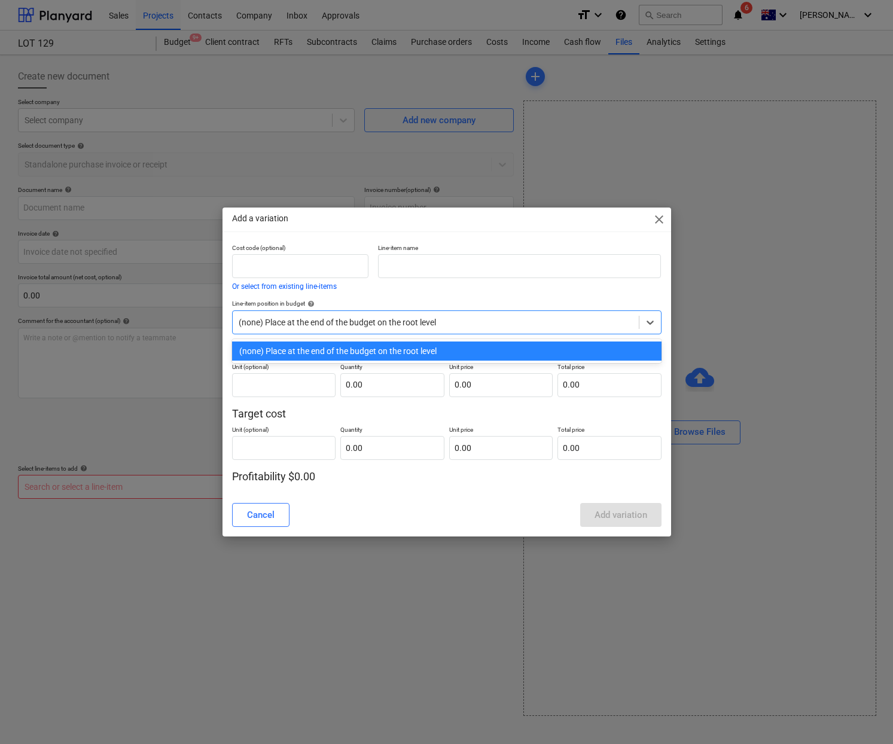
click at [269, 398] on div "Cost code (optional) Or select from existing line-items Line-item name Line-ite…" at bounding box center [446, 364] width 429 height 240
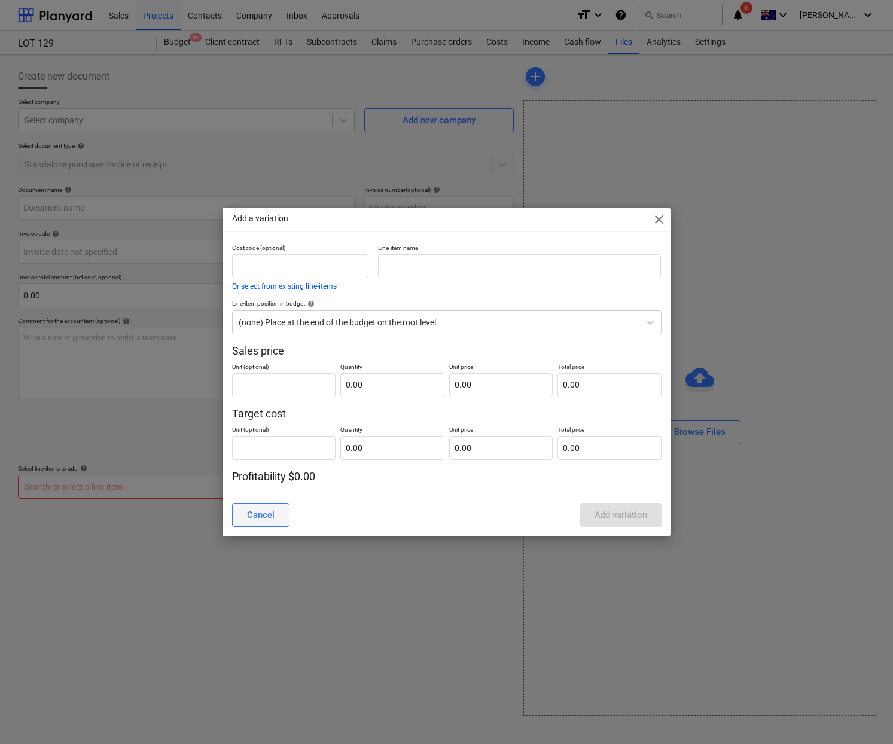
click at [249, 504] on button "Cancel" at bounding box center [260, 515] width 57 height 24
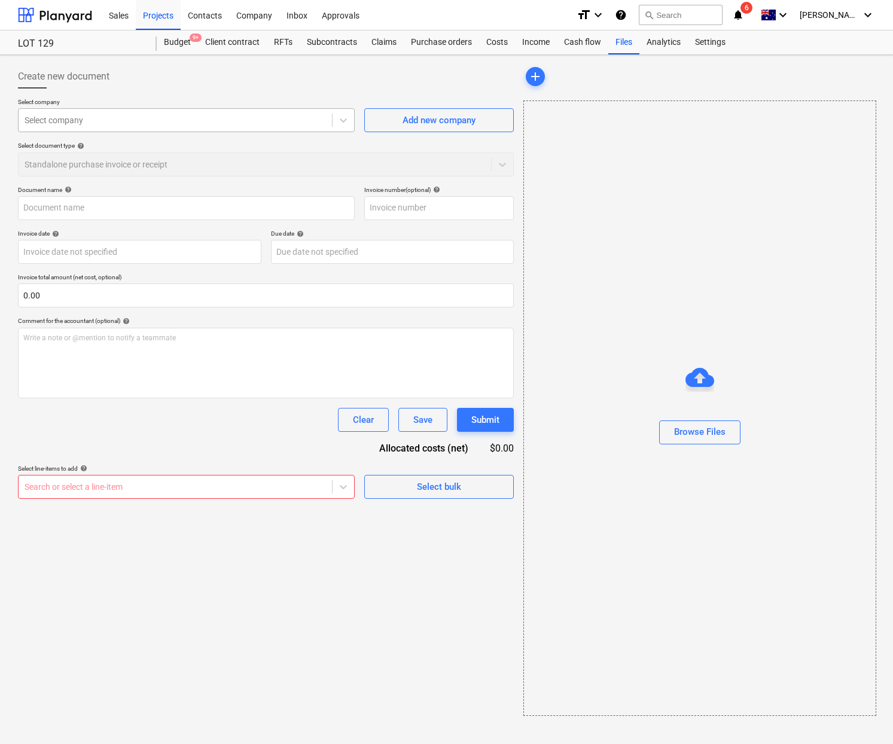
click at [307, 120] on div at bounding box center [175, 120] width 301 height 12
click at [221, 429] on div "Clear Save Submit" at bounding box center [266, 420] width 496 height 24
click at [249, 492] on div at bounding box center [175, 487] width 301 height 12
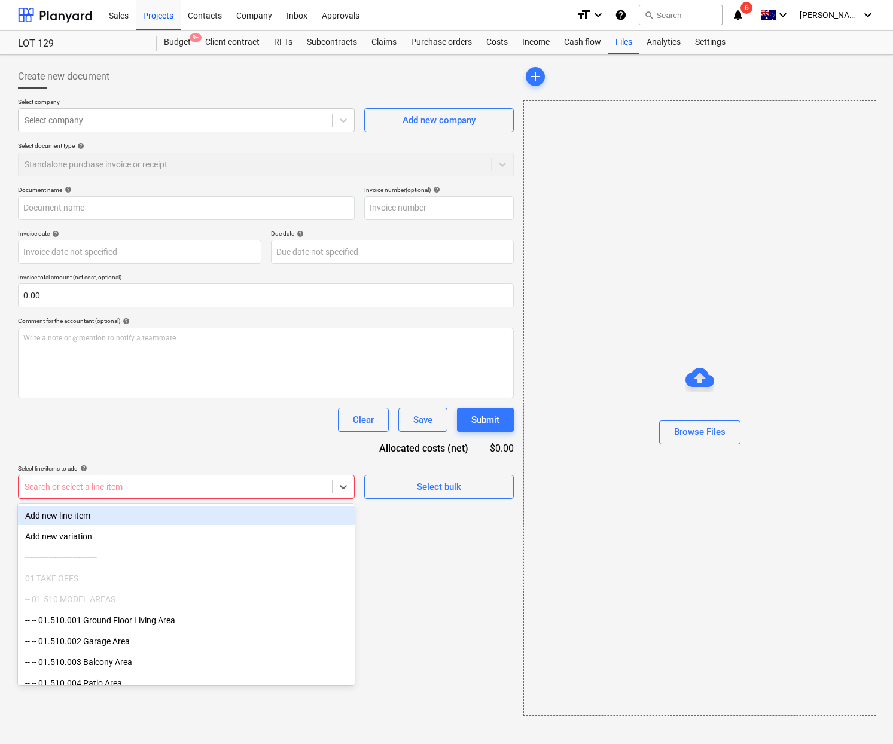
click at [404, 569] on div "Create new document Select company Select company Add new company Select docume…" at bounding box center [265, 390] width 505 height 661
click at [287, 483] on div at bounding box center [175, 487] width 301 height 12
click at [285, 455] on div "Document name help Invoice number (optional) help Invoice date help Press the d…" at bounding box center [266, 342] width 496 height 313
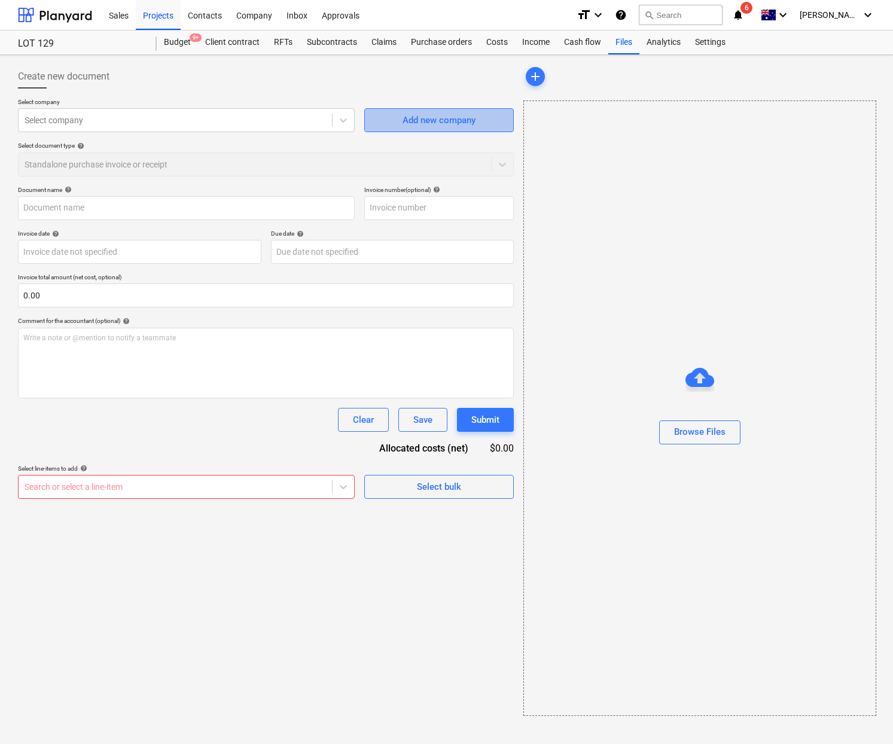
click at [443, 119] on div "Add new company" at bounding box center [439, 120] width 73 height 16
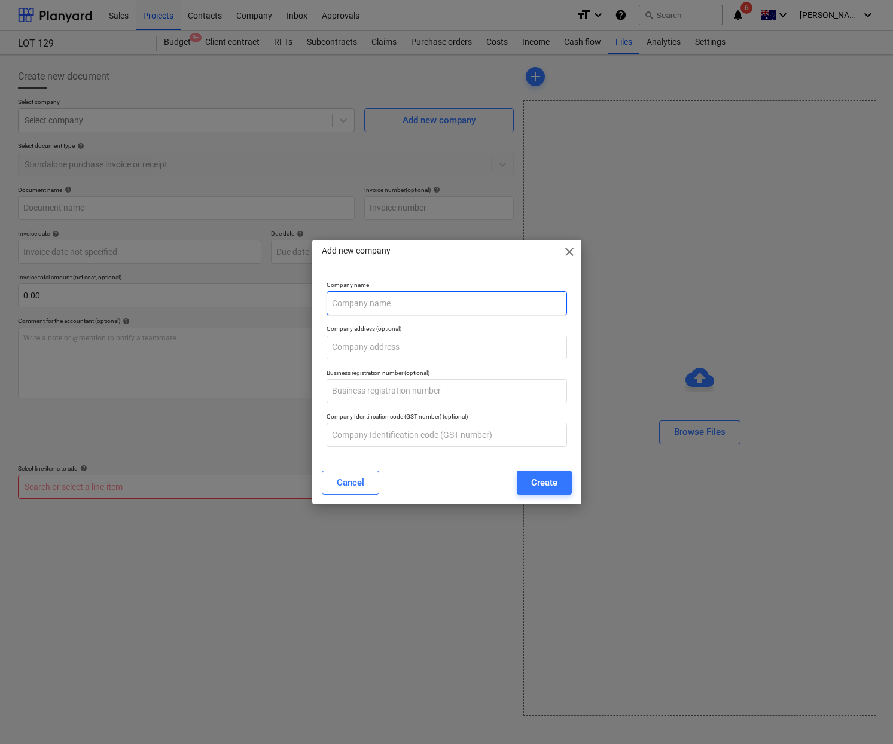
click at [458, 302] on input "text" at bounding box center [447, 303] width 240 height 24
click at [464, 301] on input "text" at bounding box center [447, 303] width 240 height 24
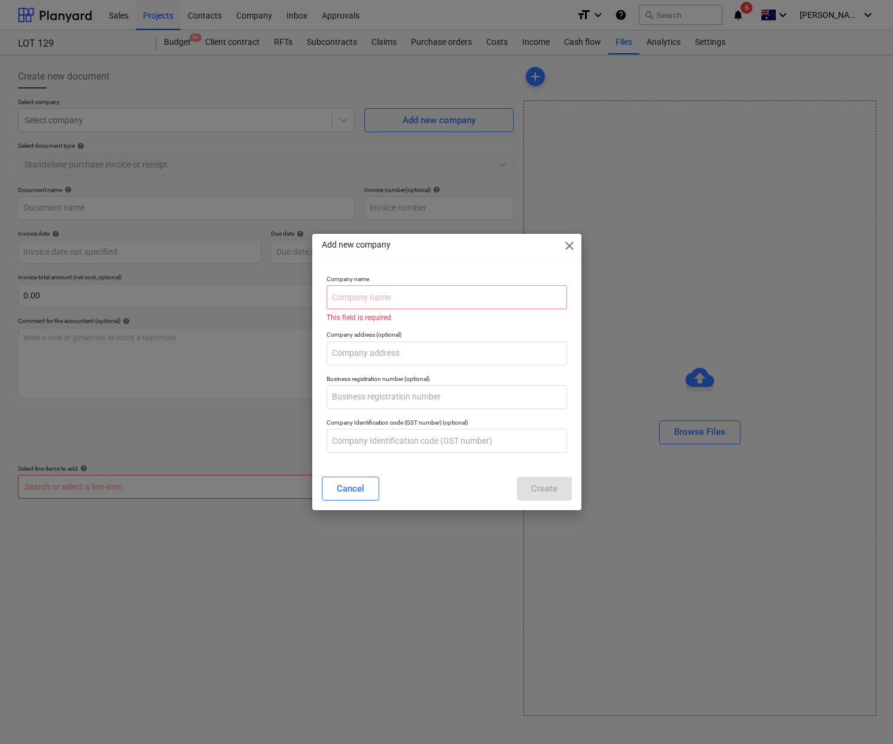
click at [568, 255] on div "Add new company close" at bounding box center [446, 246] width 269 height 24
click at [573, 243] on span "close" at bounding box center [569, 246] width 14 height 14
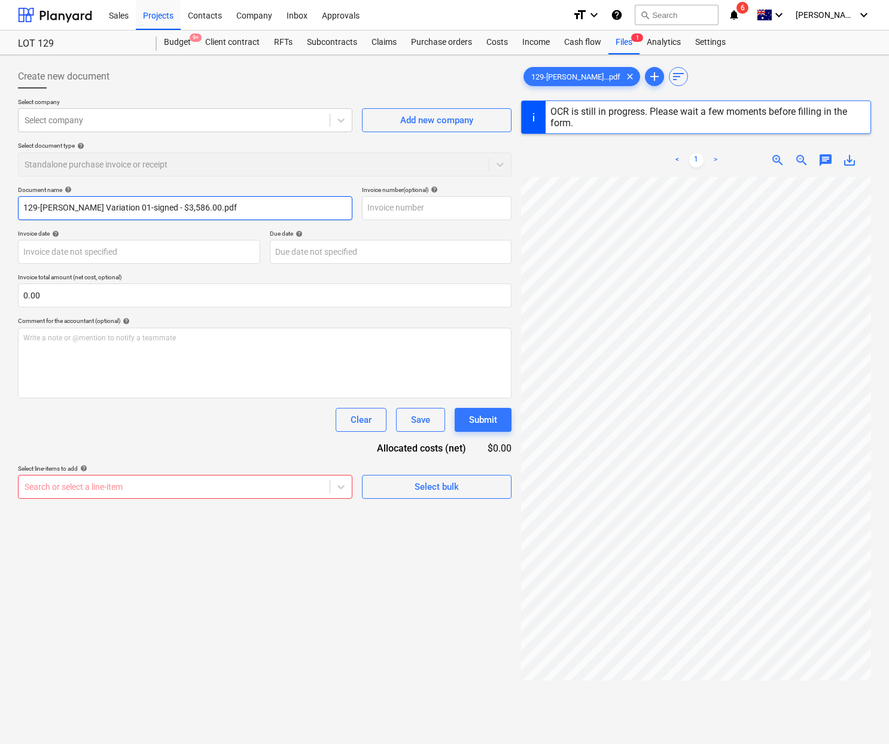
type input "00001139"
type input "[DATE]"
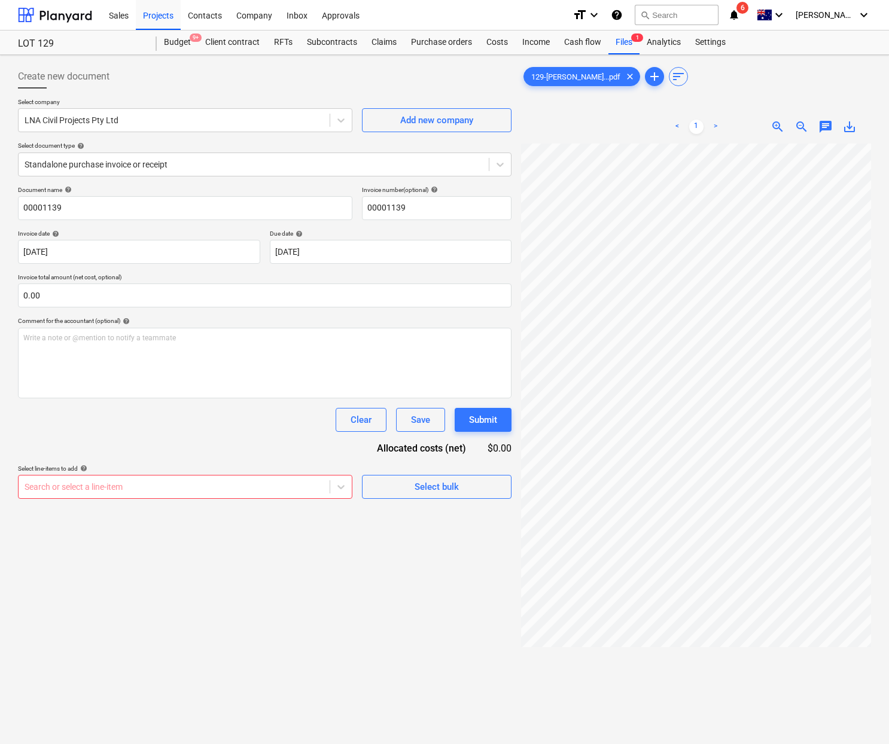
click at [181, 484] on div at bounding box center [174, 487] width 299 height 12
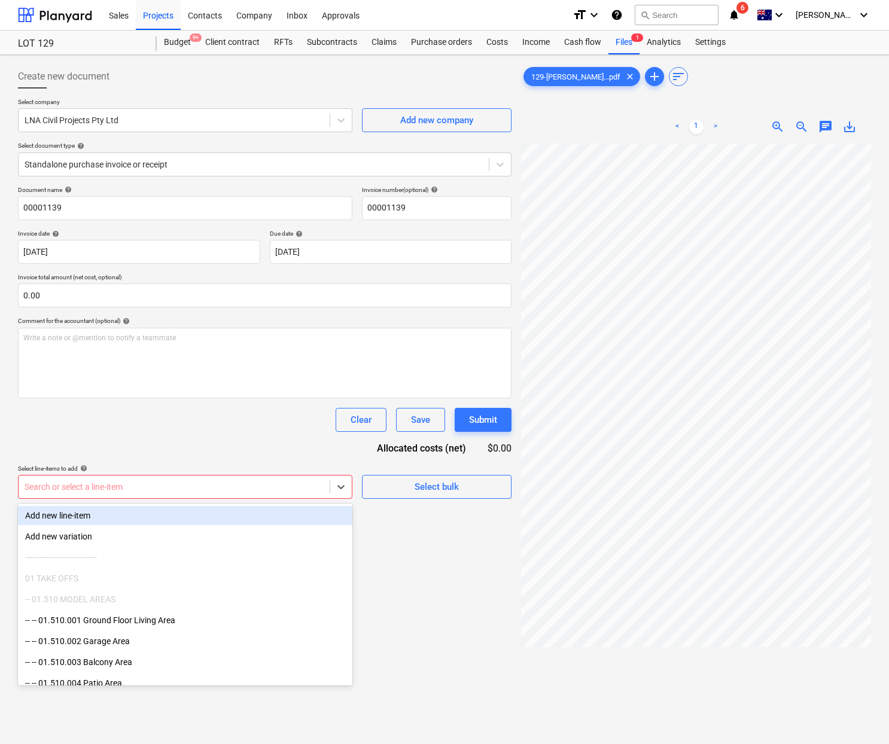
click at [153, 524] on div "Add new line-item" at bounding box center [185, 515] width 334 height 19
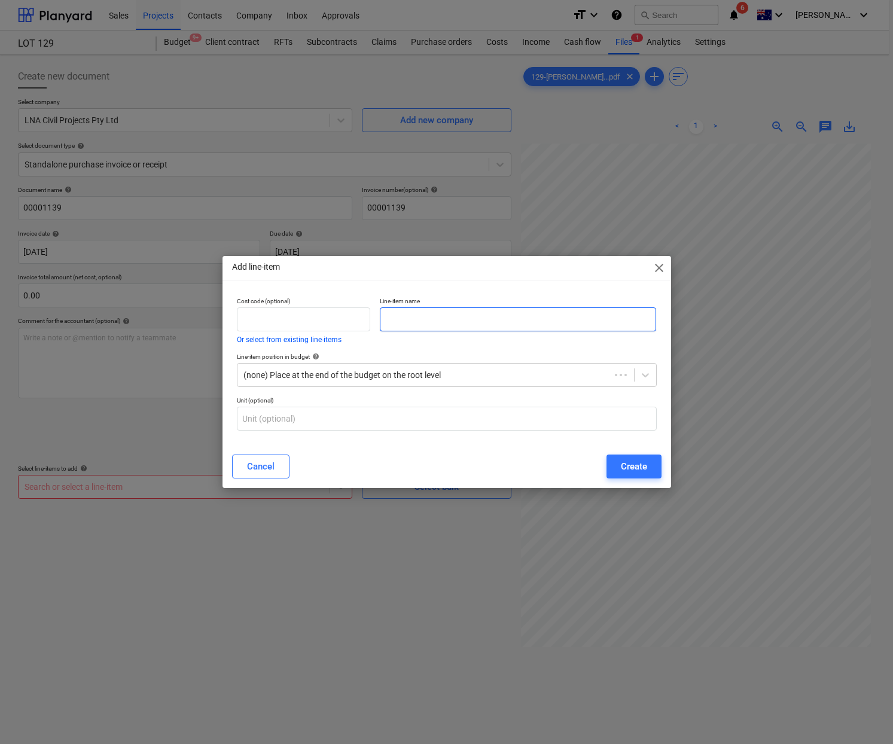
click at [405, 315] on input "text" at bounding box center [518, 319] width 277 height 24
type input "Excavation and"
paste input "Cart and Disposal of Materials"
type input "Cart and Disposal of Materials"
click at [306, 326] on input "text" at bounding box center [303, 319] width 133 height 24
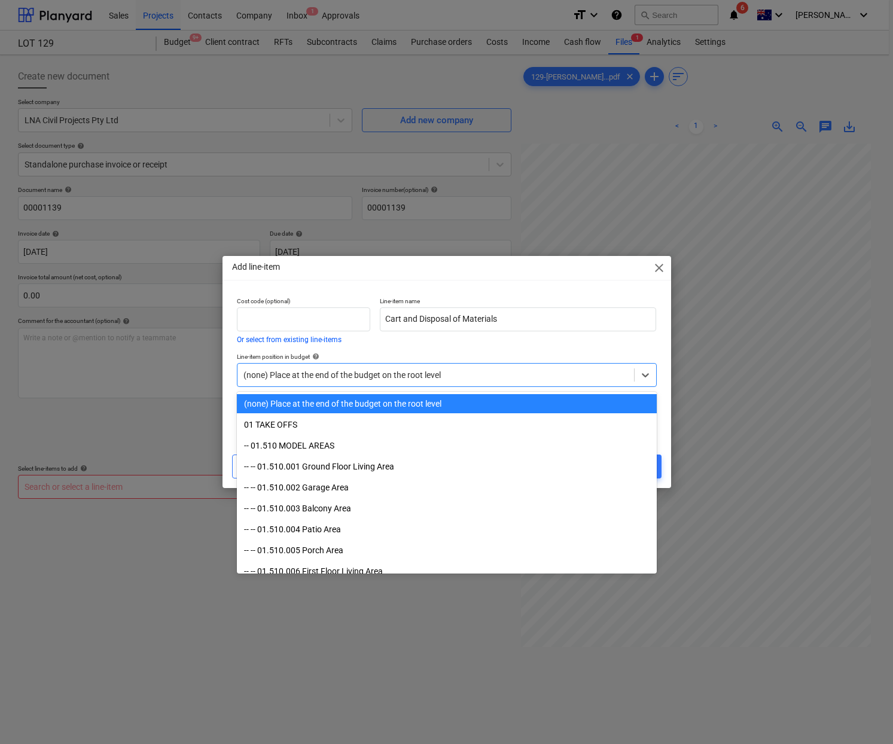
click at [334, 375] on div at bounding box center [435, 375] width 385 height 12
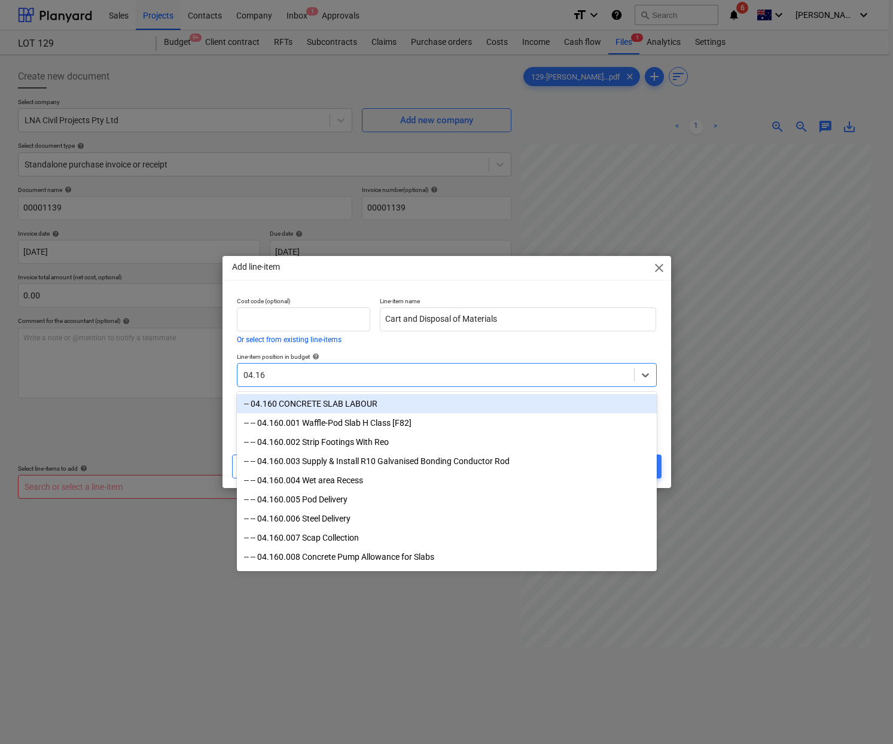
type input "04.160"
click at [324, 402] on div "-- 04.160 CONCRETE SLAB LABOUR" at bounding box center [447, 403] width 420 height 19
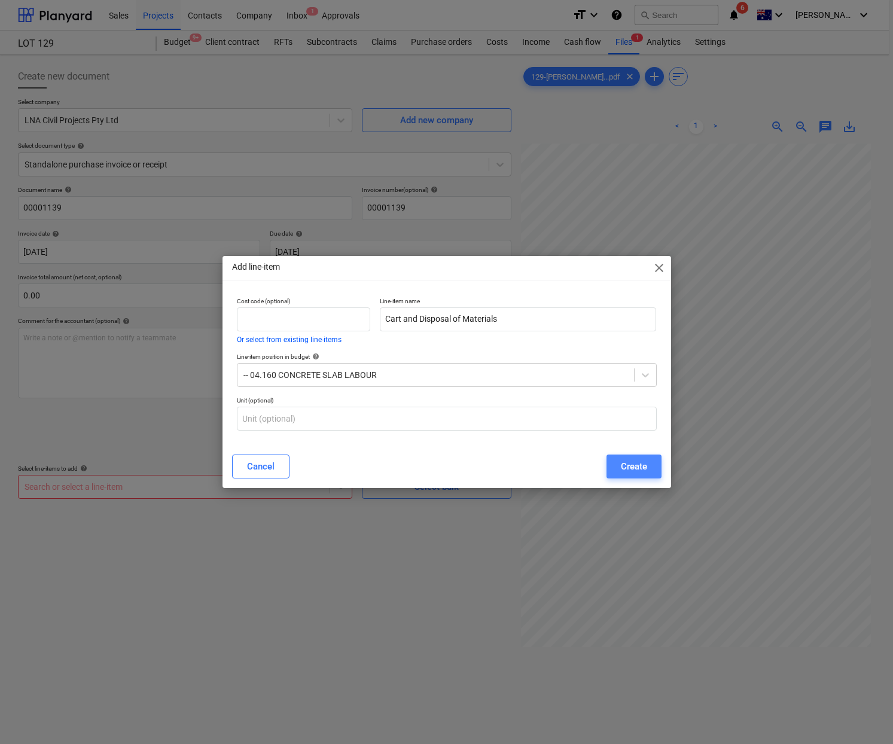
click at [632, 471] on div "Create" at bounding box center [634, 467] width 26 height 16
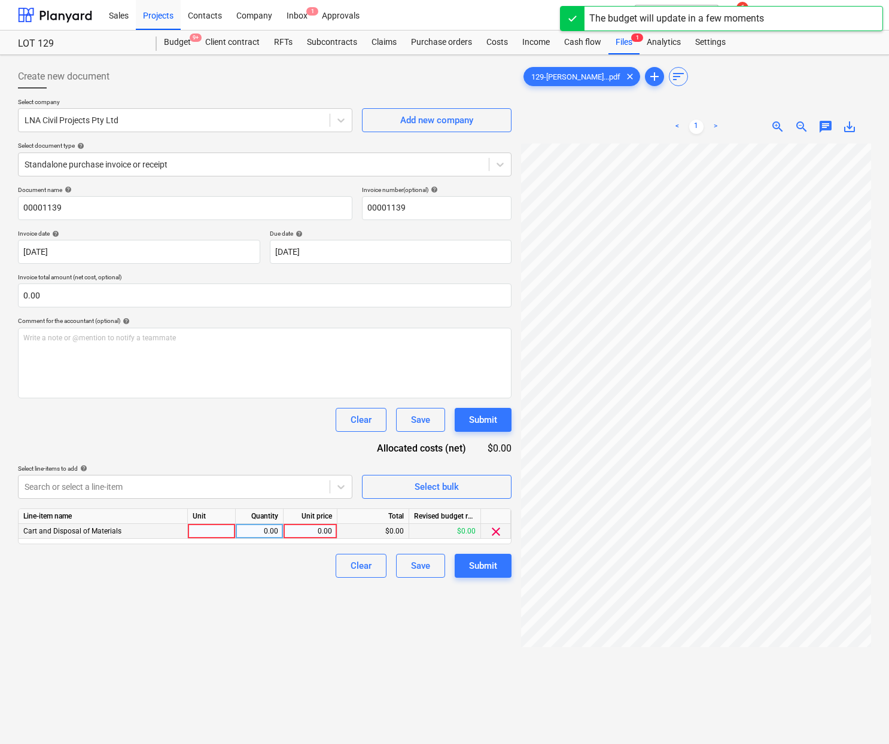
click at [218, 529] on div at bounding box center [212, 531] width 48 height 15
type input "load"
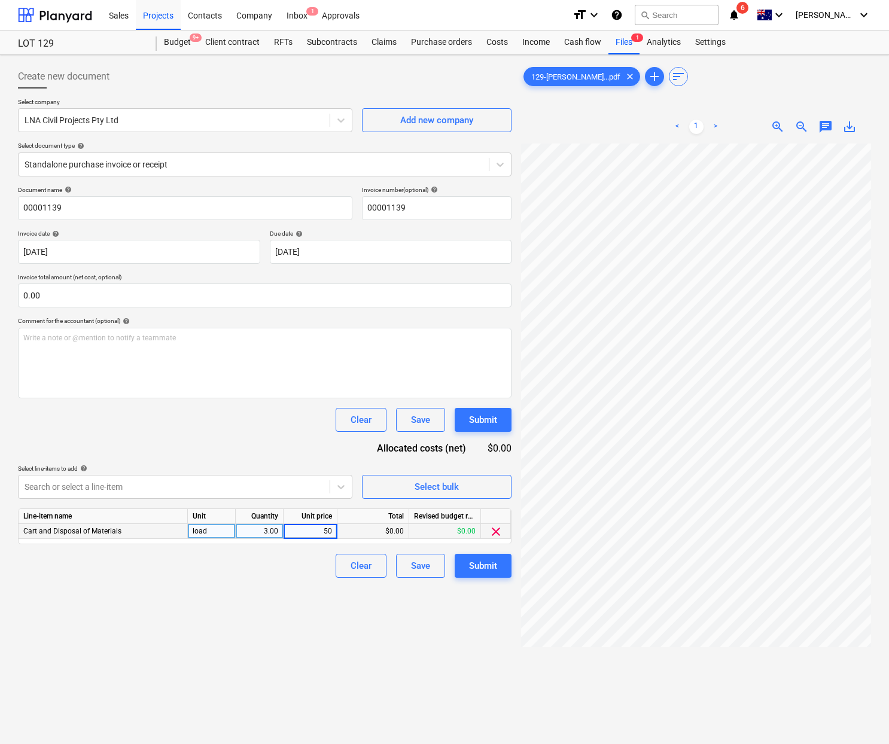
type input "500"
click at [138, 584] on div "Create new document Select company LNA Civil Projects Pty Ltd Add new company S…" at bounding box center [264, 459] width 503 height 799
click at [261, 484] on div at bounding box center [174, 487] width 299 height 12
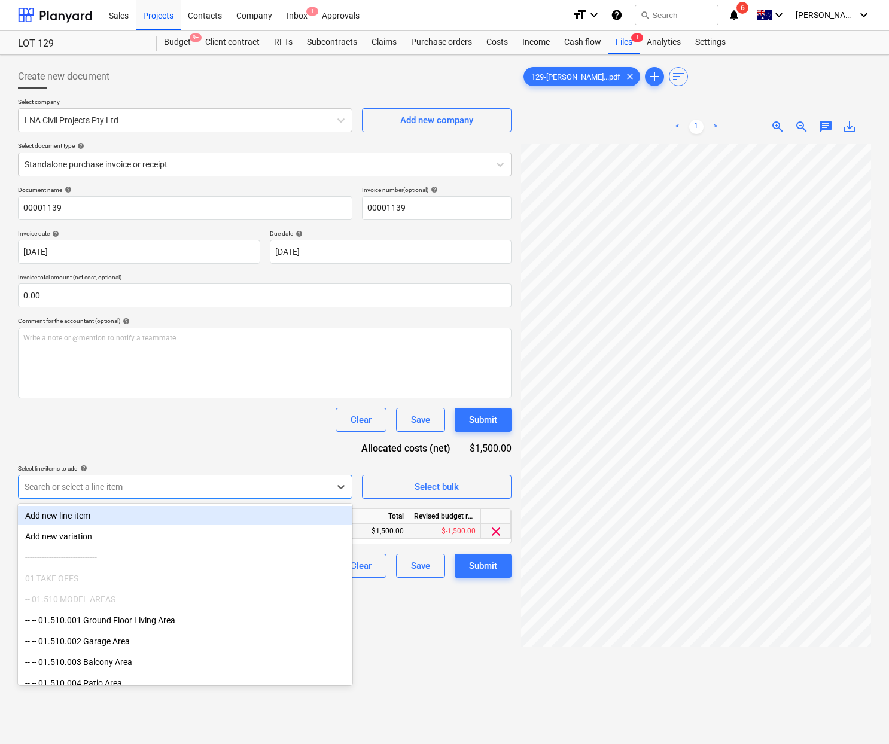
click at [170, 520] on div "Add new line-item" at bounding box center [185, 515] width 334 height 19
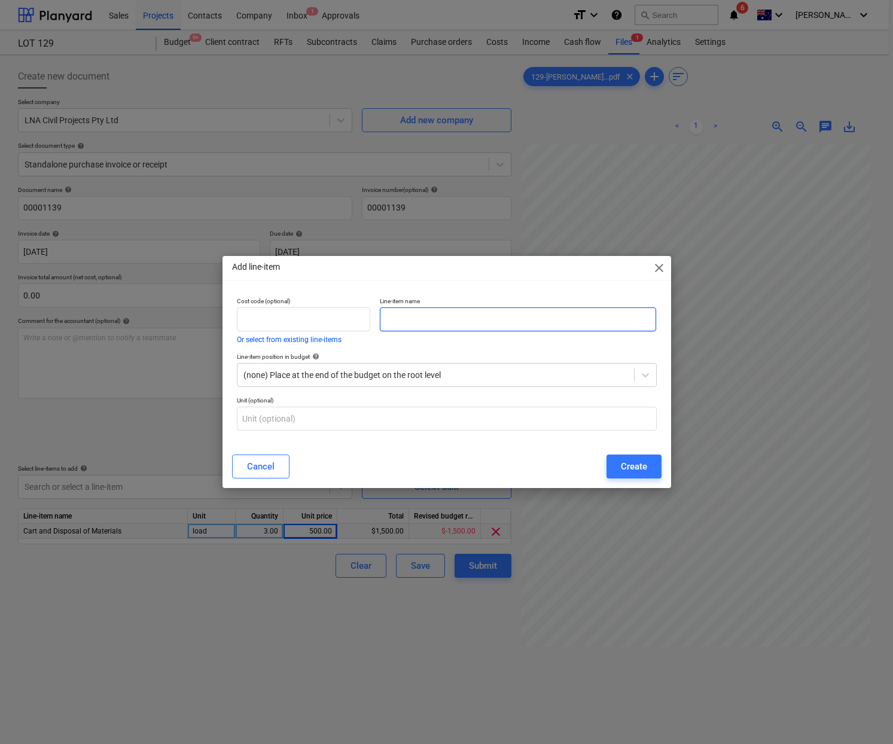
click at [437, 326] on input "text" at bounding box center [518, 319] width 277 height 24
click at [660, 264] on span "close" at bounding box center [659, 268] width 14 height 14
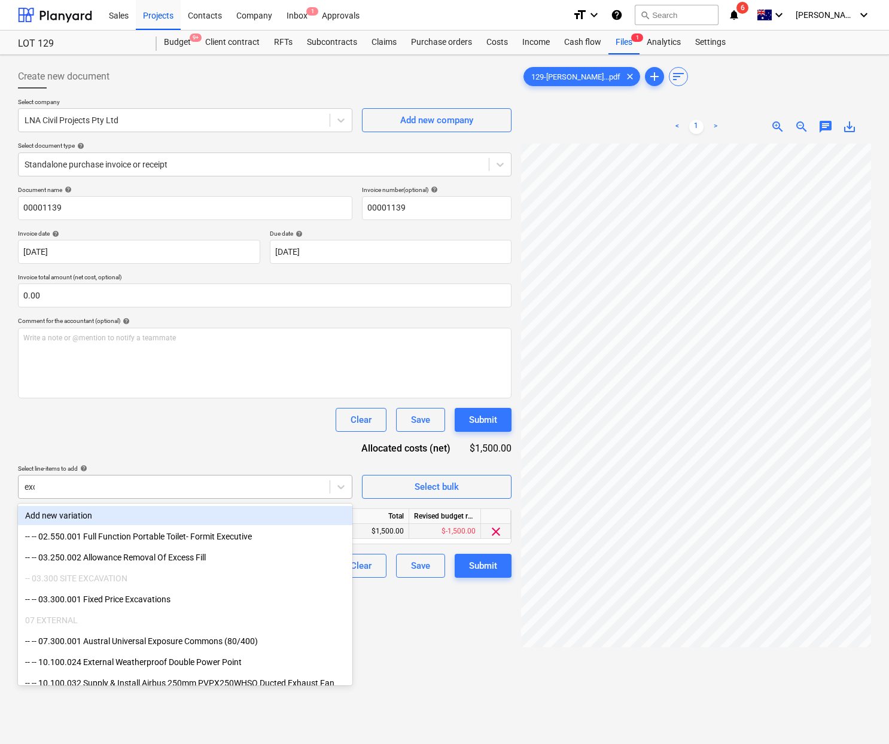
type input "exca"
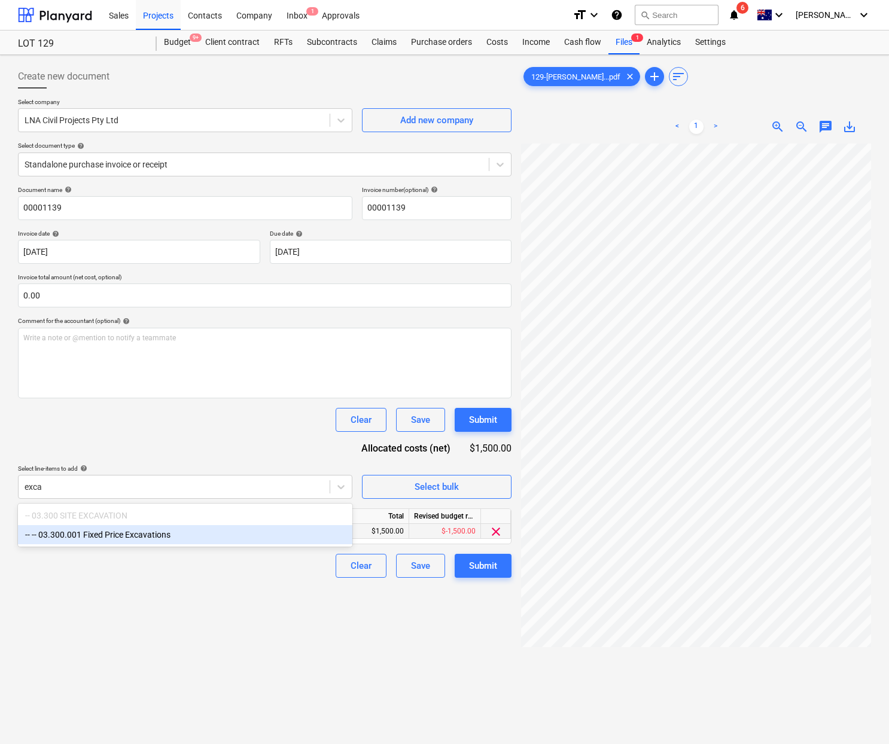
click at [164, 540] on div "-- -- 03.300.001 Fixed Price Excavations" at bounding box center [185, 534] width 334 height 19
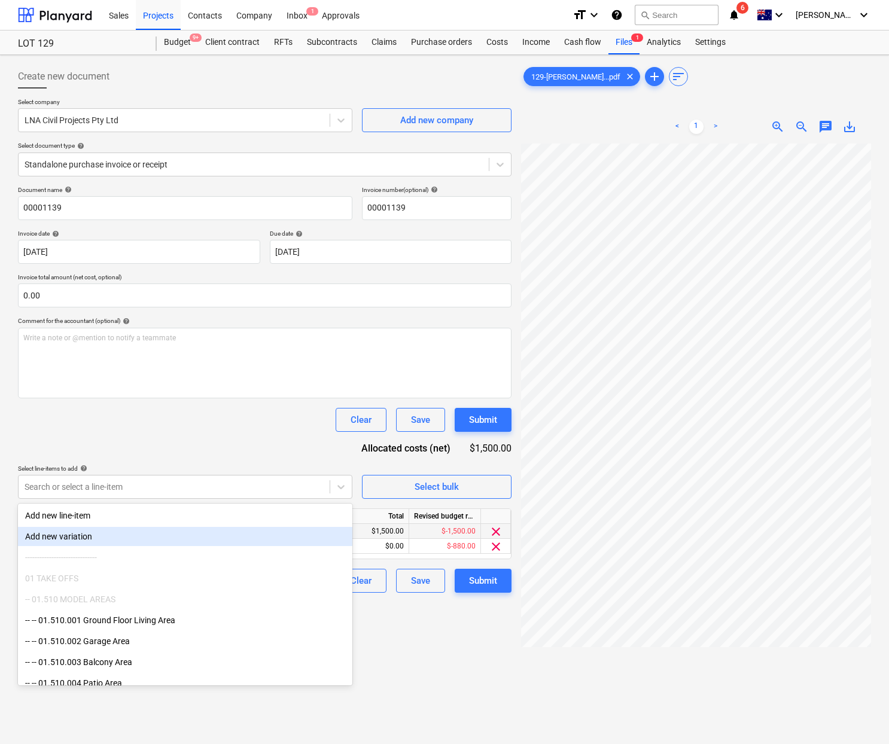
click at [428, 665] on div "Create new document Select company LNA Civil Projects Pty Ltd Add new company S…" at bounding box center [264, 459] width 503 height 799
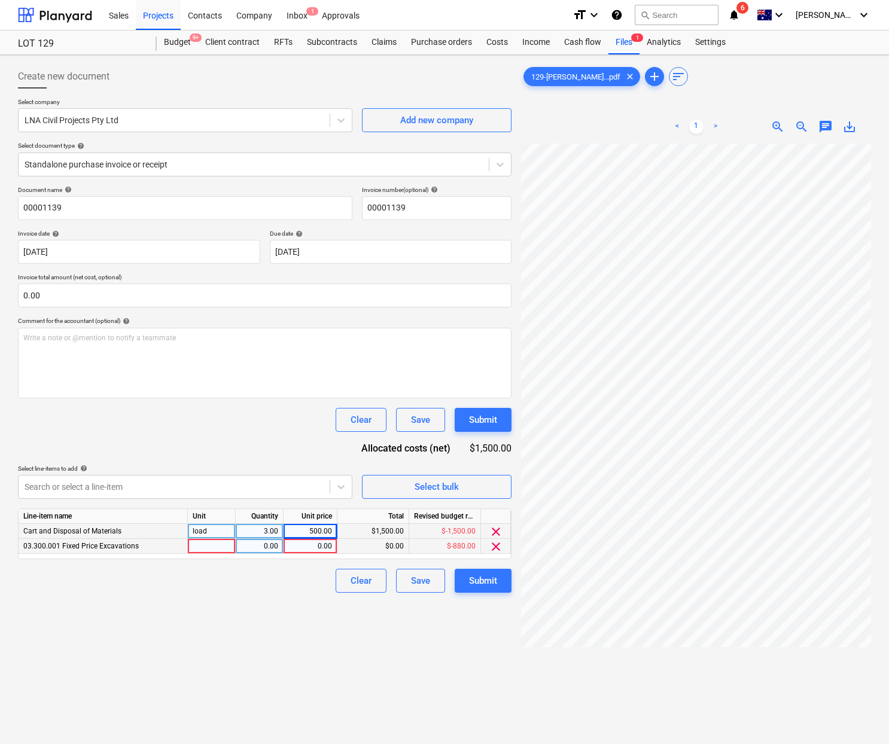
click at [217, 547] on div at bounding box center [212, 546] width 48 height 15
type input "days"
type input "1"
type input "1000"
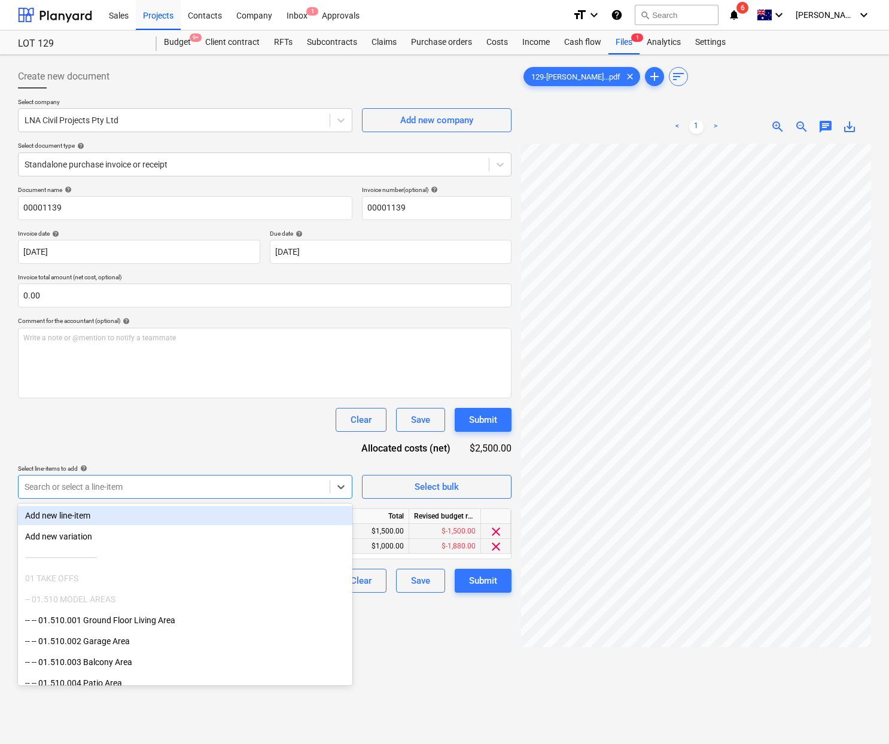
click at [298, 490] on div at bounding box center [174, 487] width 299 height 12
click at [188, 516] on div "Add new line-item" at bounding box center [185, 515] width 334 height 19
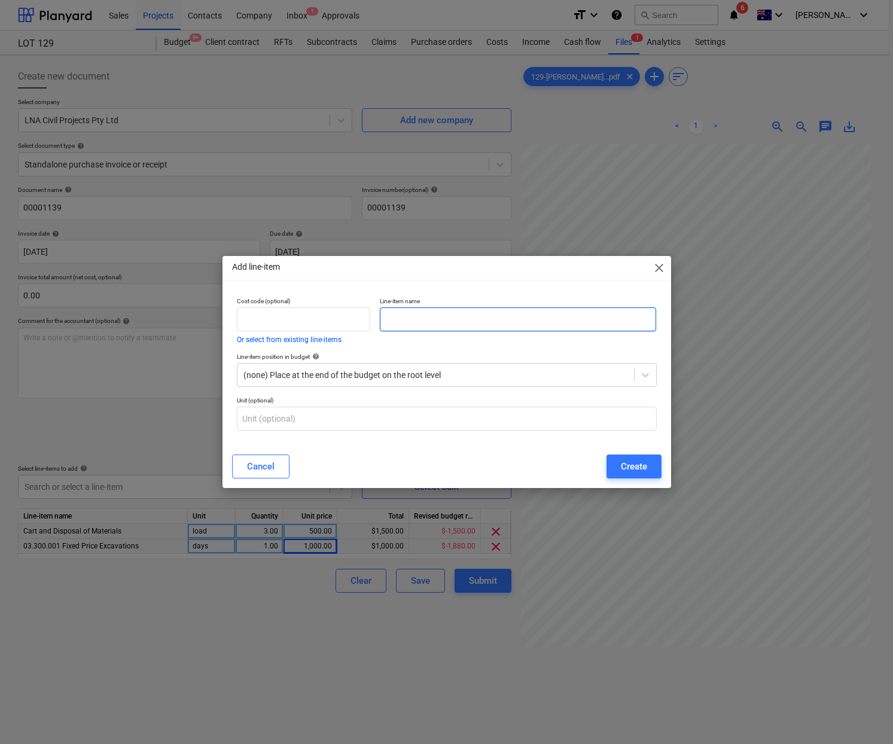
click at [414, 325] on input "text" at bounding box center [518, 319] width 277 height 24
click at [412, 327] on input "text" at bounding box center [518, 319] width 277 height 24
type input "E"
paste input "Delivery of Machine"
type input "Delivery of Machine(Excavator)"
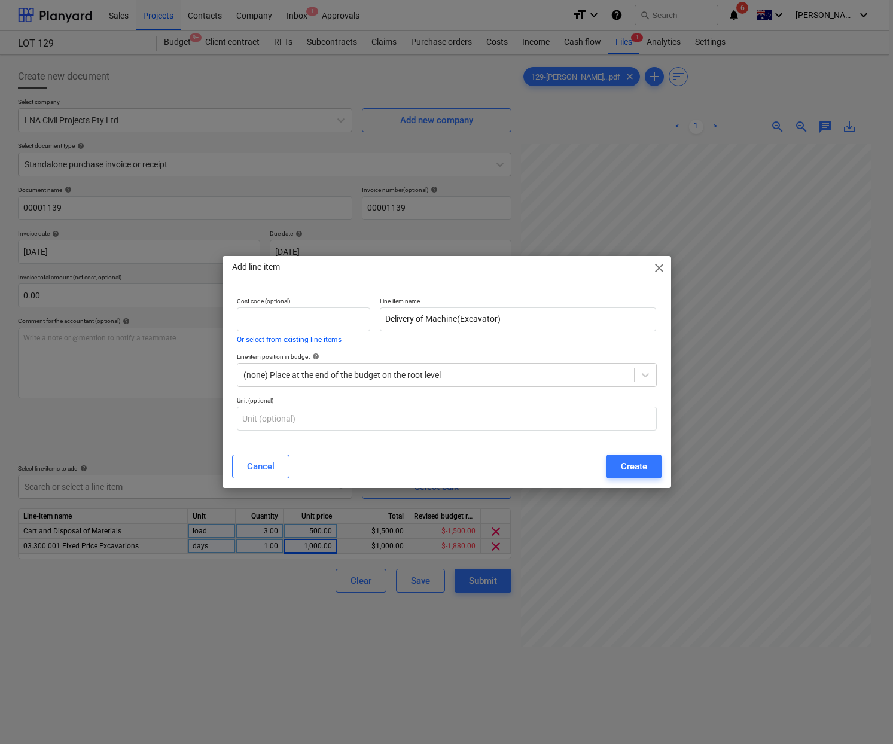
click at [426, 389] on div "Line-item position in budget help (none) Place at the end of the budget on the …" at bounding box center [446, 370] width 429 height 44
click at [426, 382] on div "(none) Place at the end of the budget on the root level" at bounding box center [435, 375] width 397 height 17
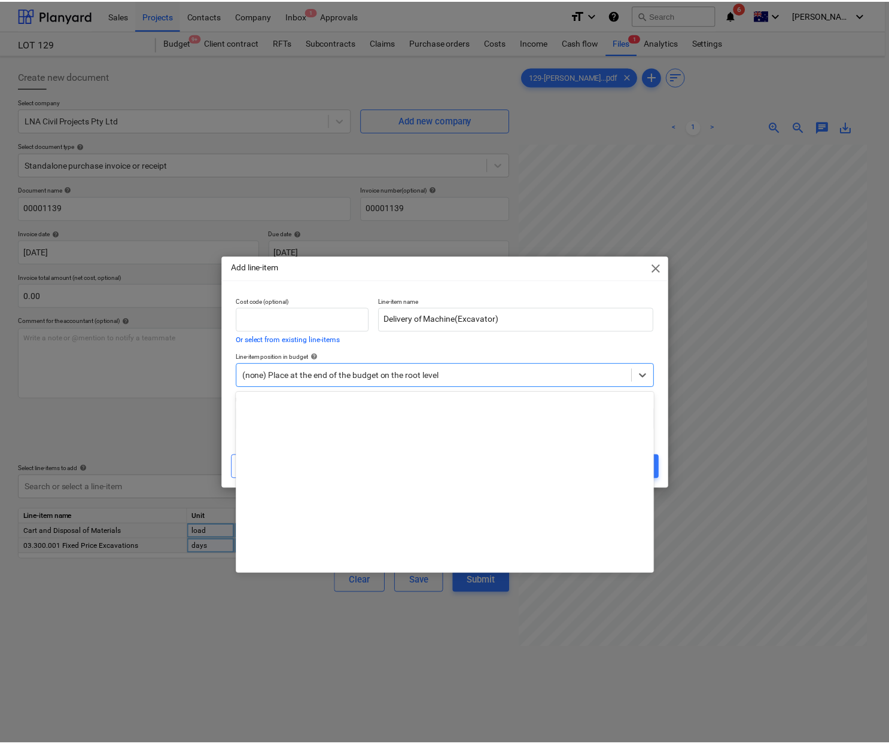
scroll to position [882, 0]
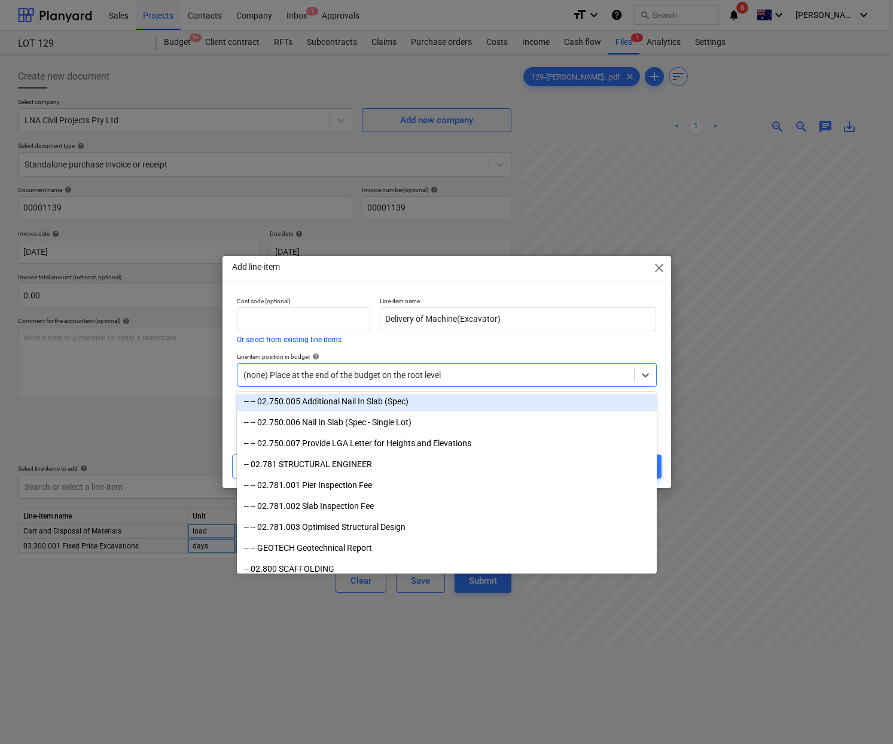
click at [417, 377] on div at bounding box center [435, 375] width 385 height 12
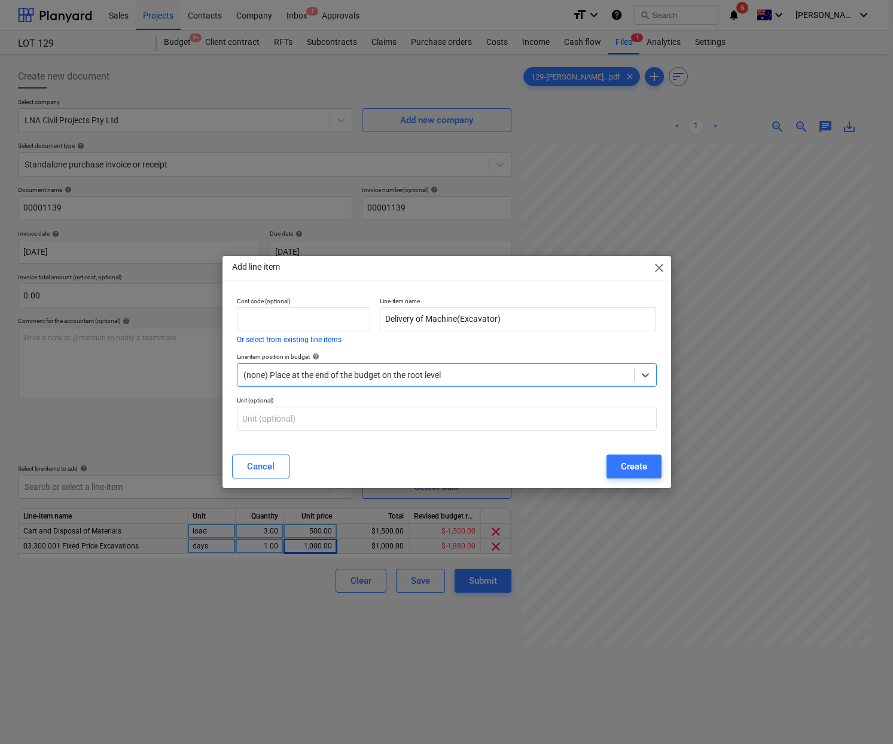
click at [417, 377] on div at bounding box center [435, 375] width 385 height 12
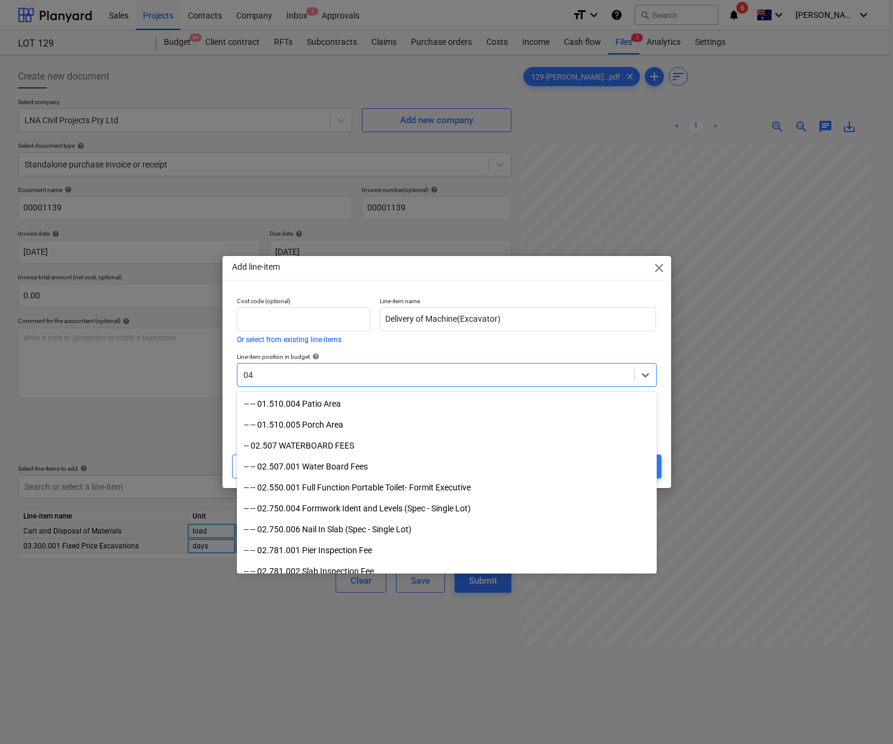
type input "0"
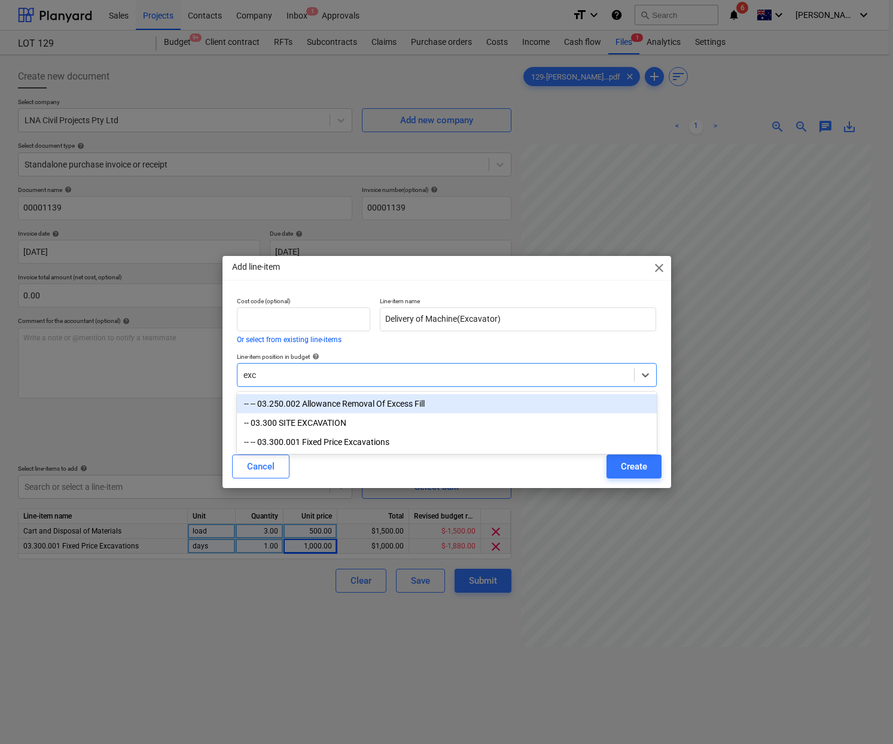
type input "exca"
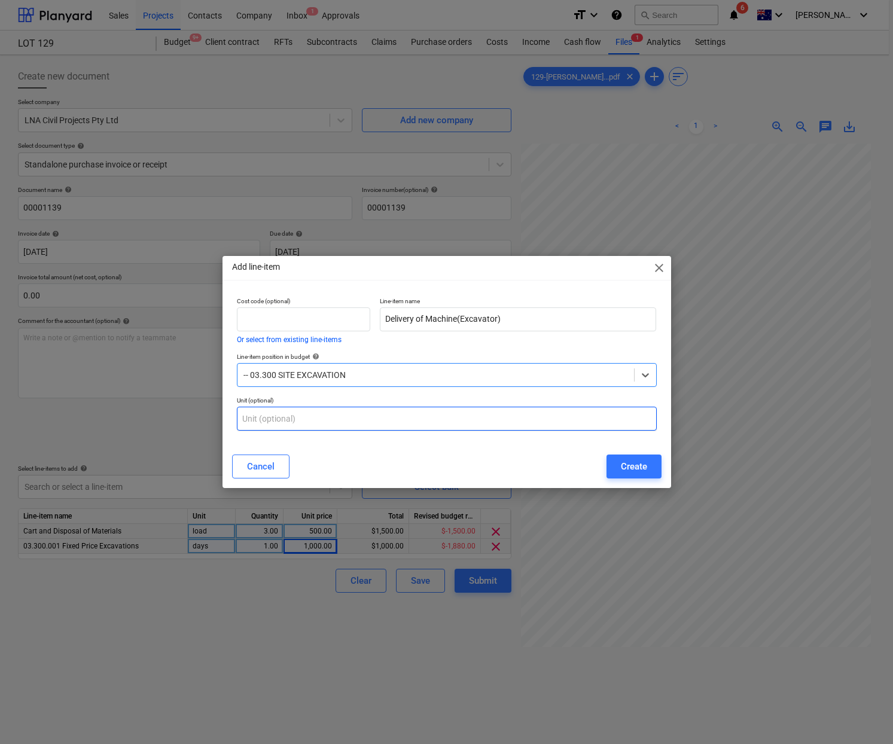
click at [578, 423] on input "text" at bounding box center [447, 419] width 420 height 24
type input "item"
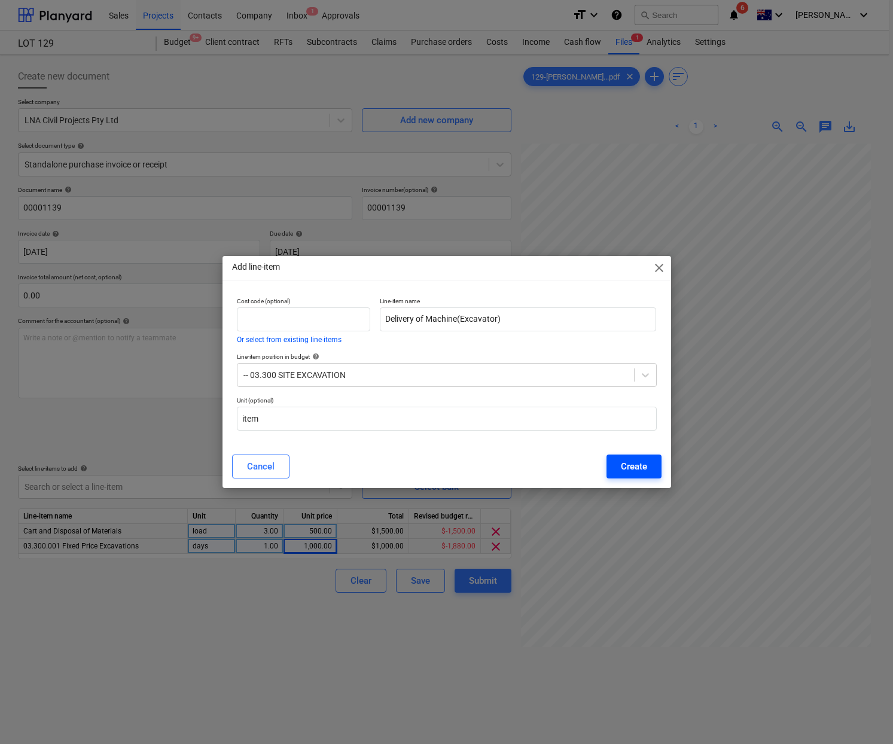
click at [632, 470] on div "Create" at bounding box center [634, 467] width 26 height 16
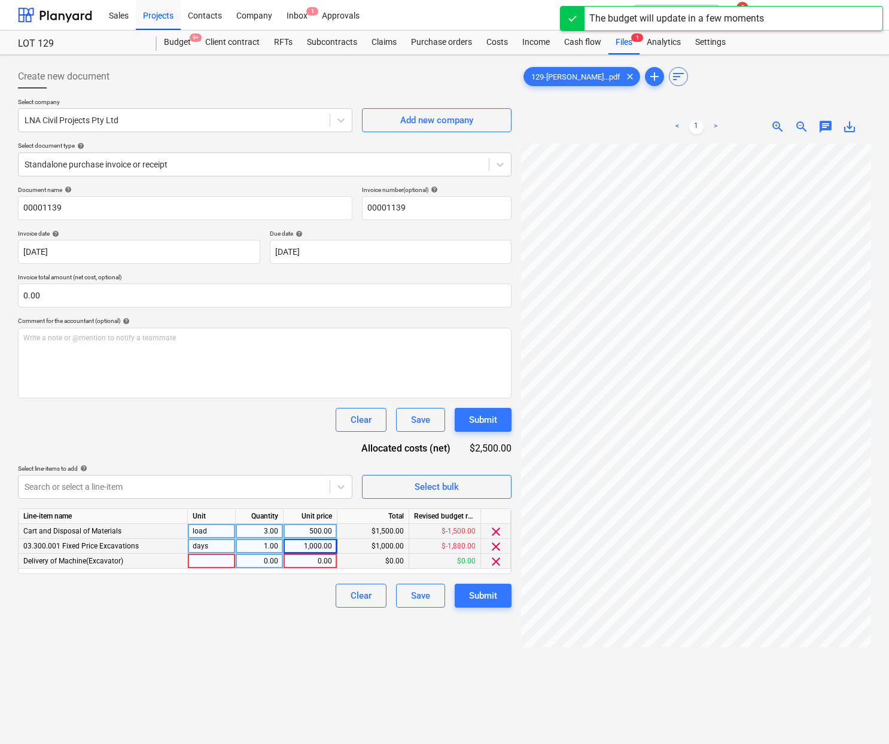
click at [221, 563] on div at bounding box center [212, 561] width 48 height 15
type input "item"
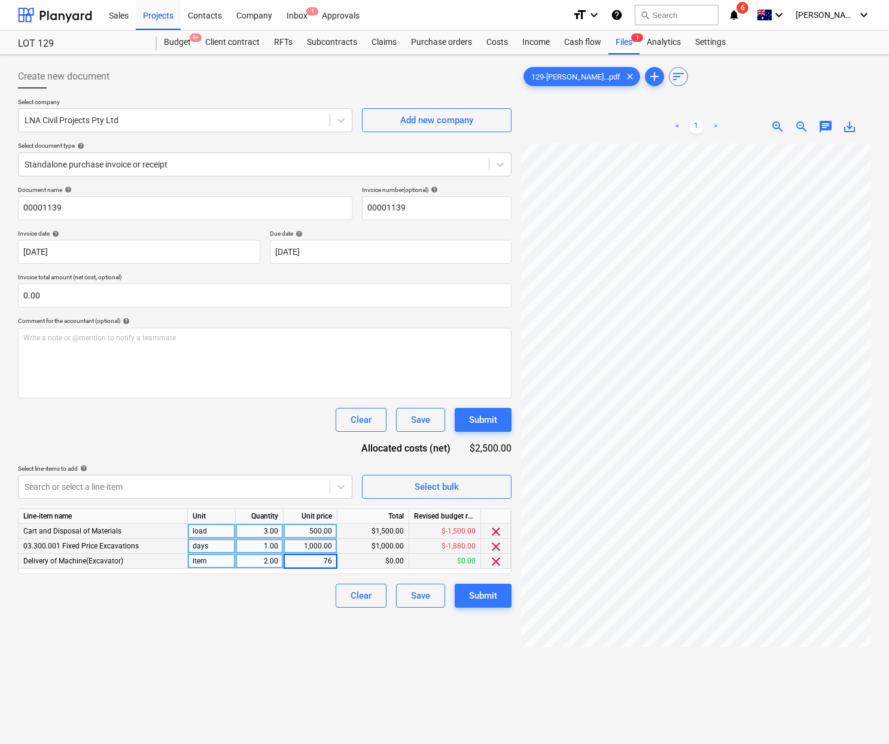
type input "760"
click at [331, 563] on div "760.00" at bounding box center [310, 561] width 44 height 15
type input "380"
click at [483, 596] on div "Submit" at bounding box center [483, 596] width 28 height 16
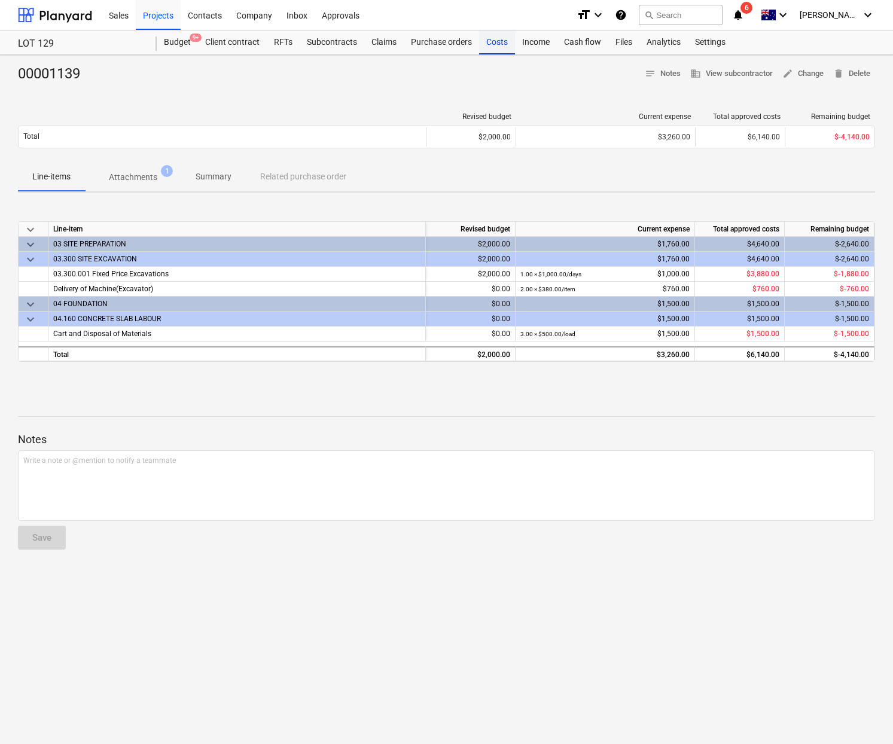
click at [497, 48] on div "Costs" at bounding box center [497, 43] width 36 height 24
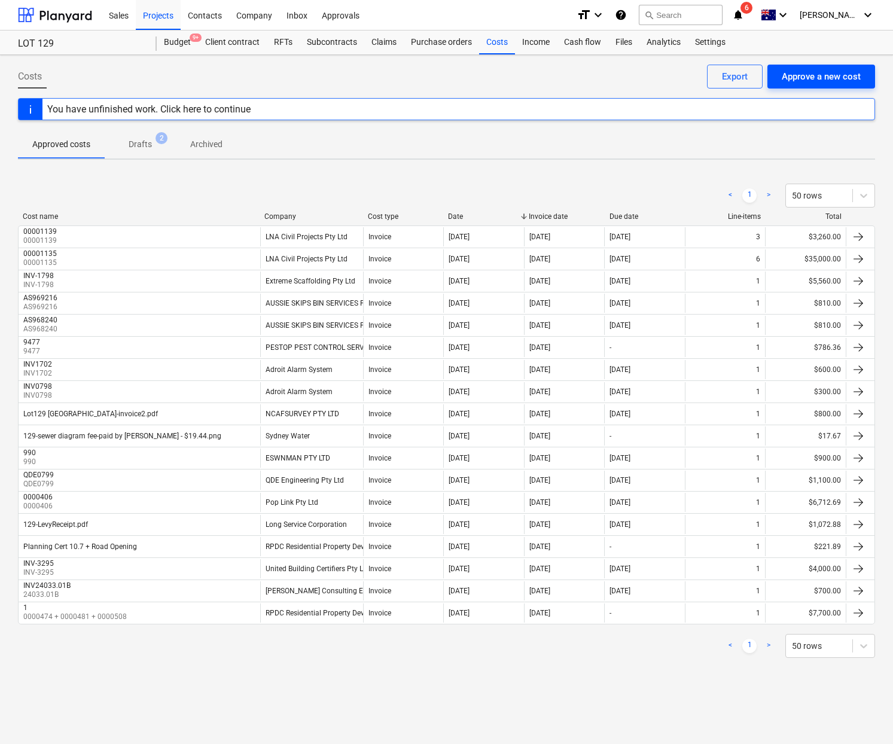
click at [813, 81] on div "Approve a new cost" at bounding box center [821, 77] width 79 height 16
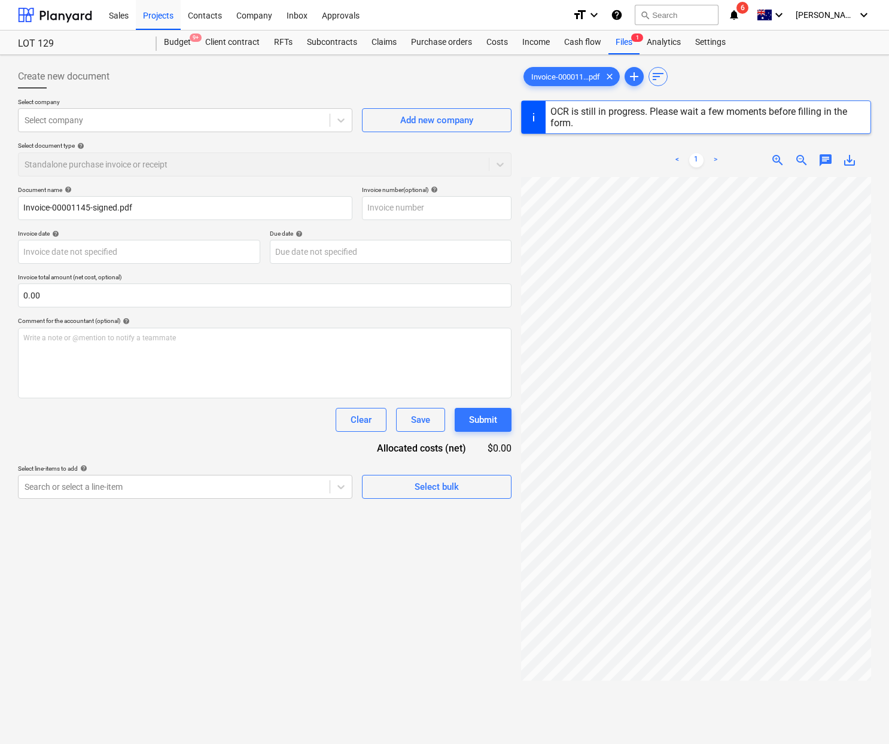
type input "00001145"
type input "[DATE]"
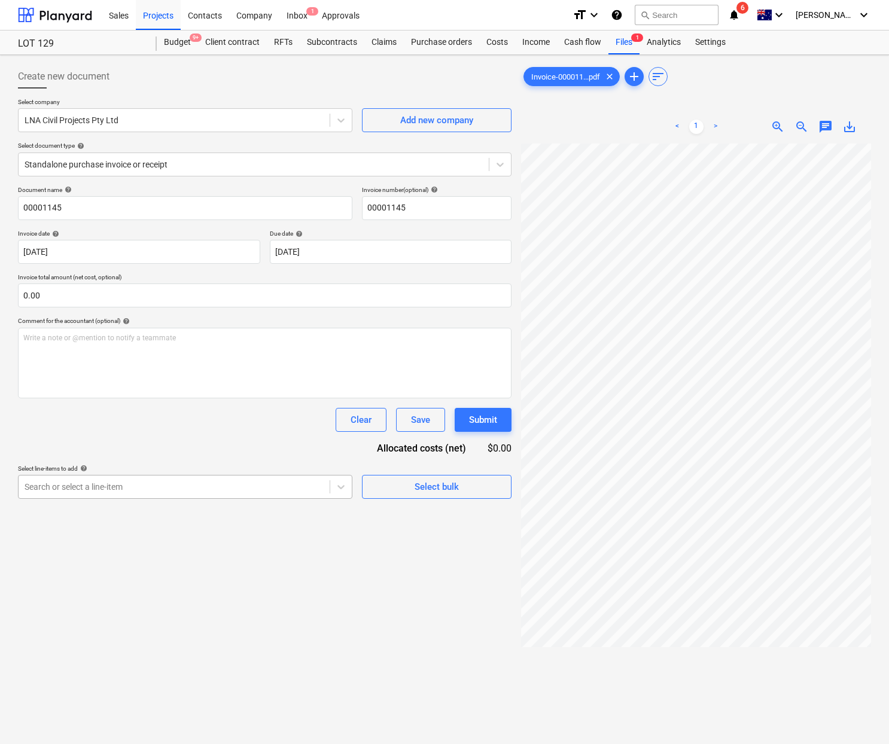
click at [272, 493] on div "Search or select a line-item" at bounding box center [174, 487] width 311 height 17
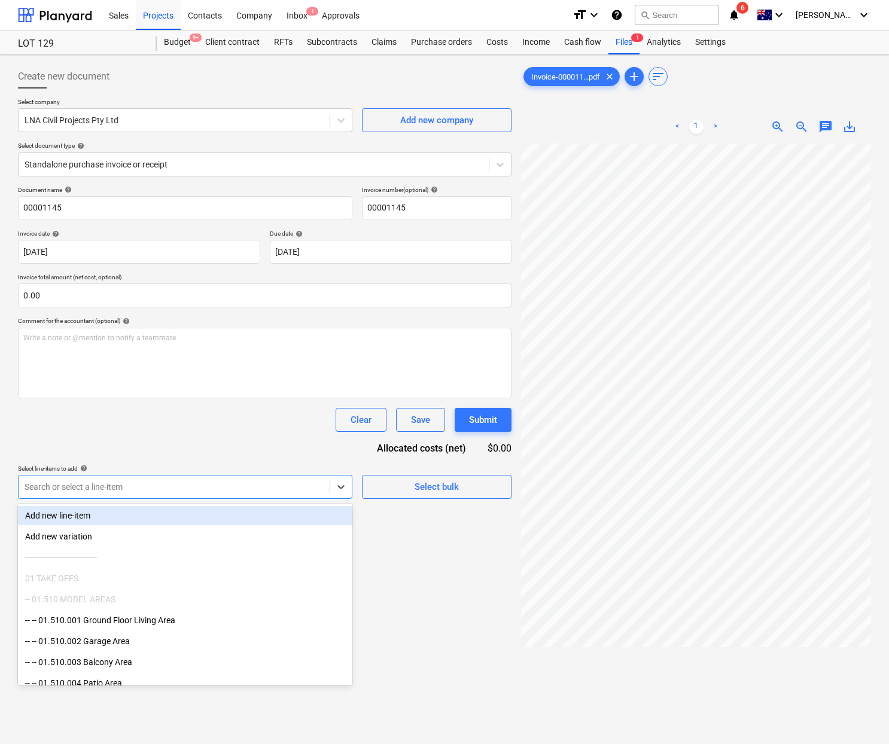
click at [240, 484] on div at bounding box center [174, 487] width 299 height 12
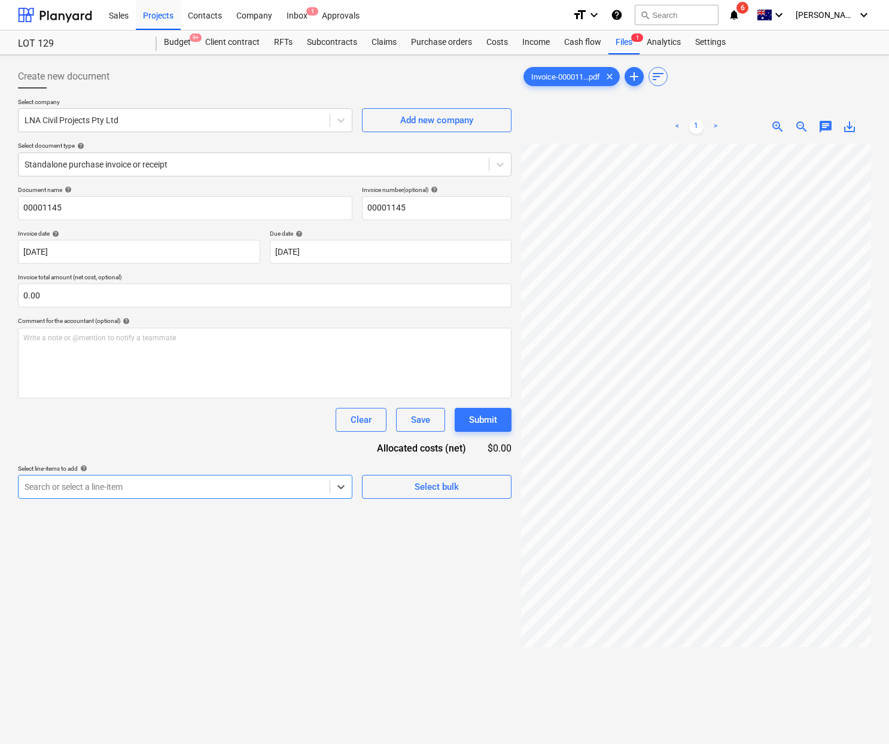
click at [240, 484] on div at bounding box center [174, 487] width 299 height 12
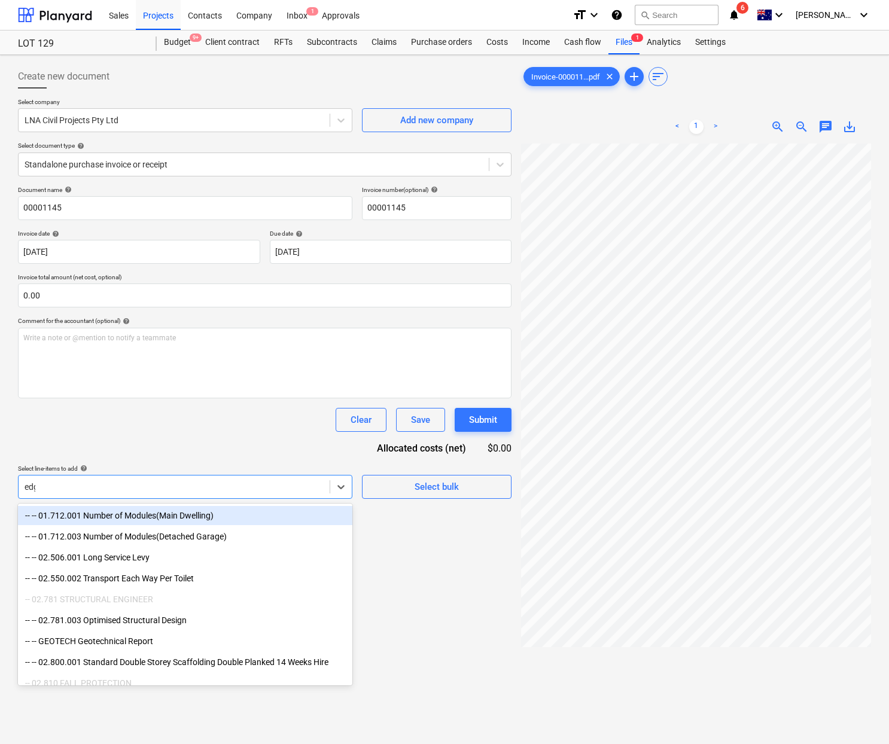
type input "edge"
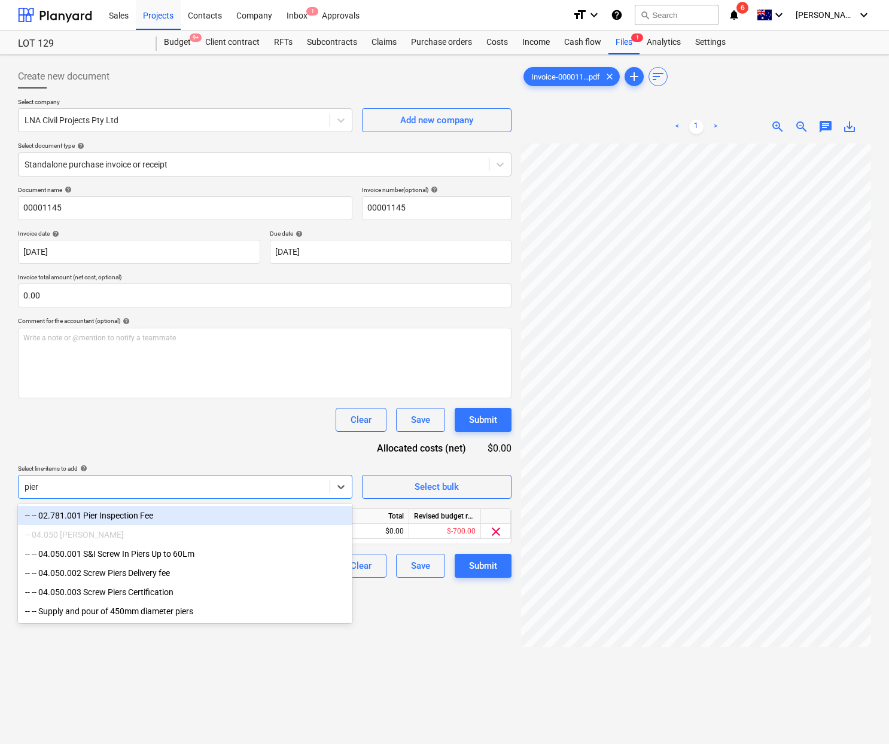
type input "piers"
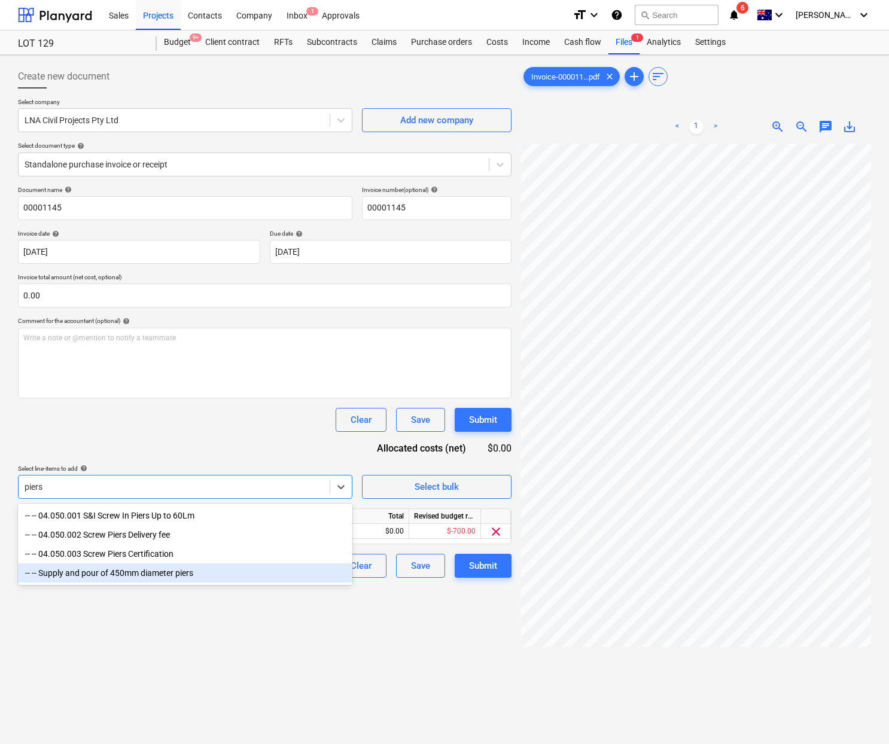
click at [104, 568] on div "-- -- Supply and pour of 450mm diameter piers" at bounding box center [185, 572] width 334 height 19
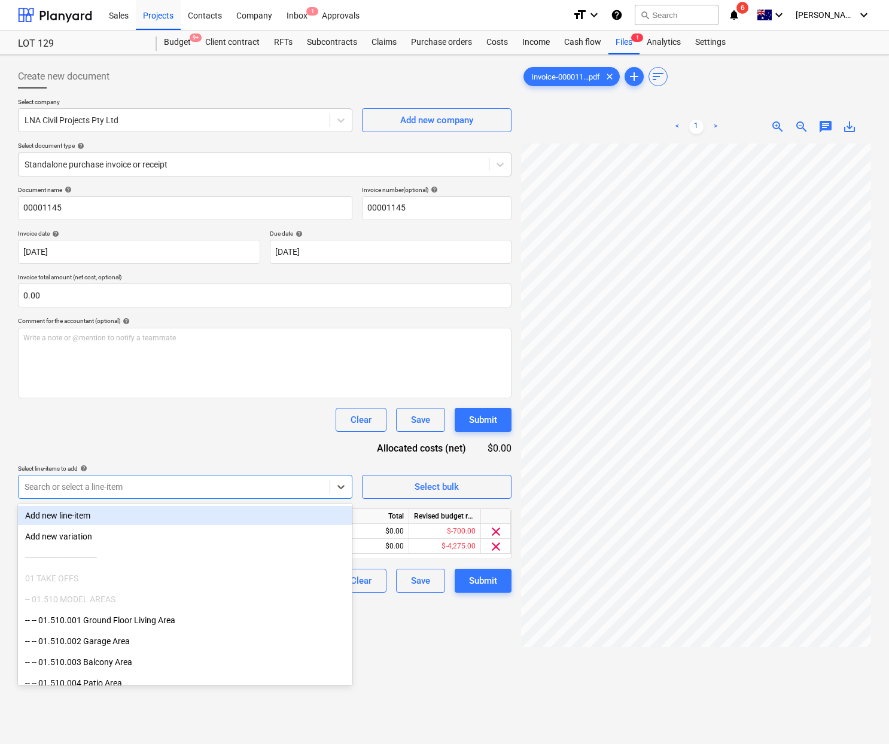
drag, startPoint x: 426, startPoint y: 663, endPoint x: 415, endPoint y: 653, distance: 15.7
click at [426, 663] on div "Create new document Select company LNA Civil Projects Pty Ltd Add new company S…" at bounding box center [264, 459] width 503 height 799
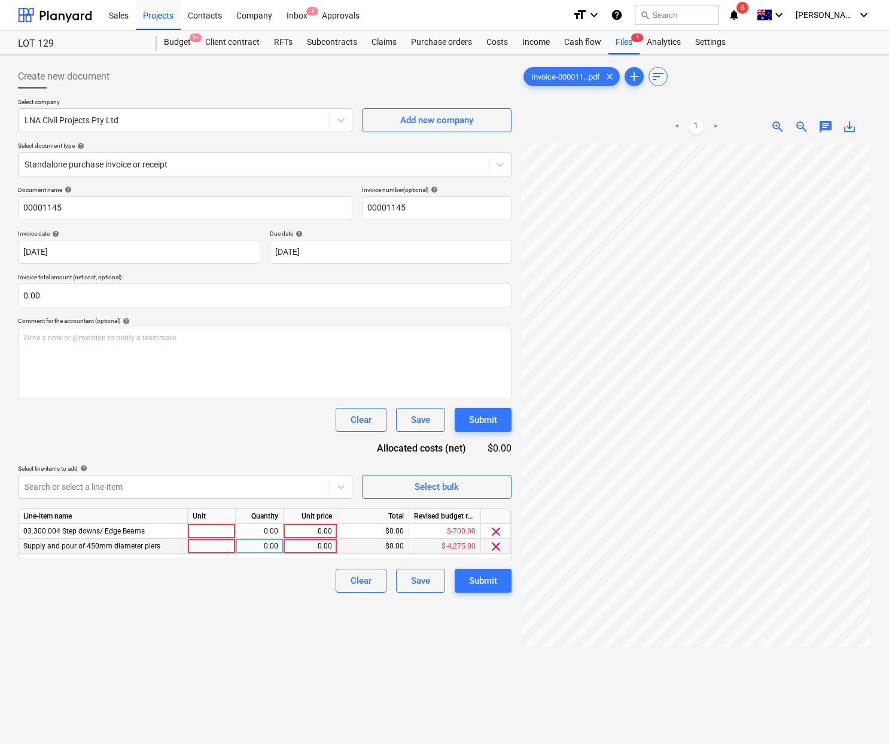
click at [217, 543] on div at bounding box center [212, 546] width 48 height 15
type input "[PERSON_NAME]"
type input "11"
click at [215, 532] on div at bounding box center [212, 531] width 48 height 15
type input "m2"
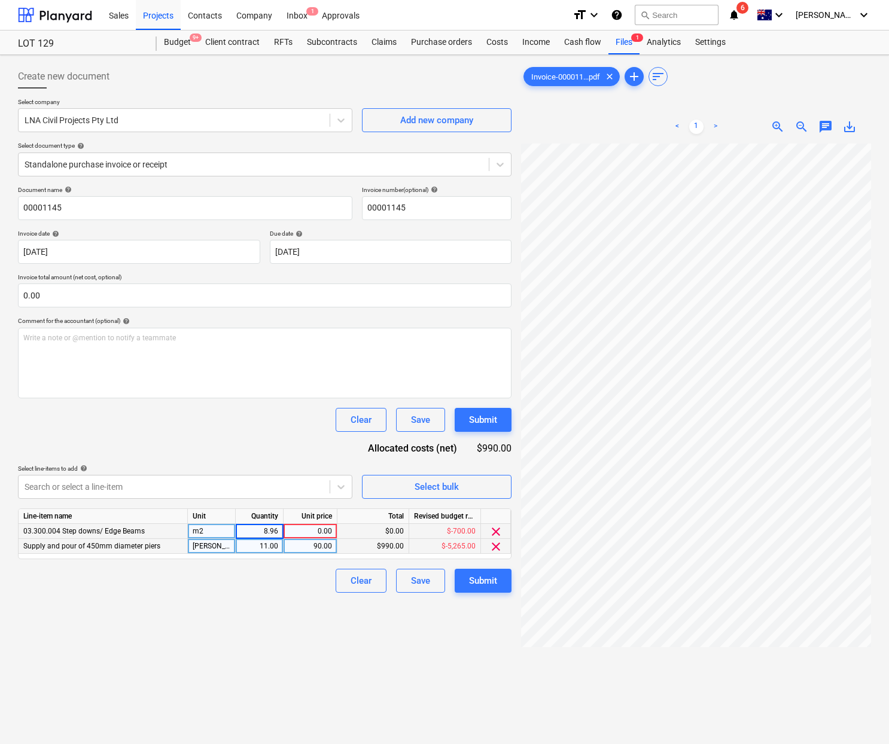
type input "8.961"
type input "320"
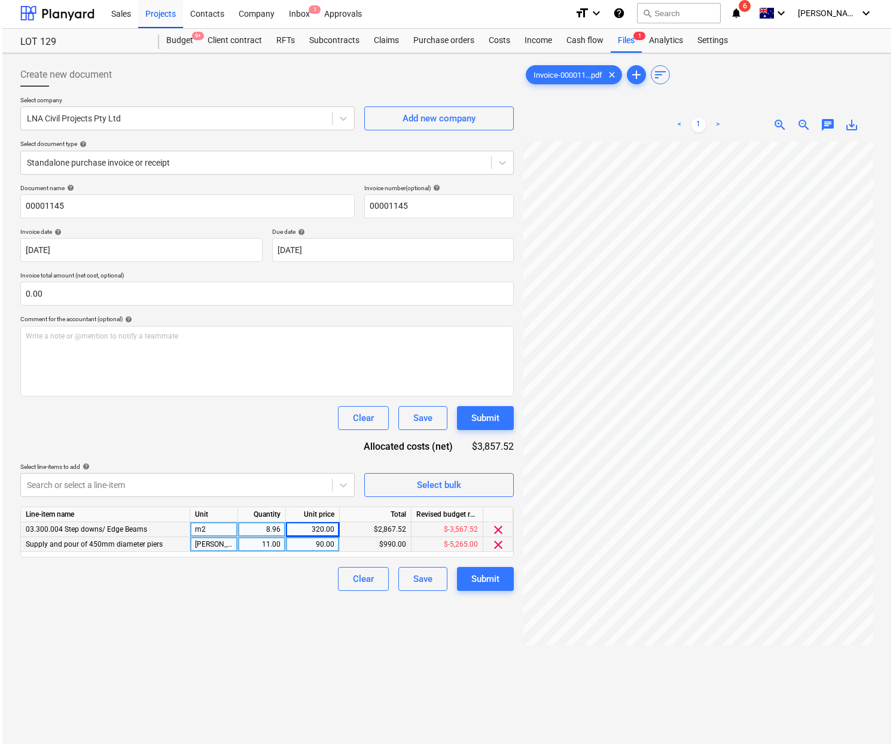
scroll to position [2, 0]
click at [489, 578] on div "Submit" at bounding box center [483, 579] width 28 height 16
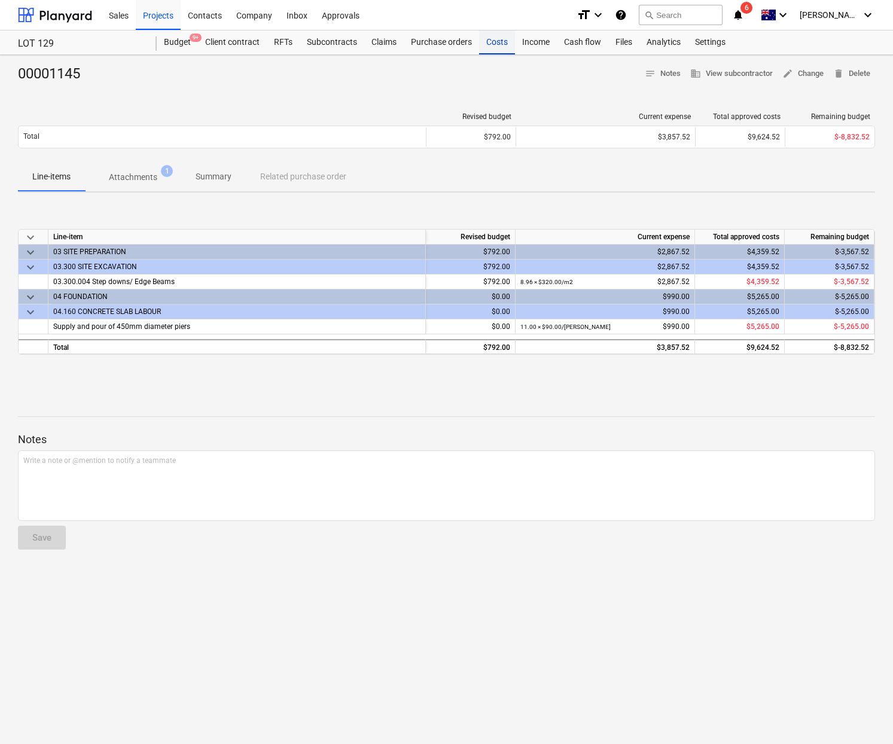
click at [499, 39] on div "Costs" at bounding box center [497, 43] width 36 height 24
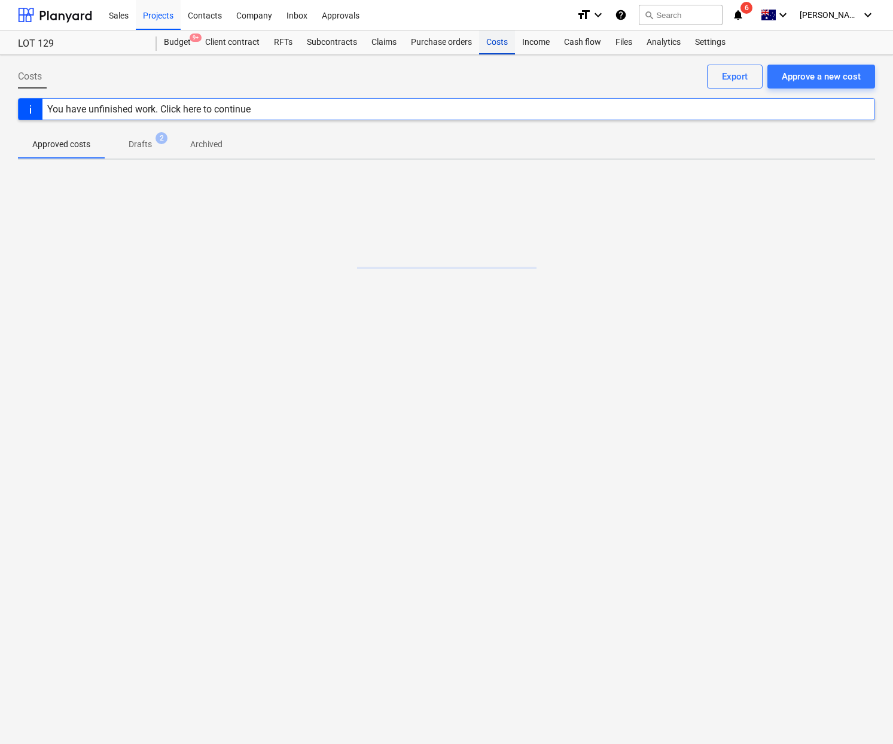
click at [499, 39] on div "Costs" at bounding box center [497, 43] width 36 height 24
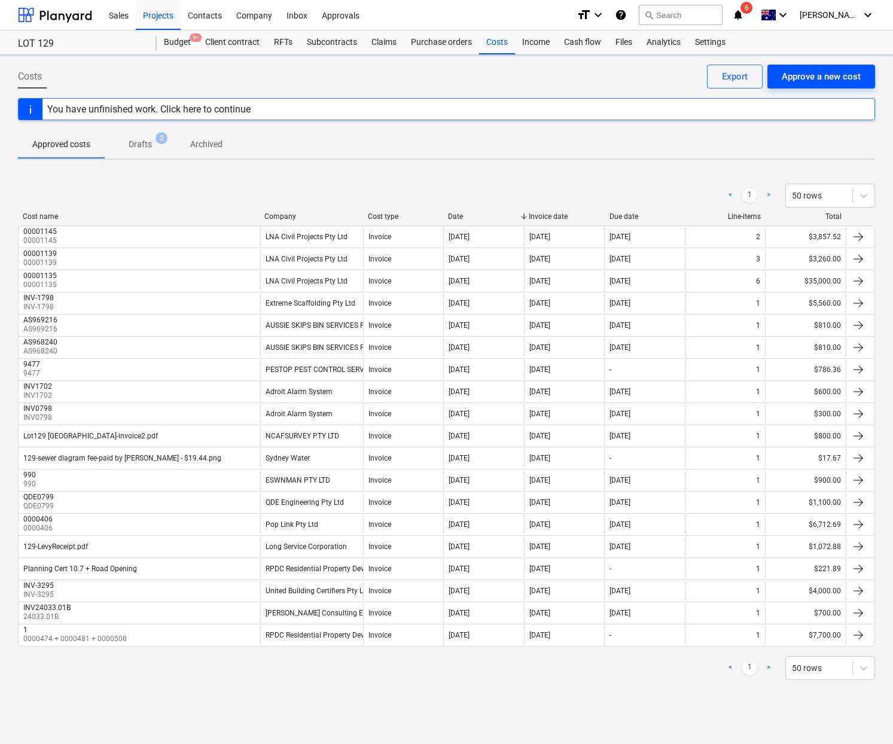
click at [798, 80] on div "Approve a new cost" at bounding box center [821, 77] width 79 height 16
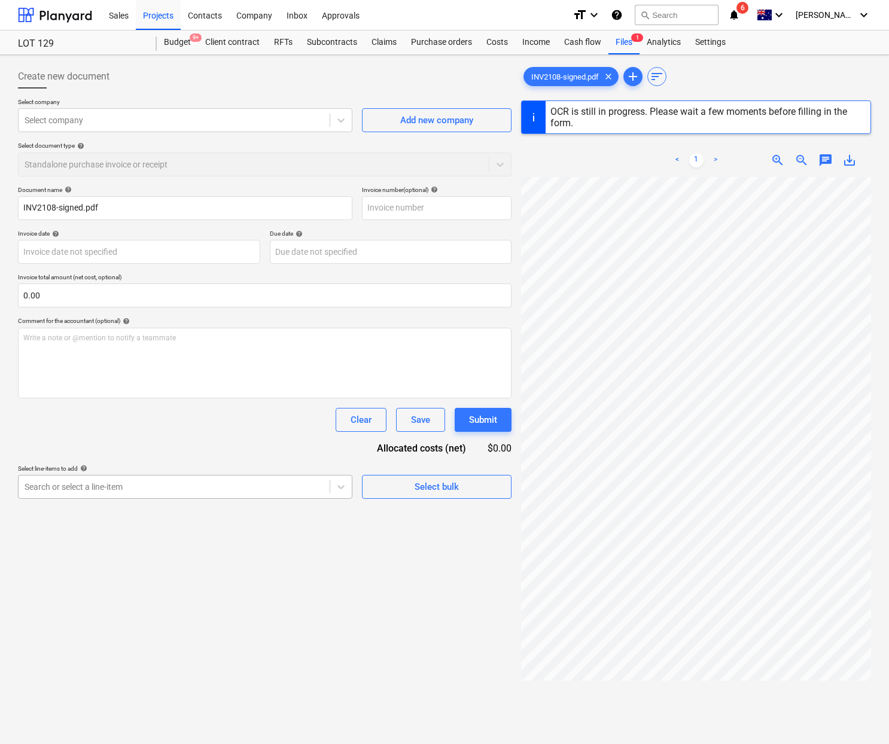
type input "INV2108"
type input "[DATE]"
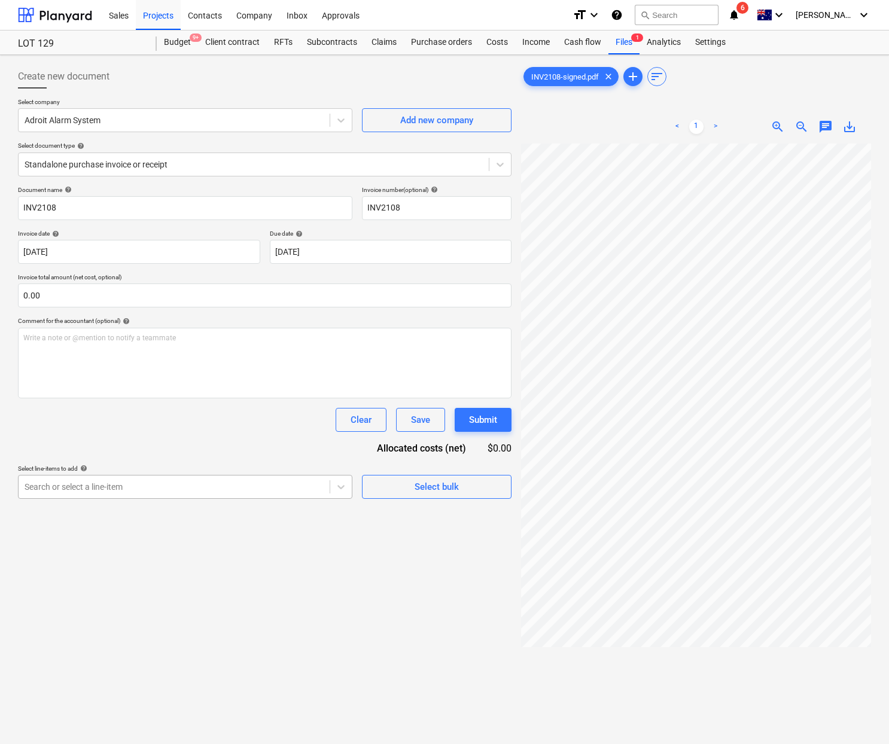
click at [239, 492] on div at bounding box center [174, 487] width 299 height 12
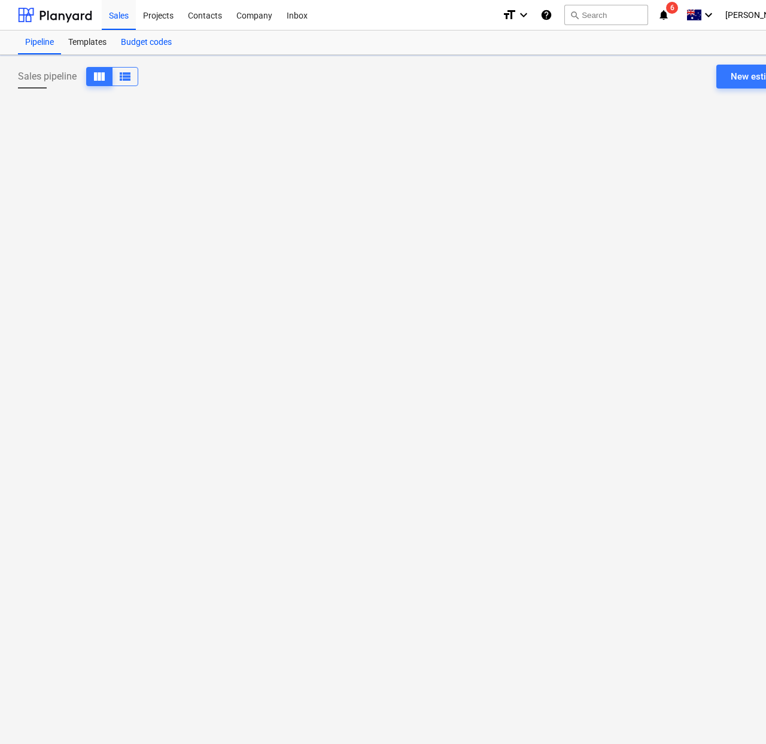
click at [143, 47] on div "Budget codes" at bounding box center [146, 43] width 65 height 24
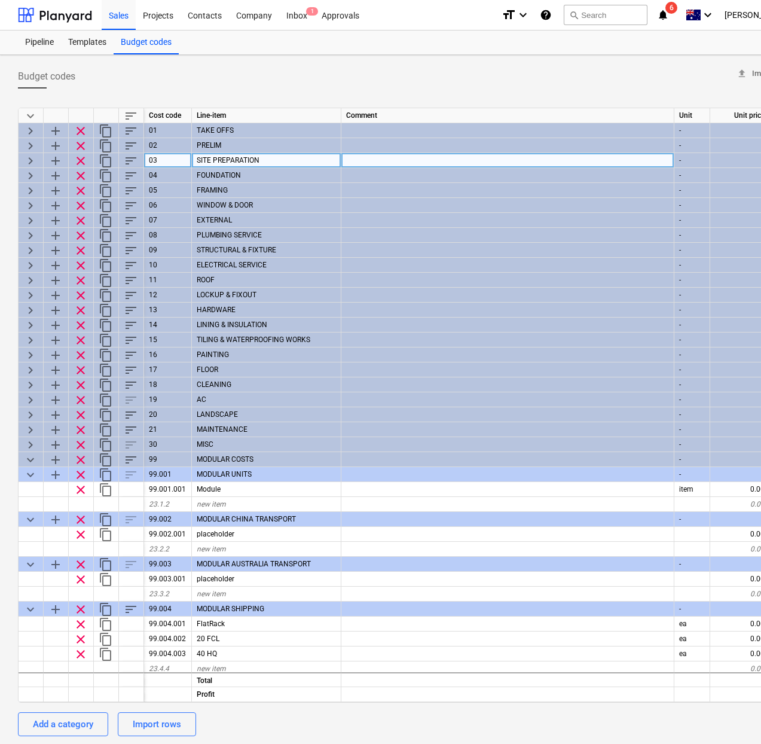
click at [26, 159] on span "keyboard_arrow_right" at bounding box center [30, 161] width 14 height 14
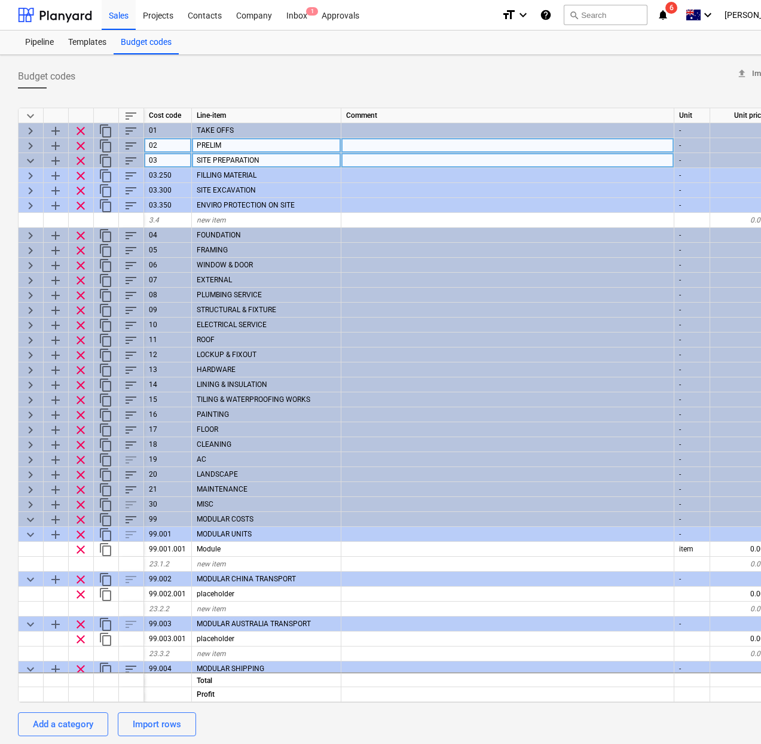
click at [28, 145] on span "keyboard_arrow_right" at bounding box center [30, 146] width 14 height 14
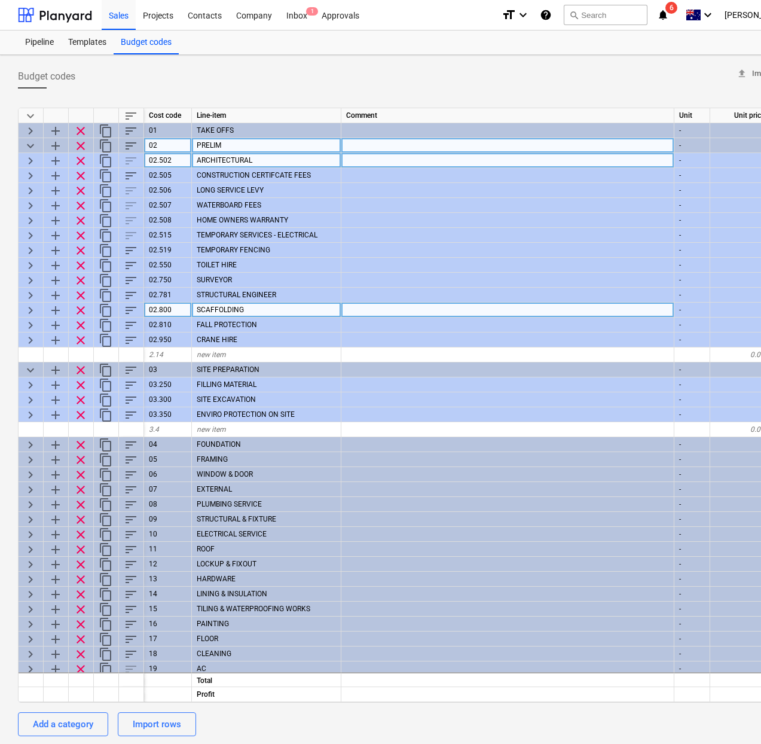
click at [28, 306] on span "keyboard_arrow_right" at bounding box center [30, 310] width 14 height 14
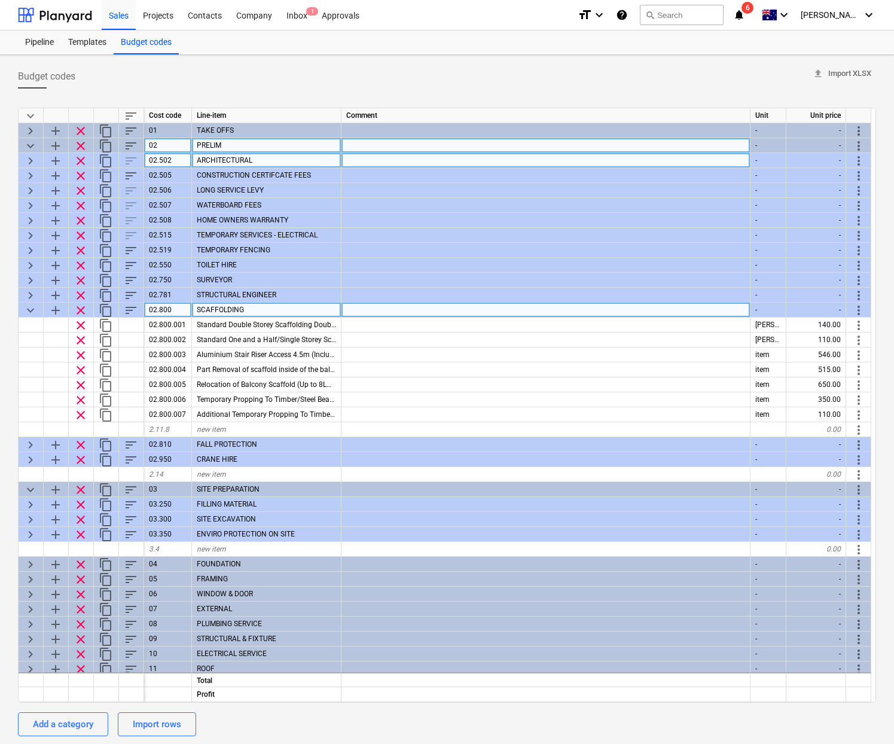
type textarea "x"
